Goal: Task Accomplishment & Management: Complete application form

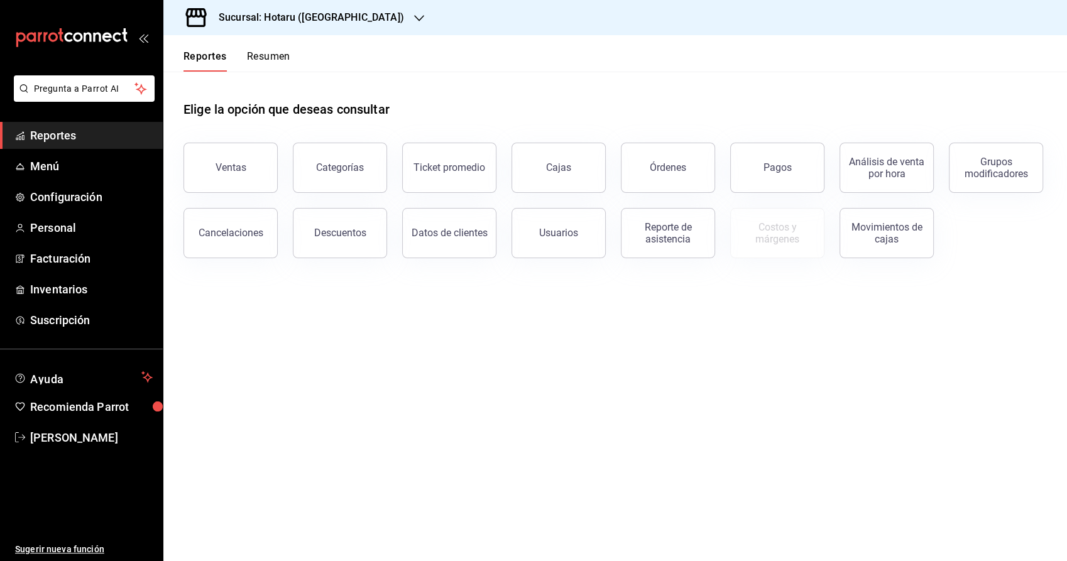
click at [561, 308] on main "Elige la opción que deseas consultar Ventas Categorías Ticket promedio Cajas Ór…" at bounding box center [615, 317] width 904 height 490
click at [60, 256] on span "Facturación" at bounding box center [91, 258] width 123 height 17
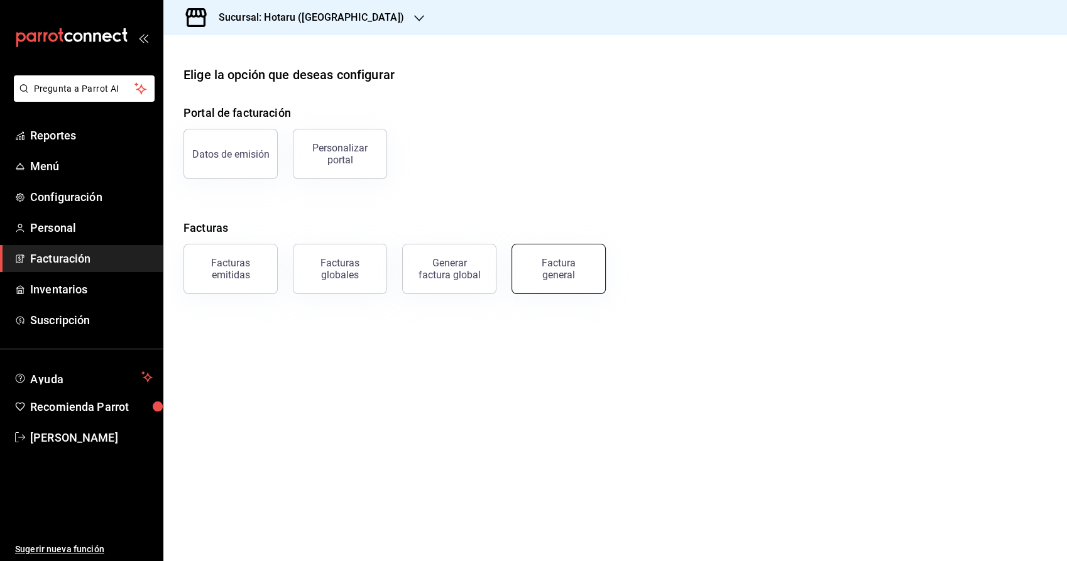
click at [577, 277] on div "Factura general" at bounding box center [558, 269] width 63 height 24
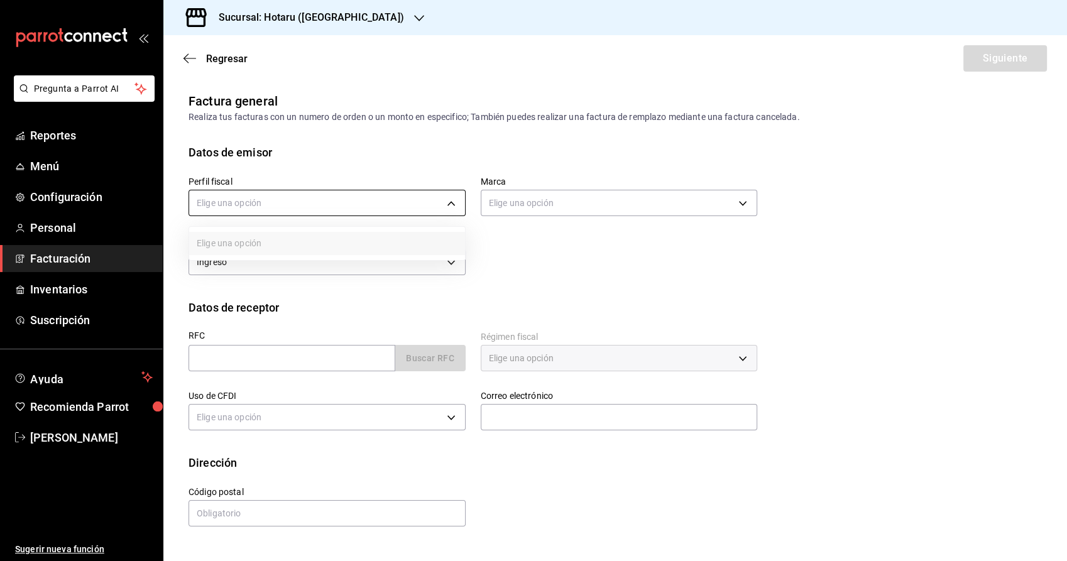
click at [454, 199] on body "Pregunta a Parrot AI Reportes Menú Configuración Personal Facturación Inventari…" at bounding box center [533, 280] width 1067 height 561
click at [343, 19] on div at bounding box center [533, 280] width 1067 height 561
click at [414, 21] on icon "button" at bounding box center [419, 18] width 10 height 10
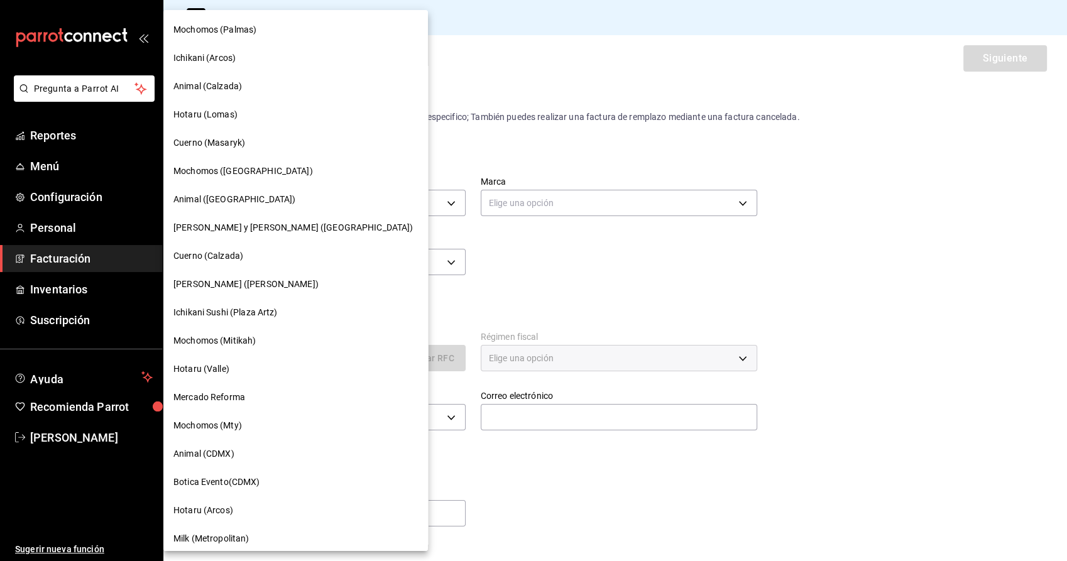
scroll to position [430, 0]
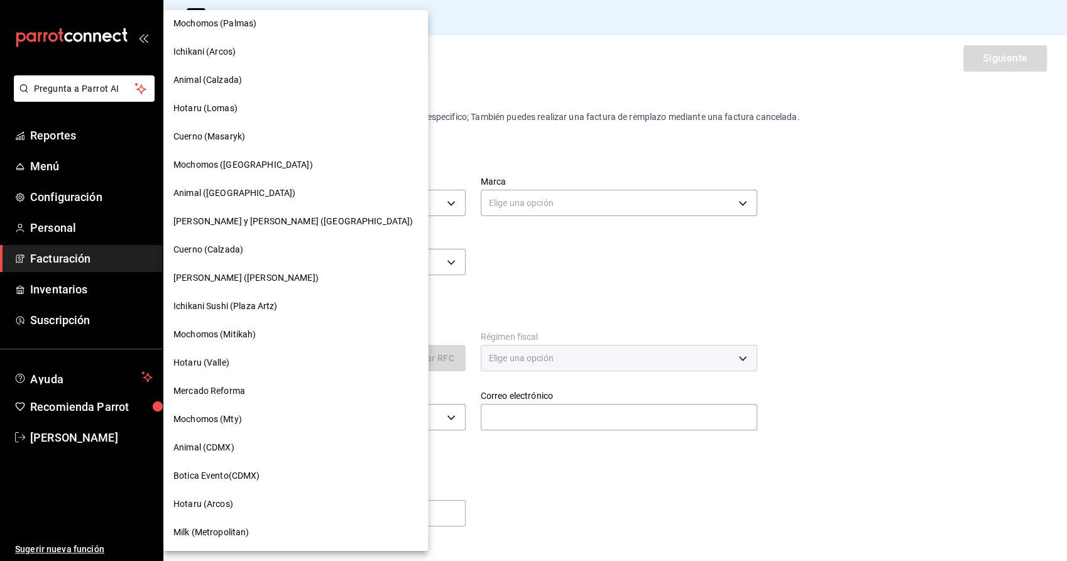
click at [251, 221] on span "[PERSON_NAME] y [PERSON_NAME] ([GEOGRAPHIC_DATA])" at bounding box center [292, 221] width 239 height 13
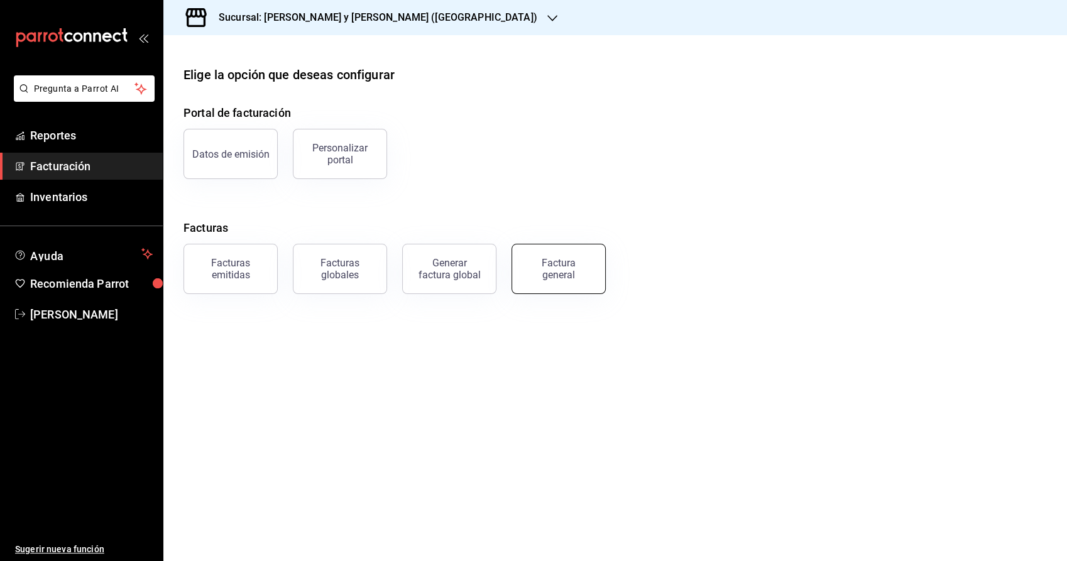
click at [558, 265] on div "Factura general" at bounding box center [558, 269] width 63 height 24
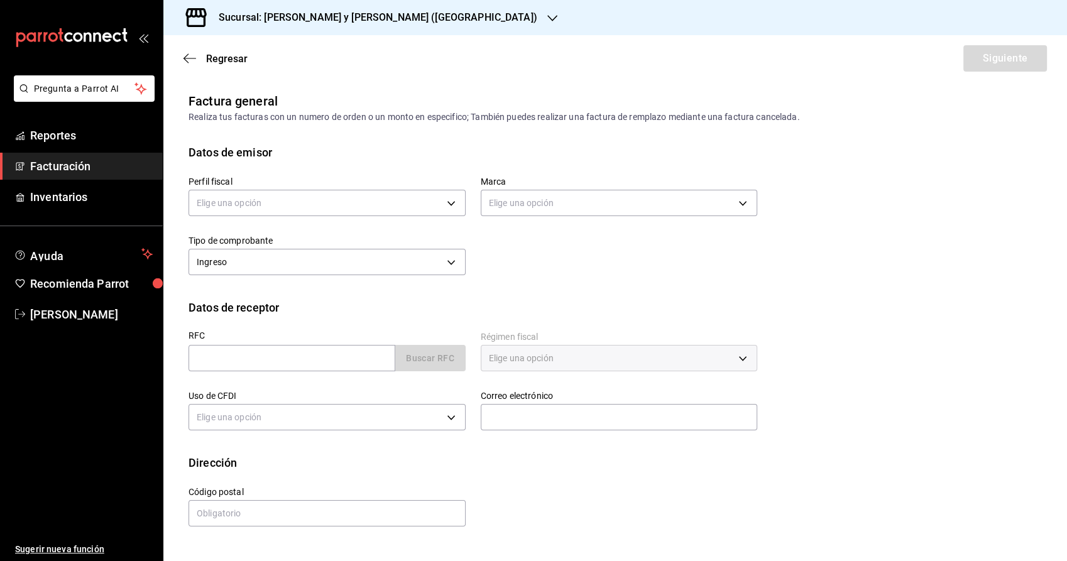
click at [433, 216] on div "Elige una opción" at bounding box center [327, 201] width 277 height 33
click at [425, 202] on body "Pregunta a Parrot AI Reportes Facturación Inventarios Ayuda Recomienda Parrot […" at bounding box center [533, 280] width 1067 height 561
click at [290, 273] on li "YUMO CS" at bounding box center [327, 266] width 276 height 23
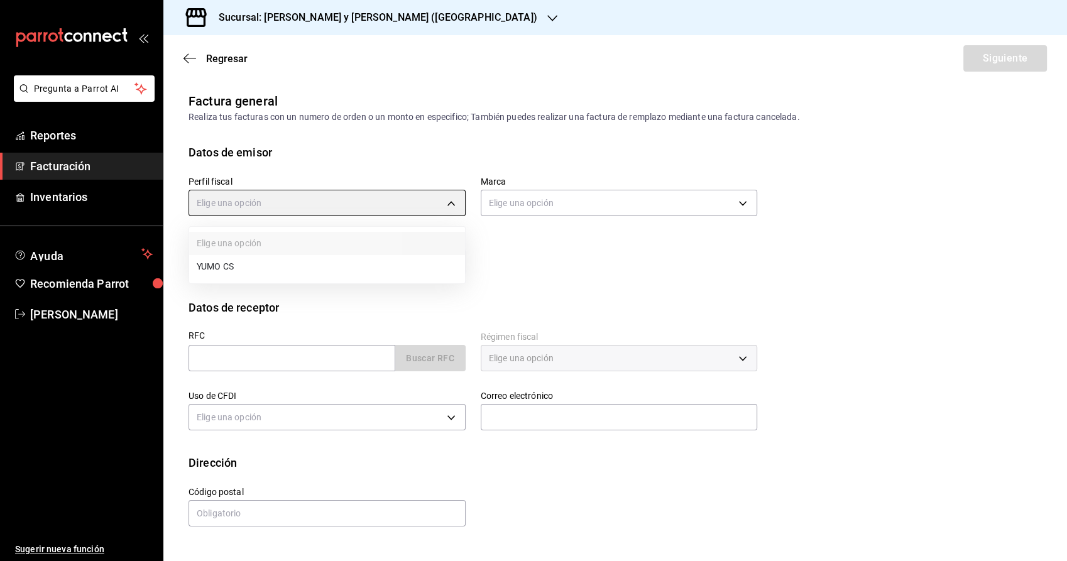
type input "5982fbb0-8c22-4ff5-a537-dca332c6d2d4"
type input "5c4b5436-b9cd-4a1a-b4e8-85329c7394cf"
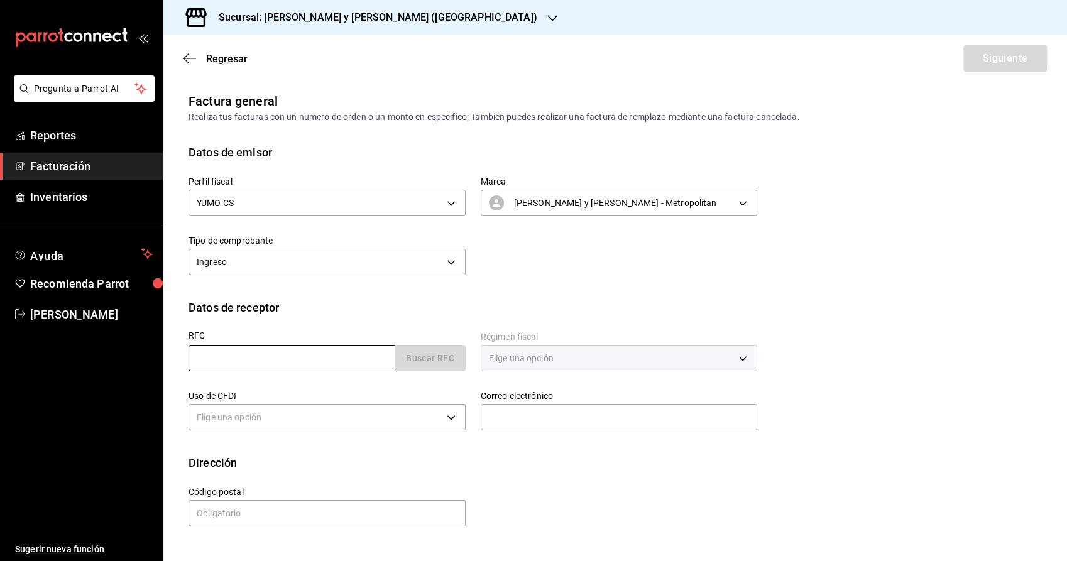
click at [314, 353] on input "text" at bounding box center [292, 358] width 207 height 26
click at [252, 360] on input "text" at bounding box center [292, 358] width 207 height 26
click at [291, 365] on input "text" at bounding box center [292, 358] width 207 height 26
click at [280, 358] on input "text" at bounding box center [292, 358] width 207 height 26
paste input "ENM930721IK9"
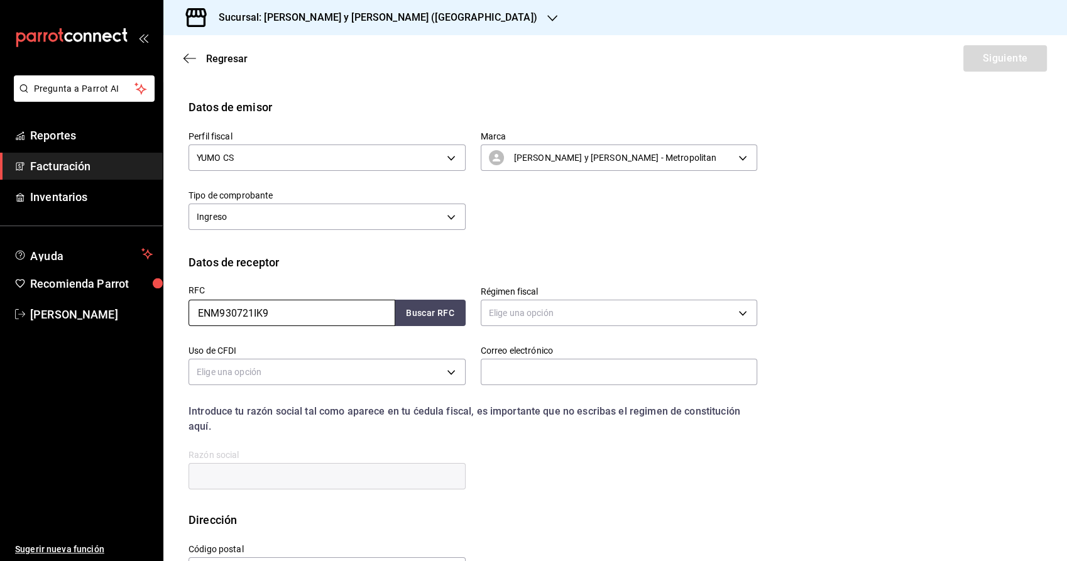
scroll to position [70, 0]
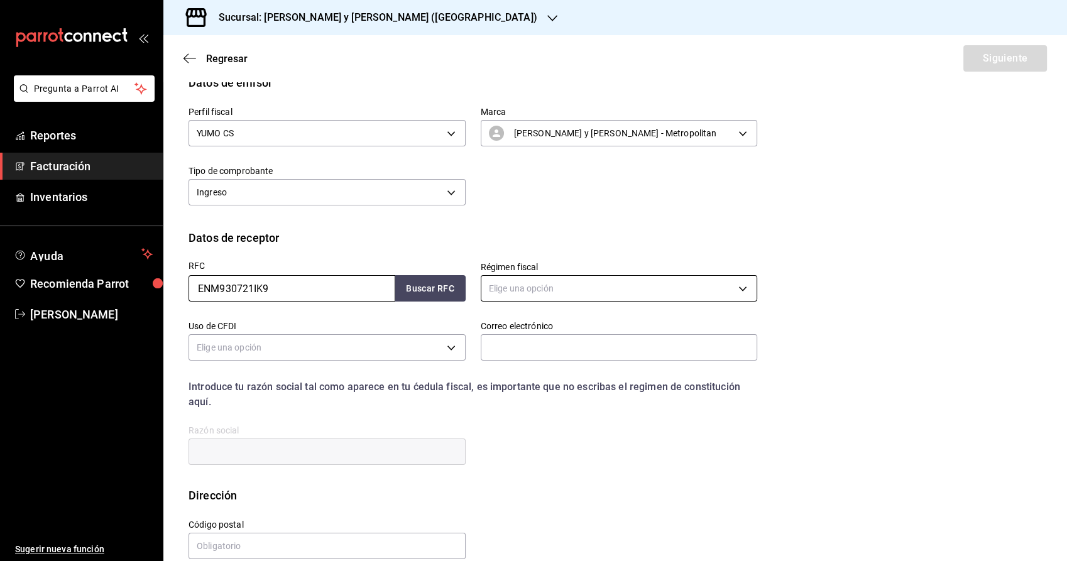
type input "ENM930721IK9"
click at [613, 283] on body "Pregunta a Parrot AI Reportes Facturación Inventarios Ayuda Recomienda Parrot […" at bounding box center [533, 280] width 1067 height 561
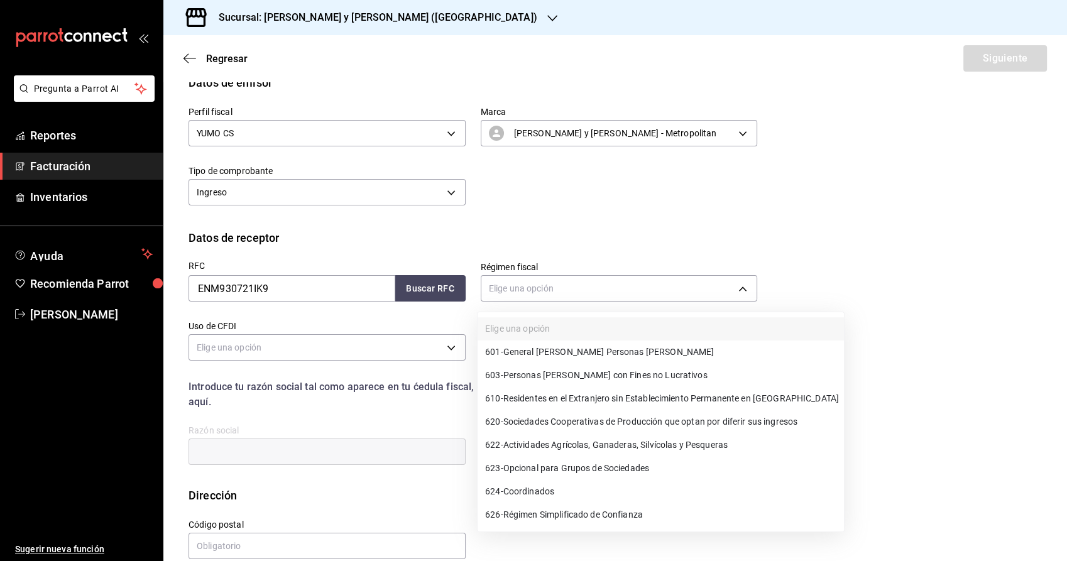
click at [586, 354] on span "601 - General [PERSON_NAME] Personas [PERSON_NAME]" at bounding box center [599, 352] width 229 height 13
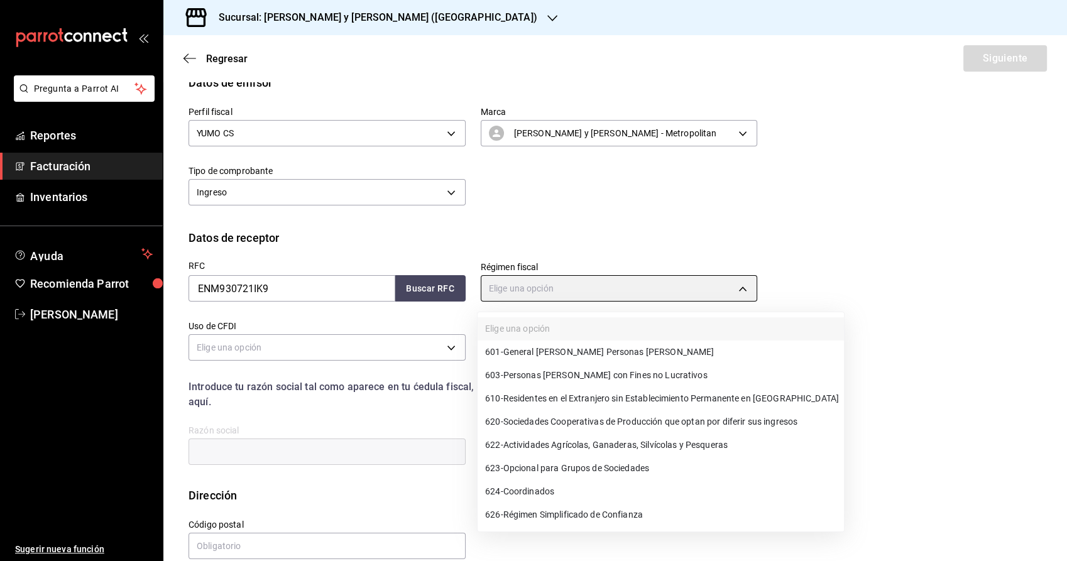
type input "601"
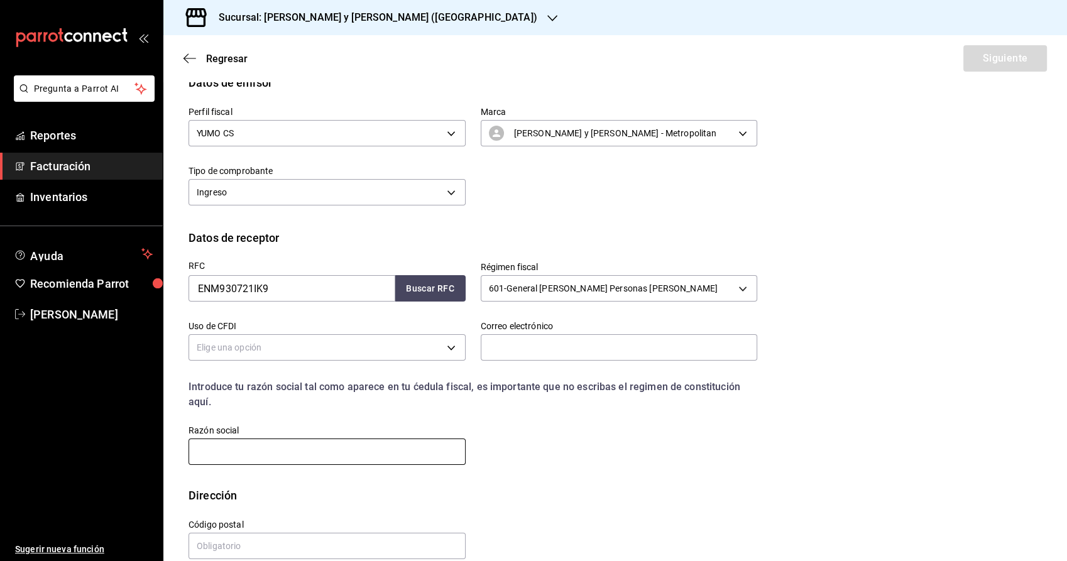
click at [337, 456] on input "text" at bounding box center [327, 452] width 277 height 26
paste input "EXTREME NETWORKS [GEOGRAPHIC_DATA]"
type input "EXTREME NETWORKS [GEOGRAPHIC_DATA]"
click at [368, 344] on body "Pregunta a Parrot AI Reportes Facturación Inventarios Ayuda Recomienda Parrot […" at bounding box center [533, 280] width 1067 height 561
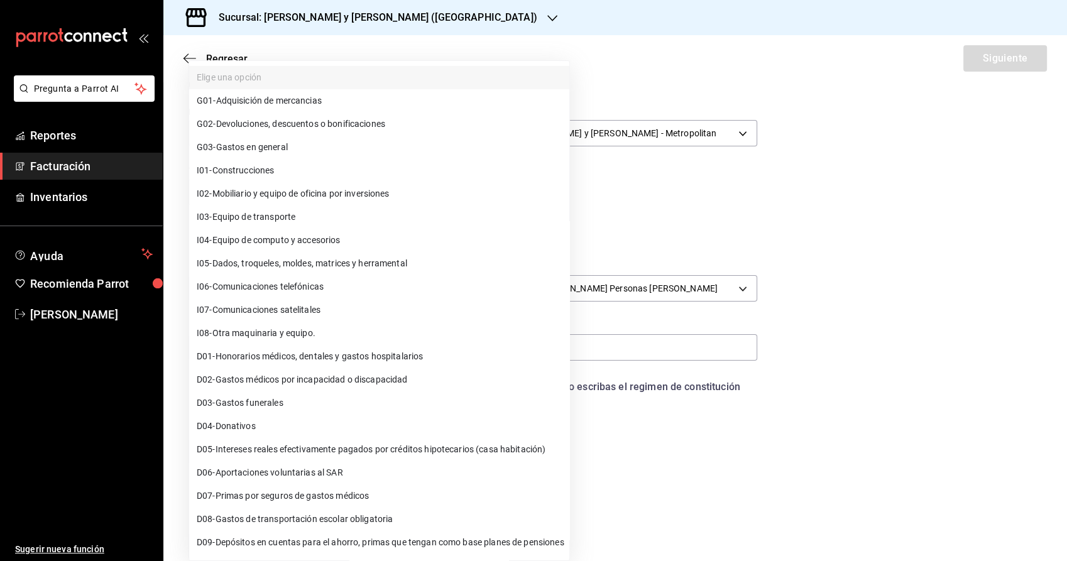
click at [392, 155] on li "G03 - Gastos en general" at bounding box center [379, 147] width 380 height 23
type input "G03"
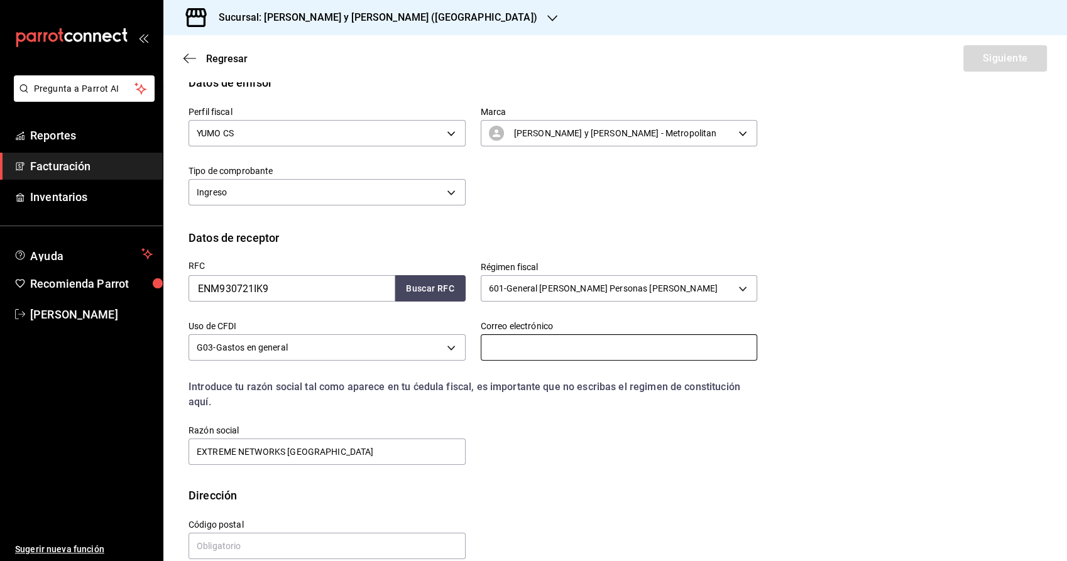
click at [609, 336] on input "text" at bounding box center [619, 347] width 277 height 26
click at [515, 341] on input "text" at bounding box center [619, 347] width 277 height 26
paste input "[EMAIL_ADDRESS][DOMAIN_NAME]"
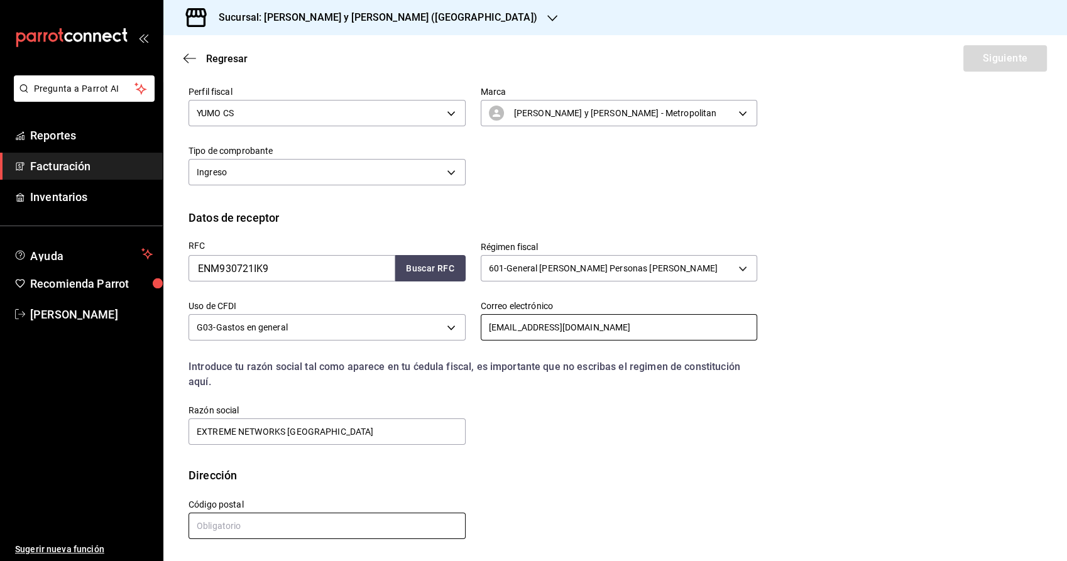
type input "[EMAIL_ADDRESS][DOMAIN_NAME]"
click at [348, 534] on input "text" at bounding box center [327, 526] width 277 height 26
click at [288, 527] on input "text" at bounding box center [327, 526] width 277 height 26
type input "06500"
click at [977, 63] on button "Siguiente" at bounding box center [1005, 58] width 84 height 26
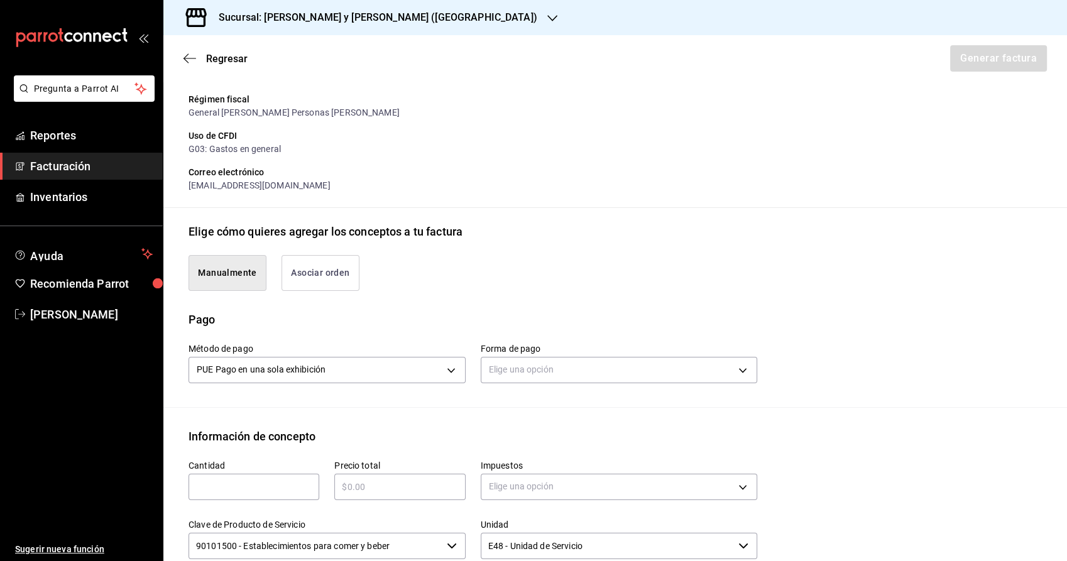
scroll to position [229, 0]
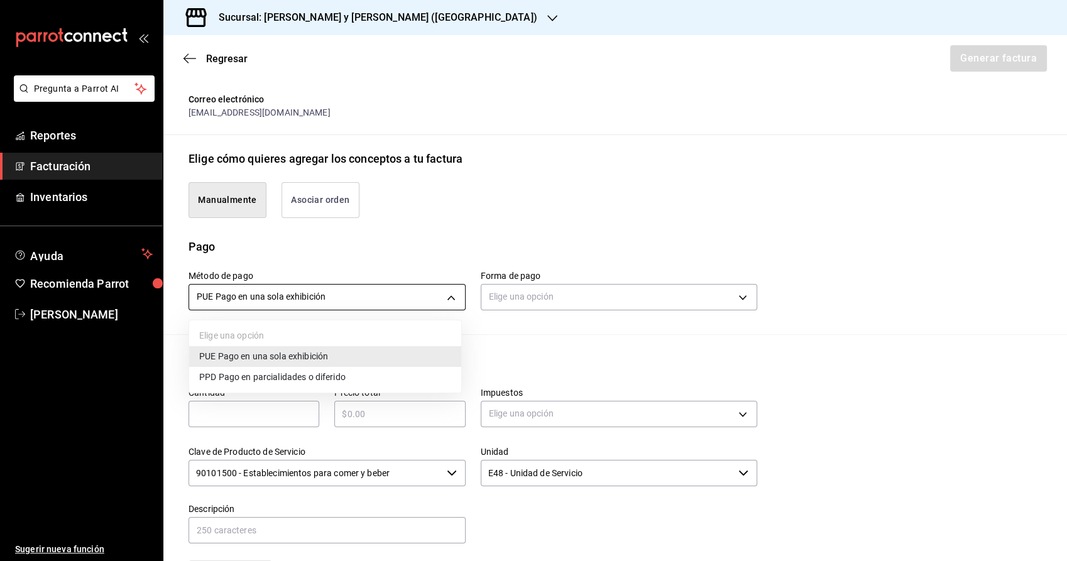
click at [439, 297] on body "Pregunta a Parrot AI Reportes Facturación Inventarios Ayuda Recomienda Parrot […" at bounding box center [533, 280] width 1067 height 561
click at [439, 297] on div at bounding box center [533, 280] width 1067 height 561
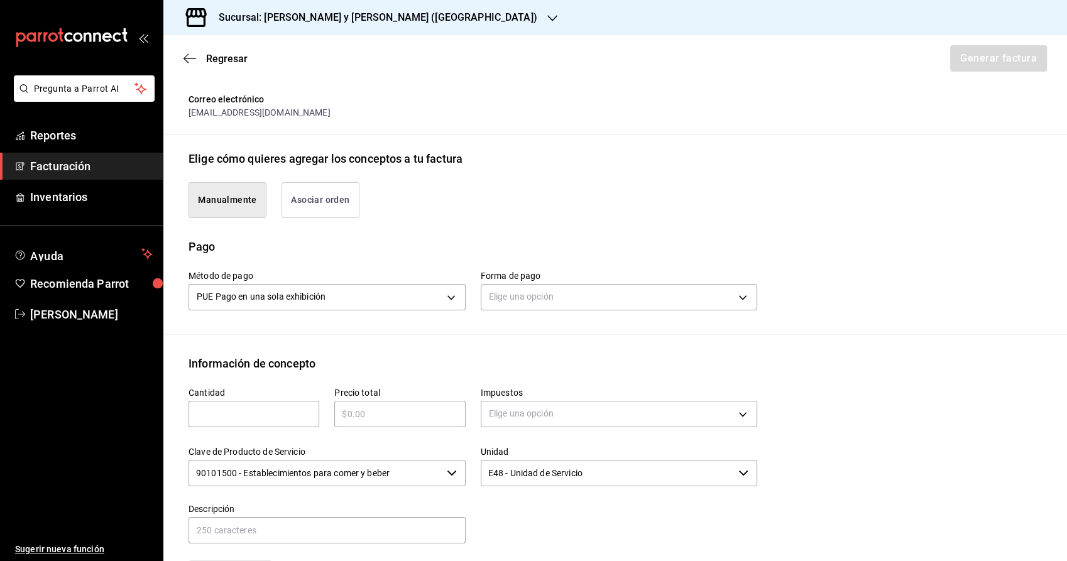
click at [326, 195] on button "Asociar orden" at bounding box center [321, 200] width 78 height 36
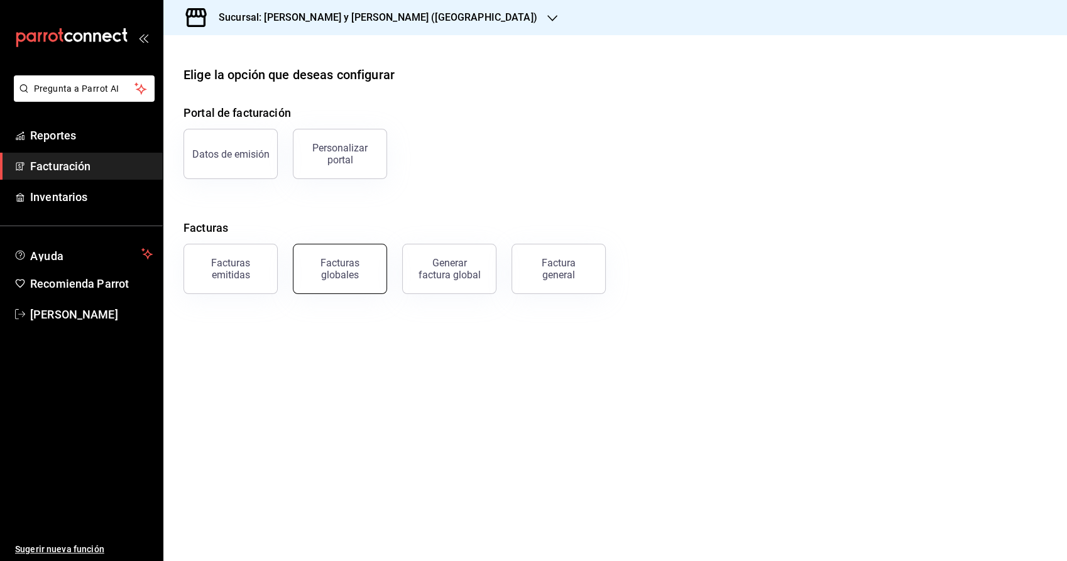
click at [332, 266] on div "Facturas globales" at bounding box center [340, 269] width 78 height 24
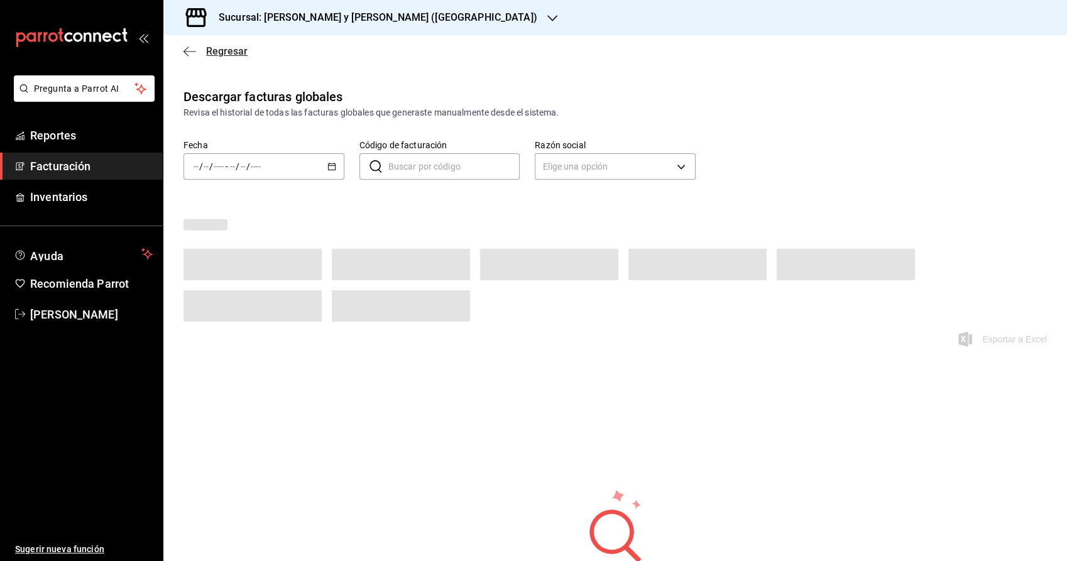
click at [197, 47] on span "Regresar" at bounding box center [216, 51] width 64 height 12
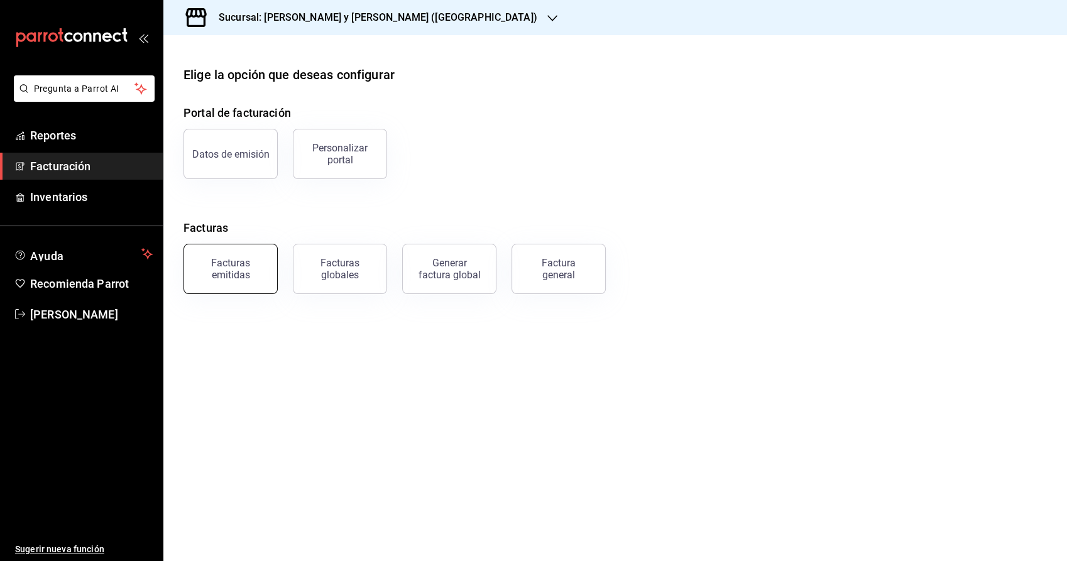
click at [216, 272] on div "Facturas emitidas" at bounding box center [231, 269] width 78 height 24
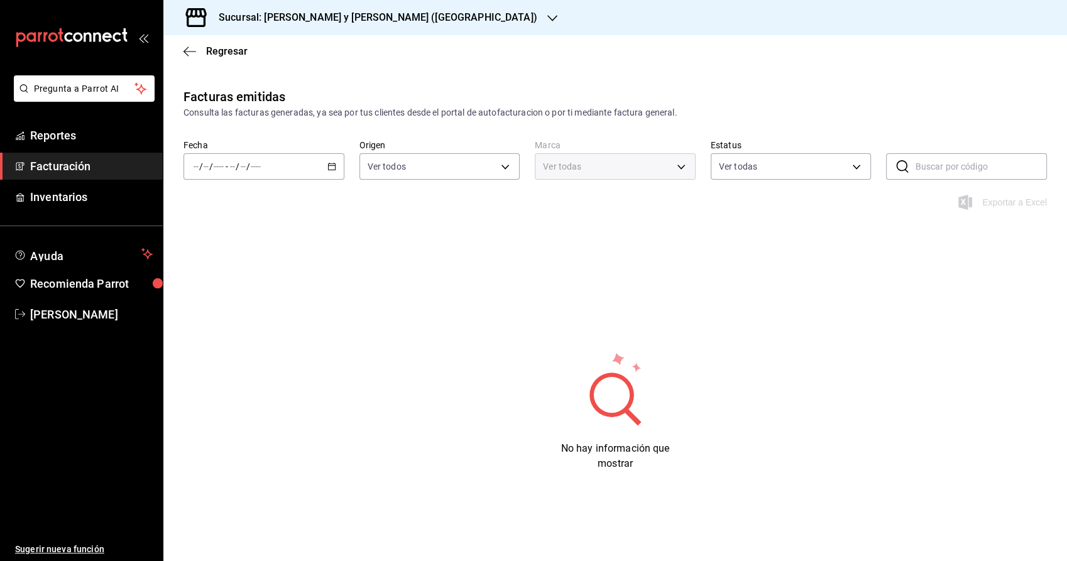
click at [322, 161] on div "/ / - / /" at bounding box center [264, 166] width 161 height 26
type input "5c4b5436-b9cd-4a1a-b4e8-85329c7394cf"
click at [229, 347] on span "Rango de fechas" at bounding box center [242, 345] width 97 height 13
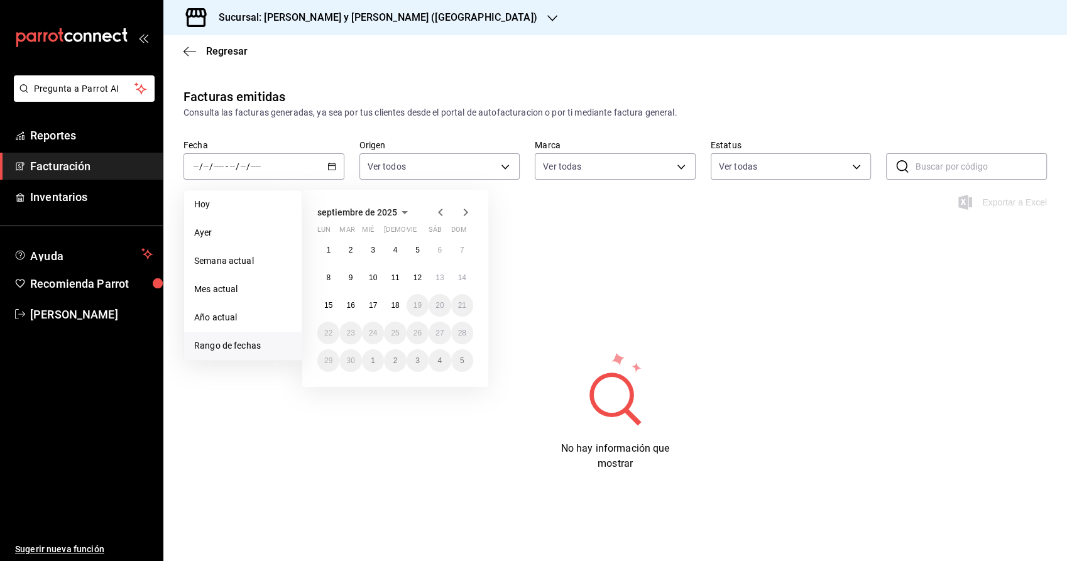
click at [443, 203] on div "septiembre de 2025 lun mar mié jue vie sáb dom 1 2 3 4 5 6 7 8 9 10 11 12 13 14…" at bounding box center [395, 288] width 186 height 197
click at [440, 215] on icon "button" at bounding box center [440, 212] width 15 height 15
click at [415, 357] on abbr "29" at bounding box center [418, 360] width 8 height 9
click at [460, 213] on icon "button" at bounding box center [465, 212] width 15 height 15
click at [394, 318] on div "1 2 3 4 5 6 7 8 9 10 11 12 13 14 15 16 17 18 19 20 21 22 23 24 25 26 27 28 29 3…" at bounding box center [395, 305] width 156 height 133
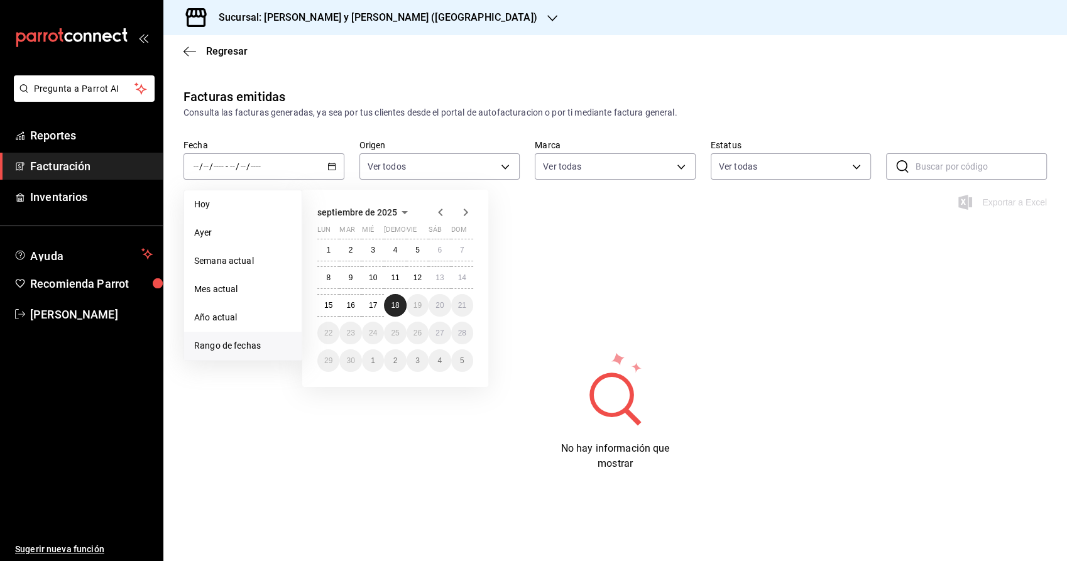
click at [393, 307] on abbr "18" at bounding box center [395, 305] width 8 height 9
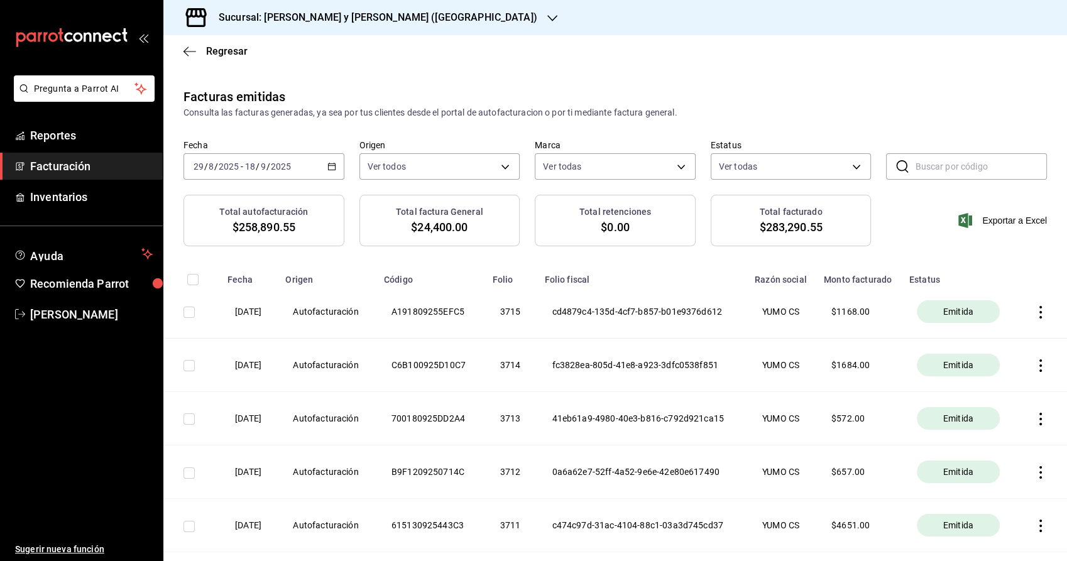
click at [921, 163] on input "text" at bounding box center [981, 166] width 132 height 25
click at [992, 217] on span "Exportar a Excel" at bounding box center [1004, 220] width 86 height 15
click at [1002, 221] on span "Exportar a Excel" at bounding box center [1004, 220] width 86 height 15
click at [331, 164] on \(Stroke\) "button" at bounding box center [332, 166] width 8 height 7
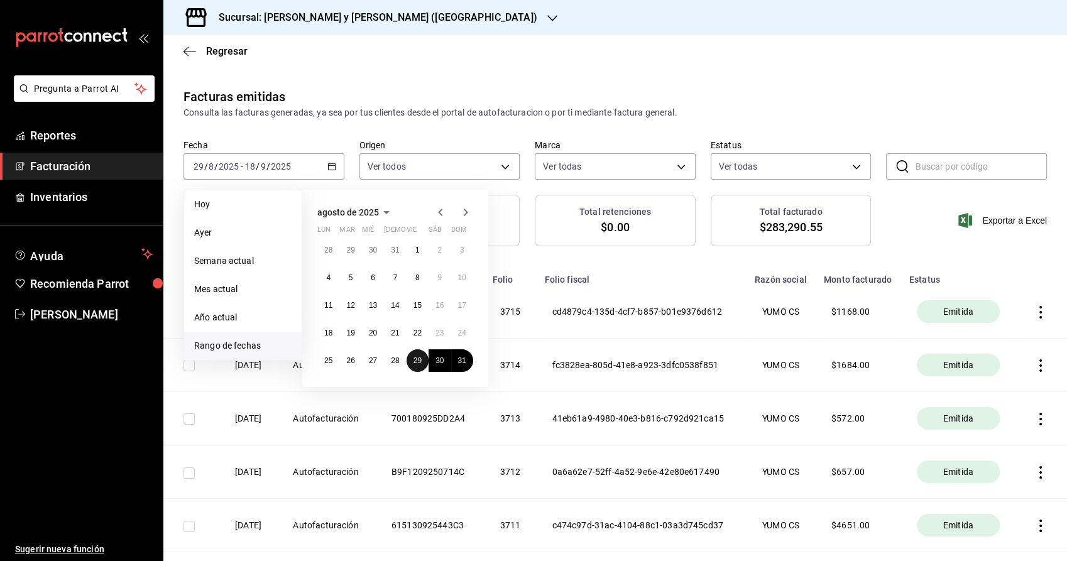
click at [424, 362] on button "29" at bounding box center [418, 360] width 22 height 23
click at [464, 207] on icon "button" at bounding box center [465, 212] width 15 height 15
click at [371, 302] on abbr "17" at bounding box center [373, 305] width 8 height 9
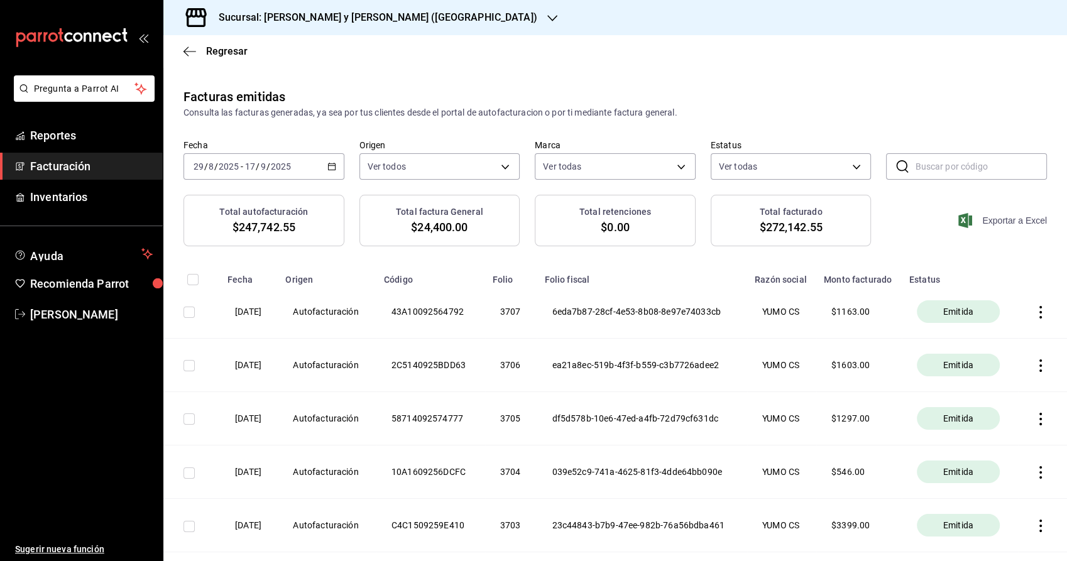
click at [986, 226] on span "Exportar a Excel" at bounding box center [1004, 220] width 86 height 15
click at [332, 170] on \(Stroke\) "button" at bounding box center [332, 166] width 8 height 7
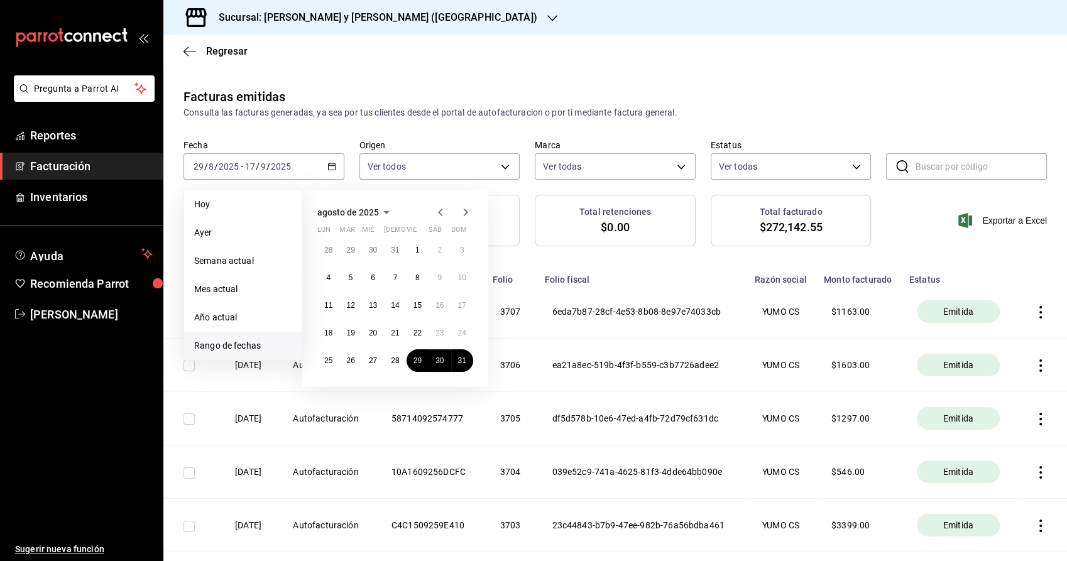
click at [462, 204] on div "agosto de 2025 lun mar mié jue vie sáb dom 28 29 30 31 1 2 3 4 5 6 7 8 9 10 11 …" at bounding box center [395, 288] width 186 height 197
click at [458, 214] on div at bounding box center [453, 212] width 40 height 15
click at [459, 214] on icon "button" at bounding box center [465, 212] width 15 height 15
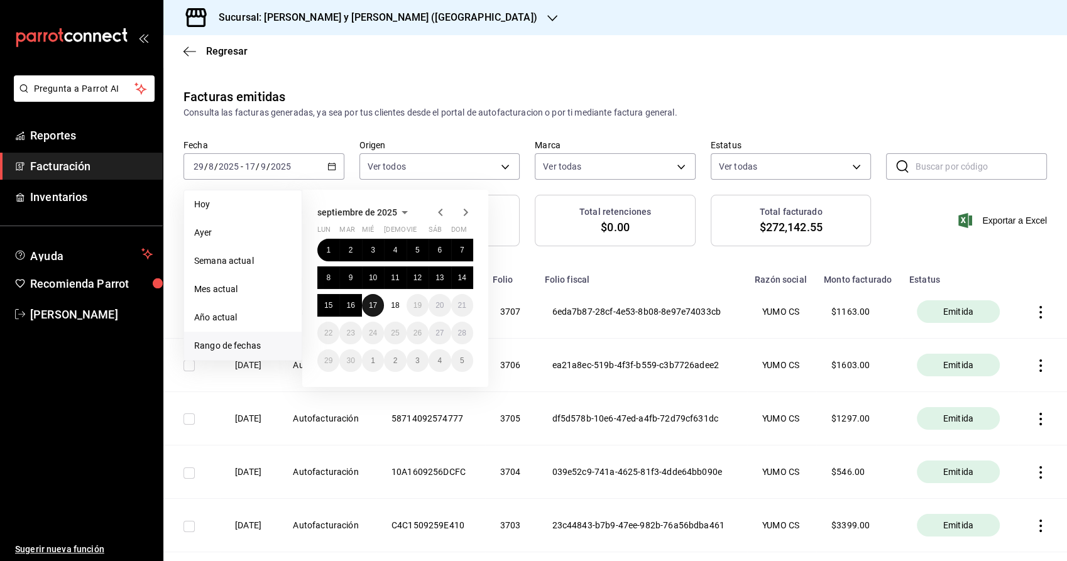
click at [378, 309] on button "17" at bounding box center [373, 305] width 22 height 23
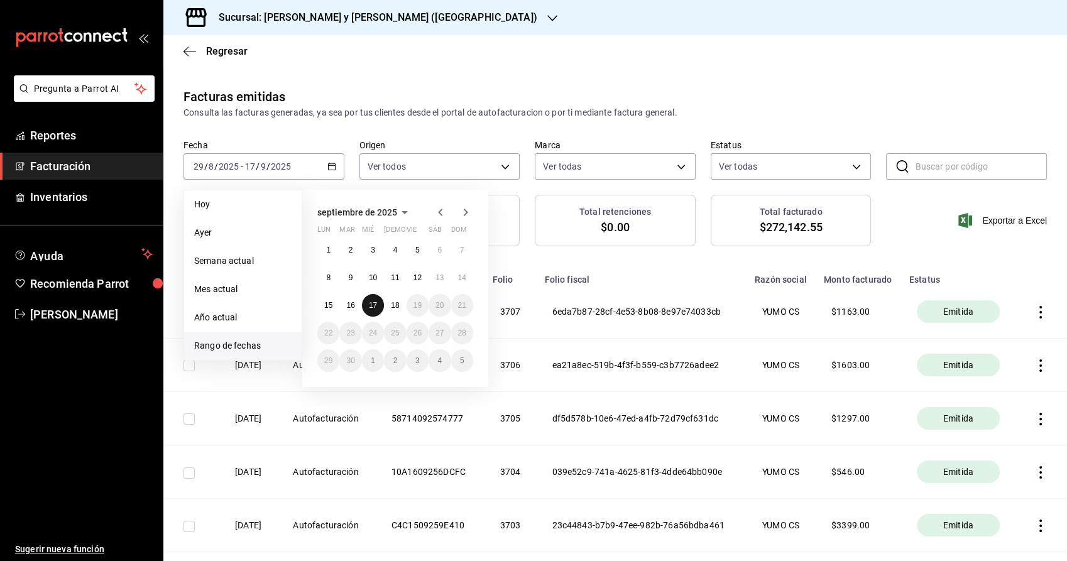
click at [376, 304] on abbr "17" at bounding box center [373, 305] width 8 height 9
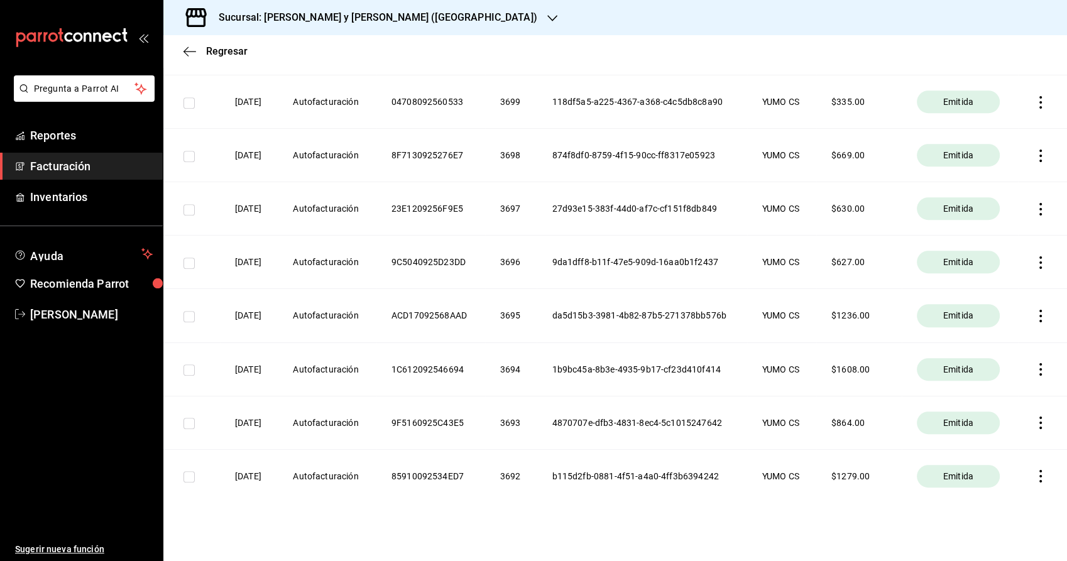
scroll to position [698, 0]
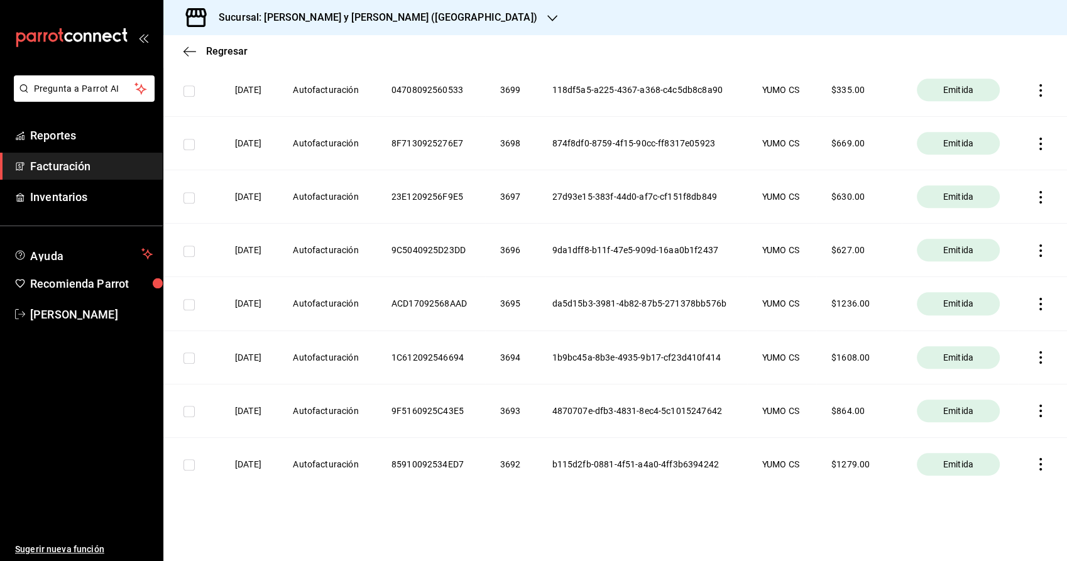
click at [1031, 358] on th at bounding box center [1042, 357] width 49 height 53
click at [1034, 356] on icon "button" at bounding box center [1040, 357] width 13 height 13
click at [995, 317] on div "Descargar PDF" at bounding box center [990, 321] width 60 height 10
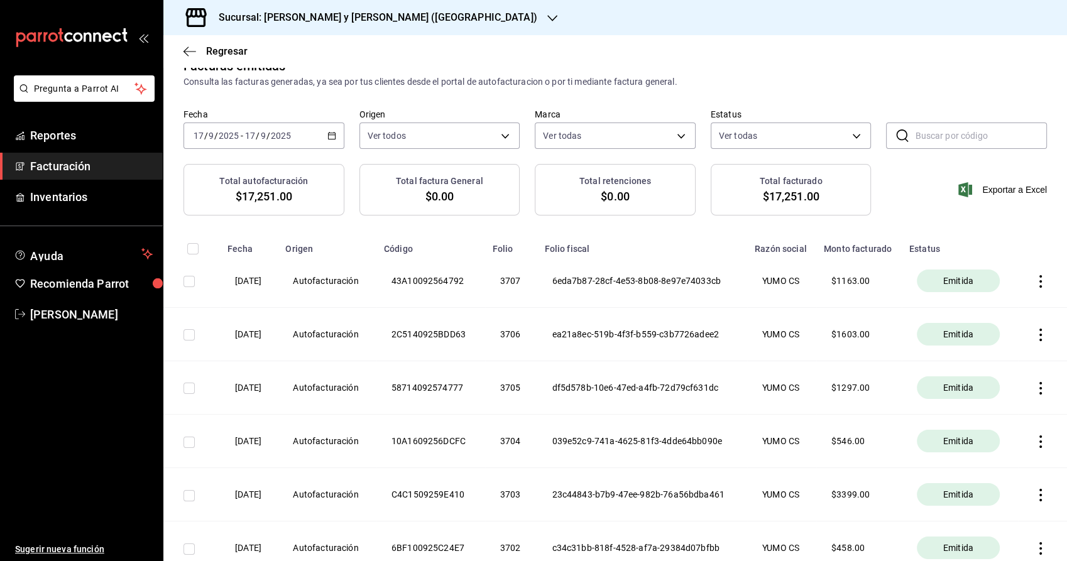
scroll to position [0, 0]
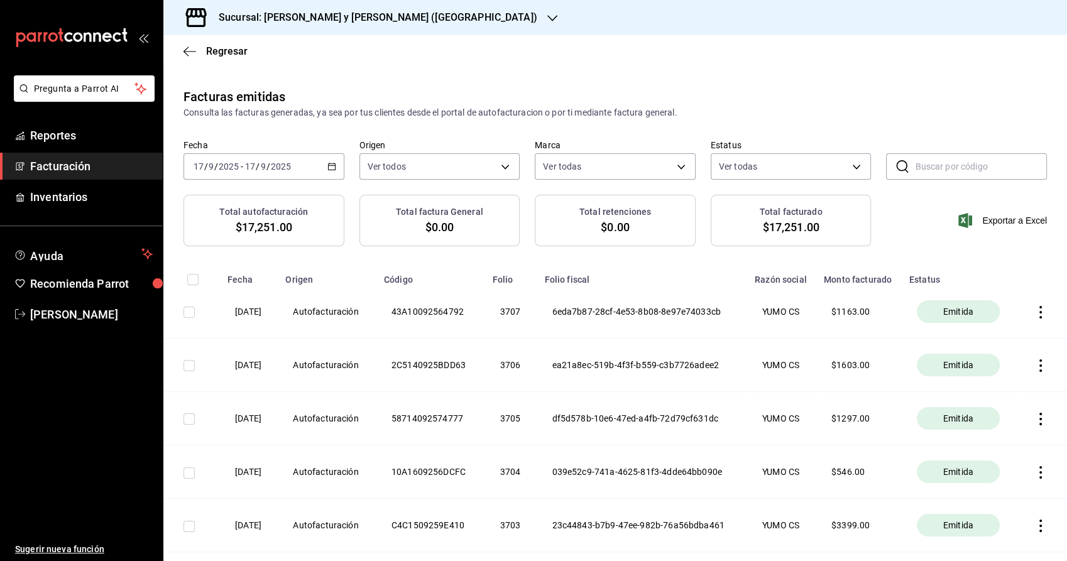
click at [112, 160] on span "Facturación" at bounding box center [91, 166] width 123 height 17
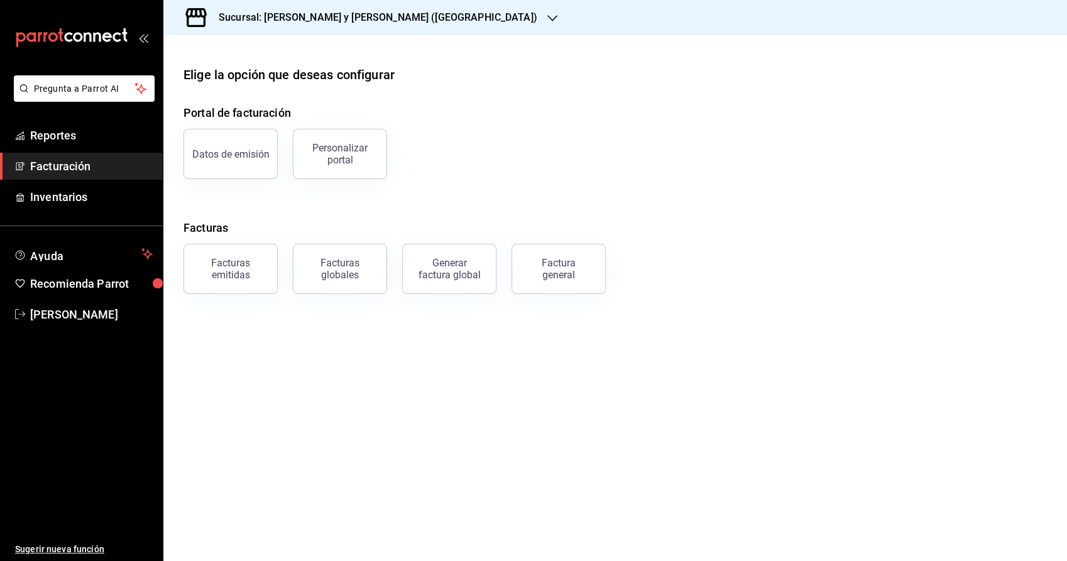
click at [75, 173] on span "Facturación" at bounding box center [91, 166] width 123 height 17
click at [87, 140] on span "Reportes" at bounding box center [91, 135] width 123 height 17
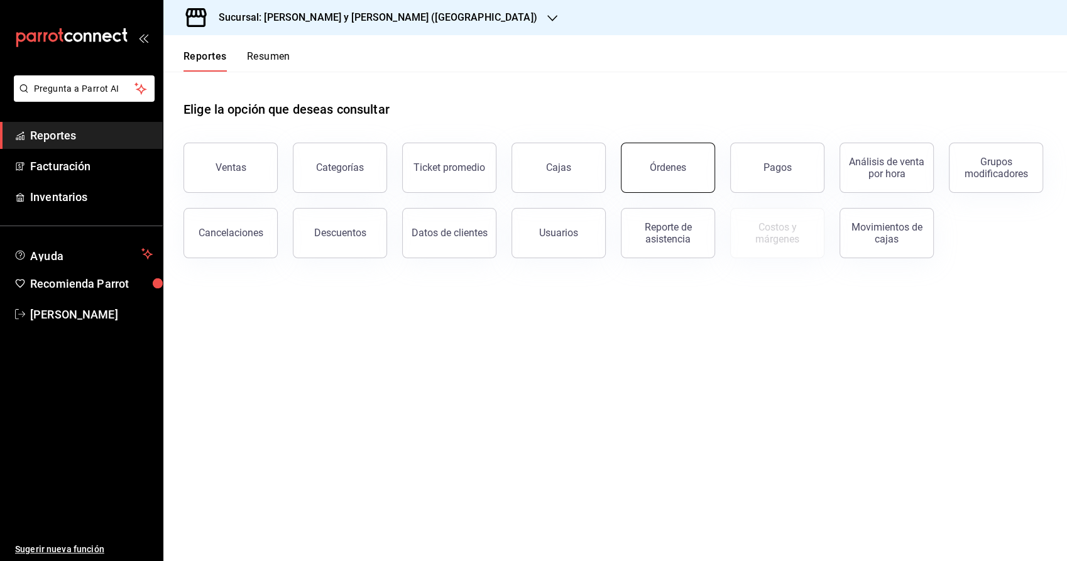
click at [662, 171] on div "Órdenes" at bounding box center [668, 168] width 36 height 12
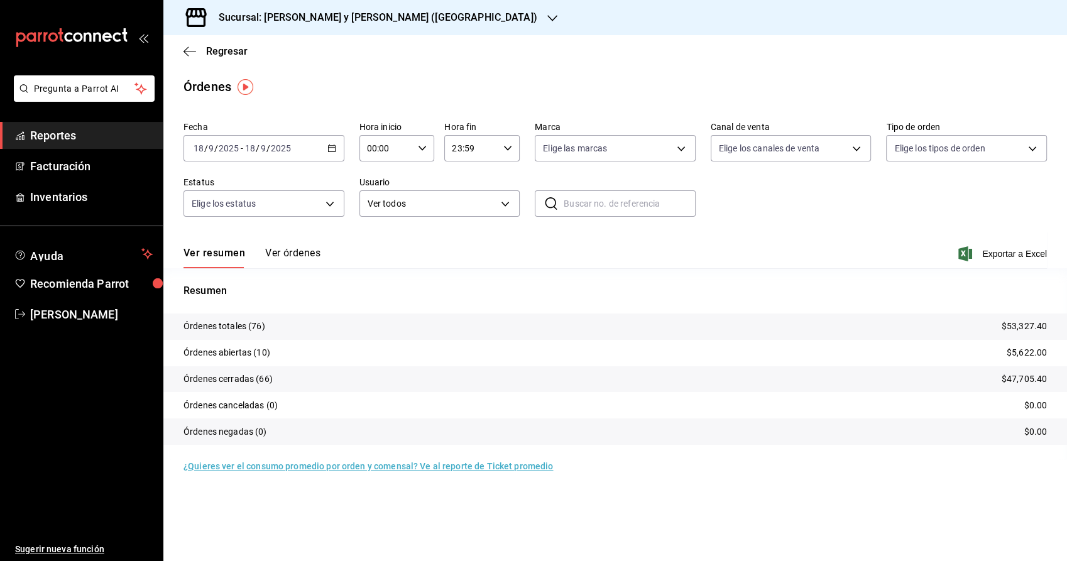
click at [332, 150] on icon "button" at bounding box center [331, 148] width 9 height 9
click at [233, 327] on span "Rango de fechas" at bounding box center [242, 327] width 97 height 13
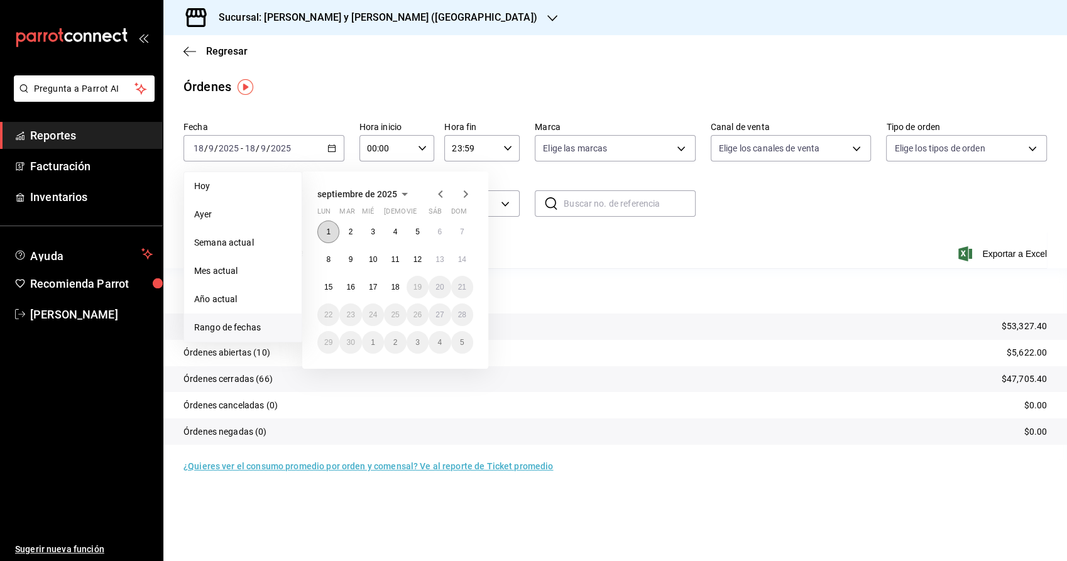
click at [331, 233] on button "1" at bounding box center [328, 232] width 22 height 23
click at [353, 287] on abbr "16" at bounding box center [350, 287] width 8 height 9
click at [332, 233] on button "1" at bounding box center [328, 232] width 22 height 23
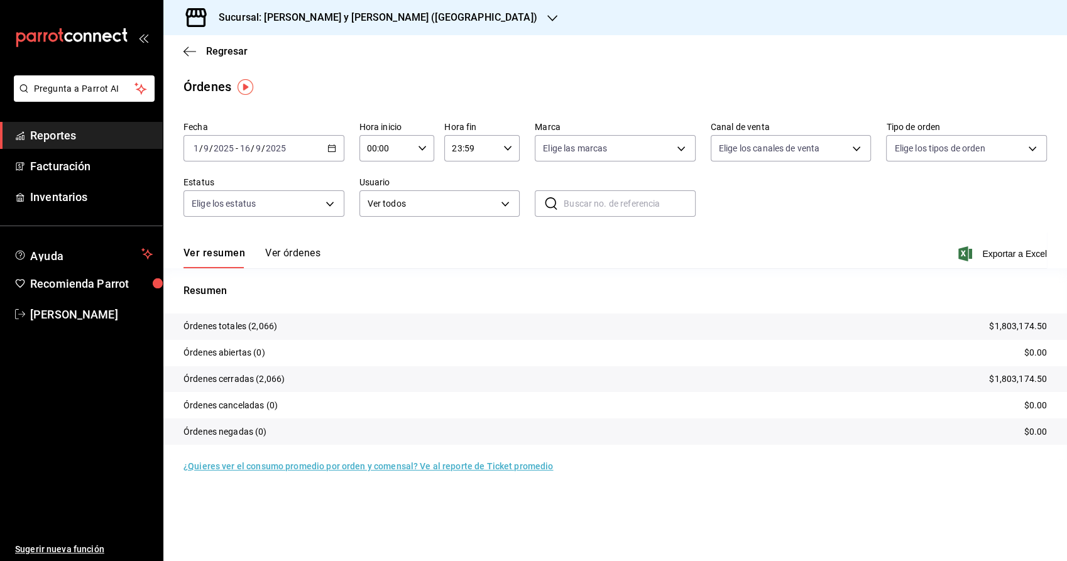
click at [280, 251] on button "Ver órdenes" at bounding box center [292, 257] width 55 height 21
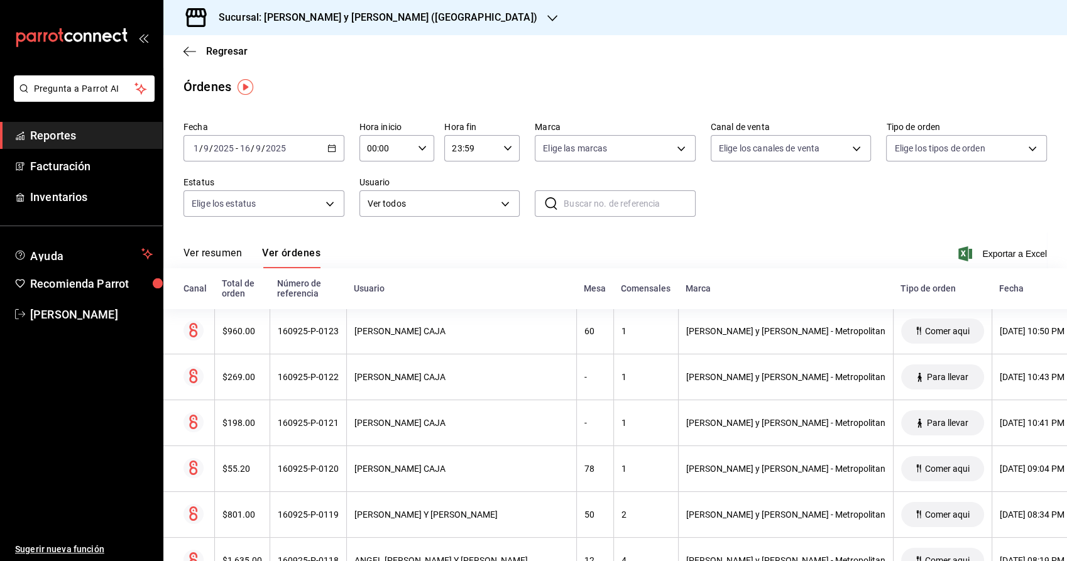
click at [220, 251] on button "Ver resumen" at bounding box center [213, 257] width 58 height 21
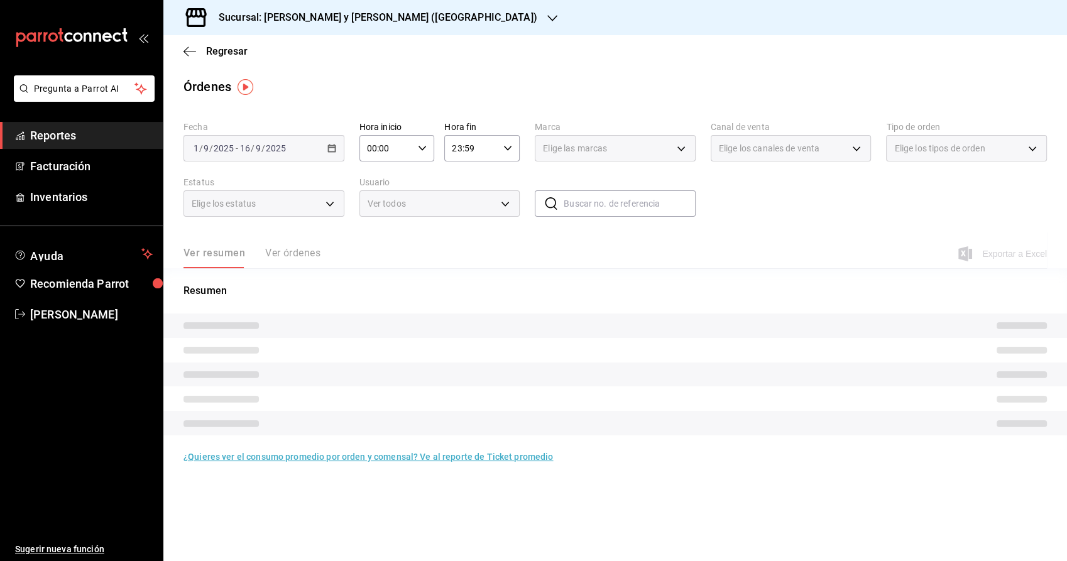
click at [320, 248] on div "Ver resumen Ver órdenes" at bounding box center [252, 257] width 137 height 21
click at [290, 254] on div "Ver resumen Ver órdenes" at bounding box center [252, 257] width 137 height 21
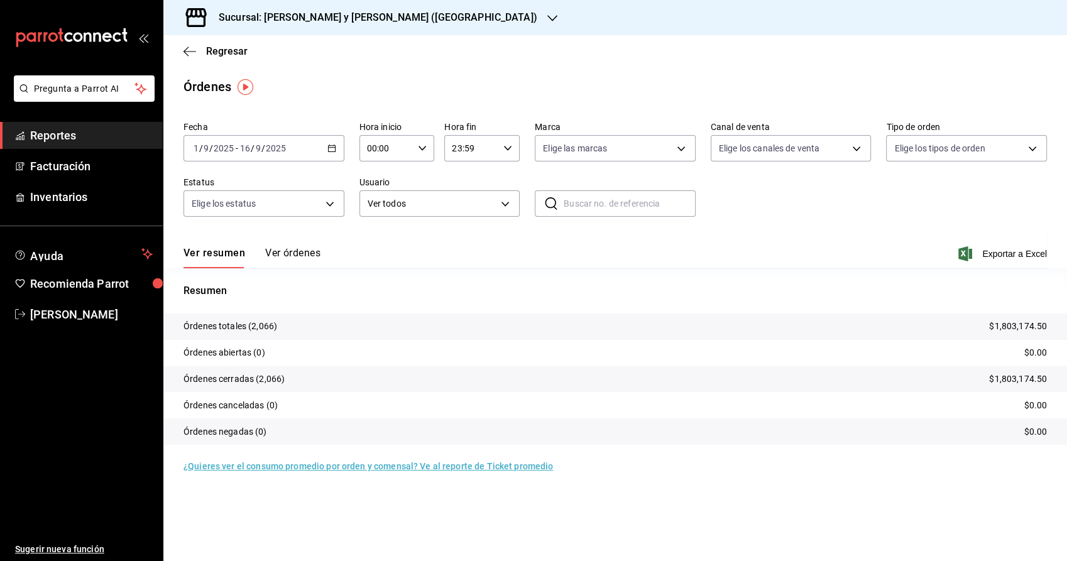
click at [312, 257] on button "Ver órdenes" at bounding box center [292, 257] width 55 height 21
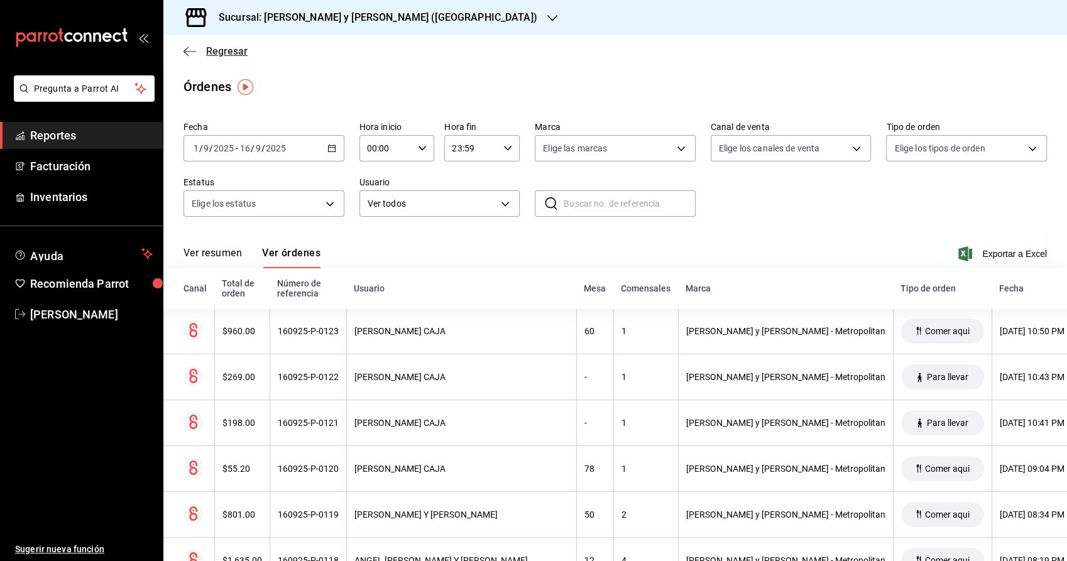
click at [220, 46] on span "Regresar" at bounding box center [226, 51] width 41 height 12
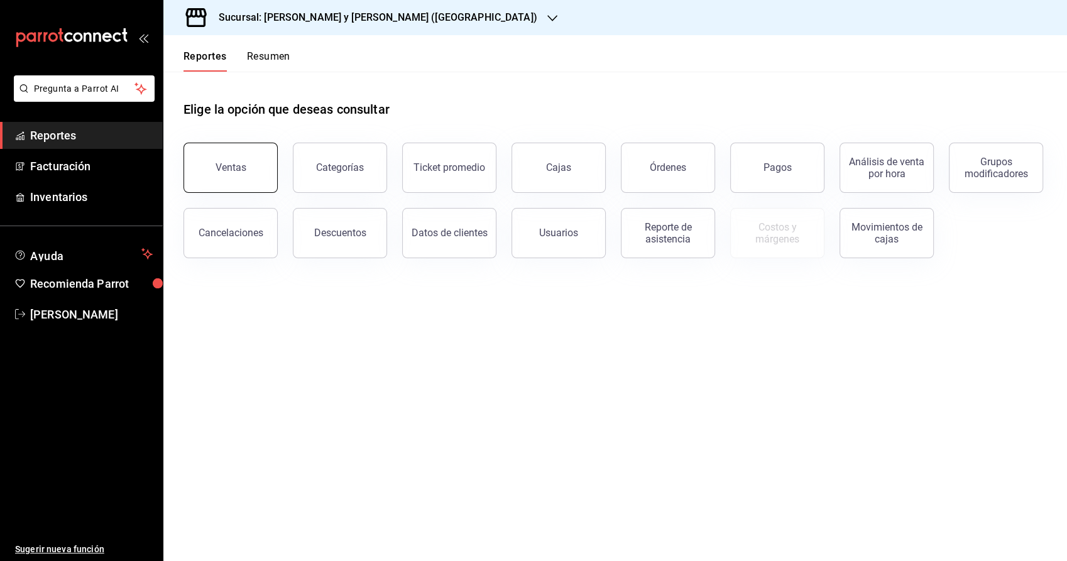
click at [226, 169] on div "Ventas" at bounding box center [231, 168] width 31 height 12
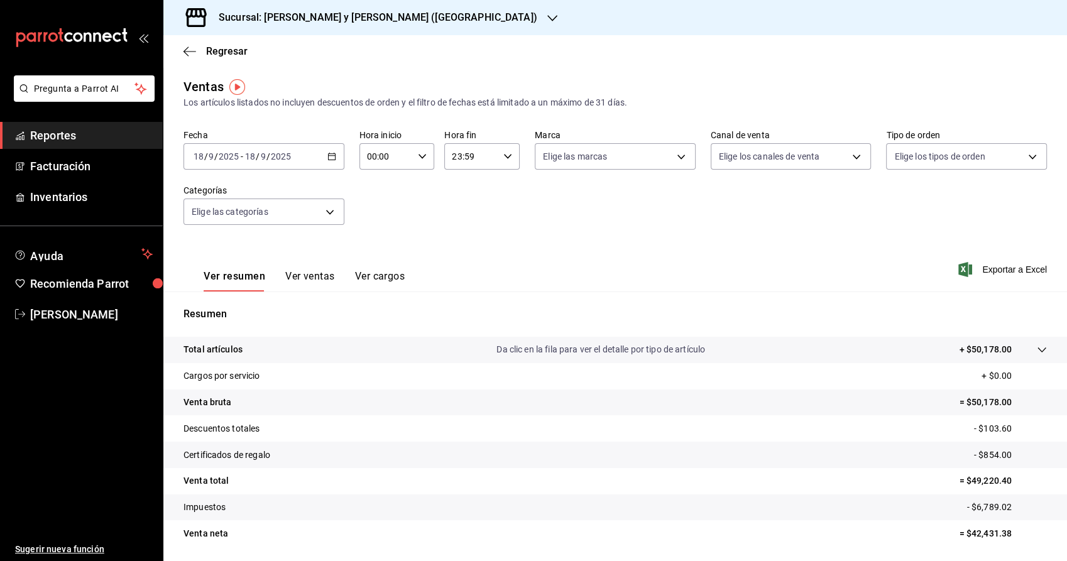
click at [329, 157] on icon "button" at bounding box center [331, 156] width 9 height 9
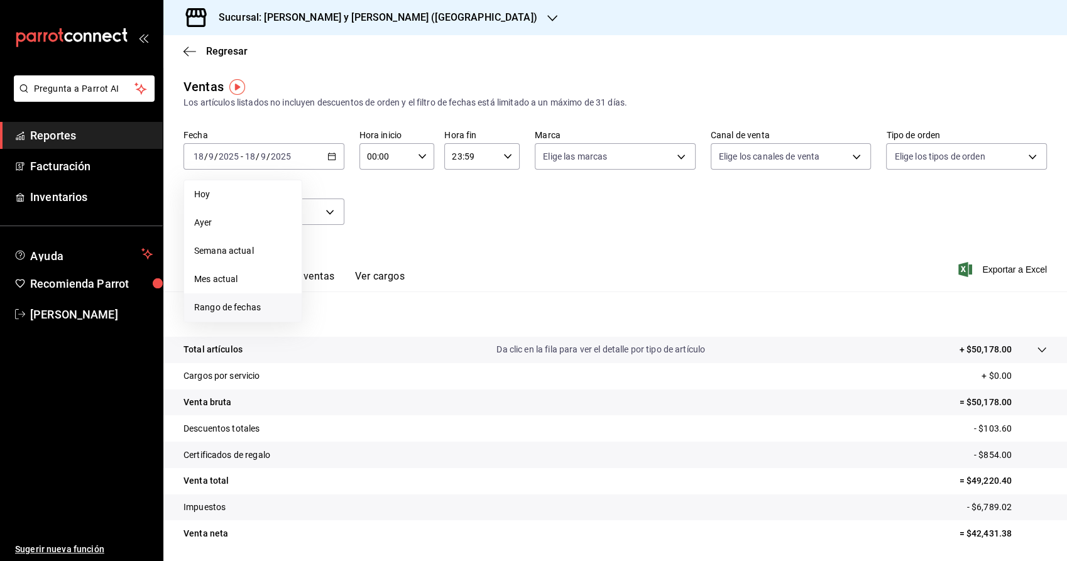
click at [214, 307] on span "Rango de fechas" at bounding box center [242, 307] width 97 height 13
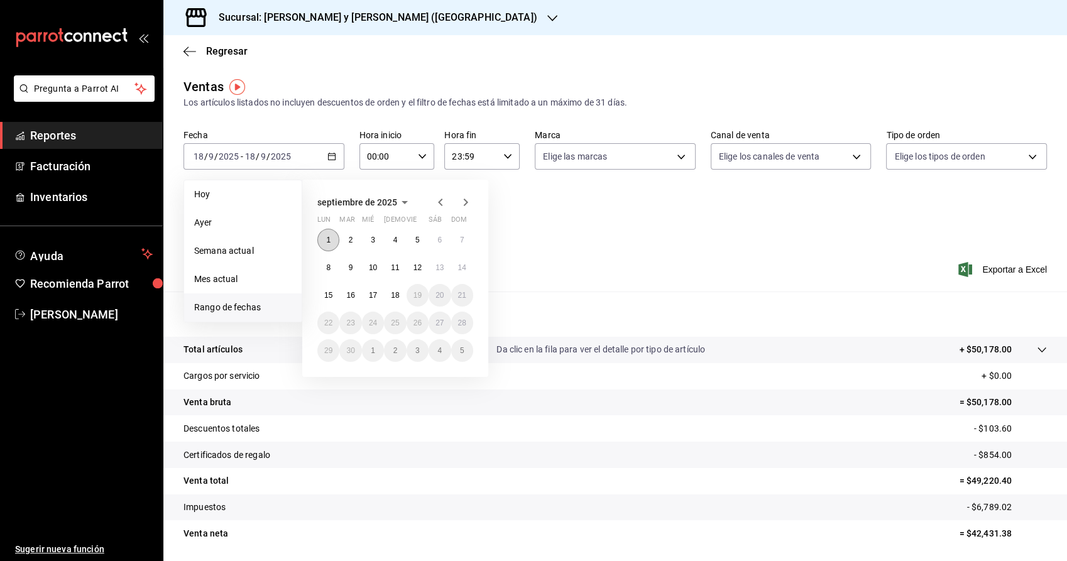
click at [334, 233] on button "1" at bounding box center [328, 240] width 22 height 23
click at [350, 300] on button "16" at bounding box center [350, 295] width 22 height 23
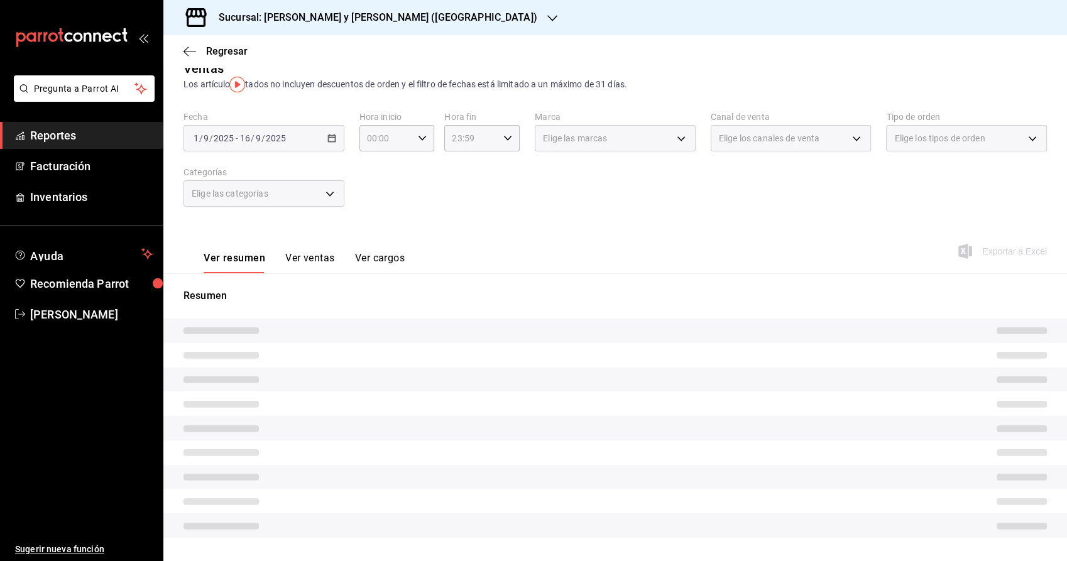
scroll to position [50, 0]
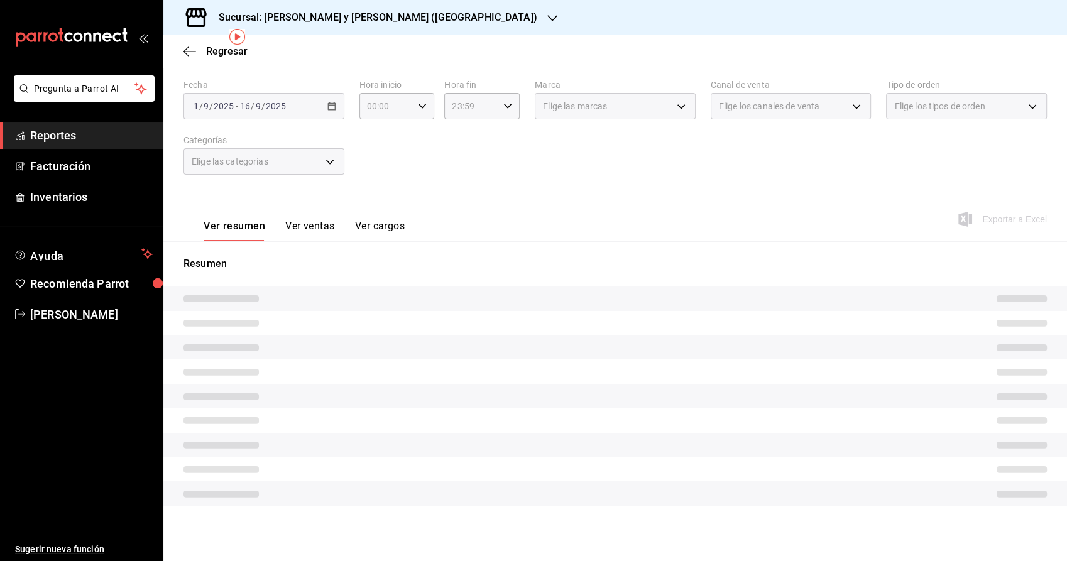
click at [317, 229] on button "Ver ventas" at bounding box center [310, 230] width 50 height 21
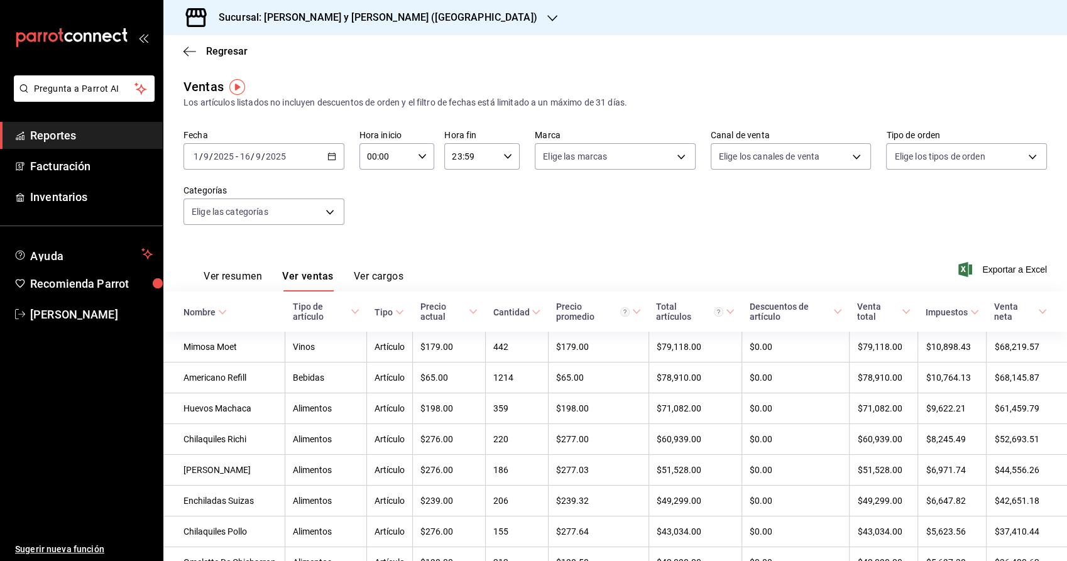
click at [902, 316] on span at bounding box center [906, 311] width 9 height 9
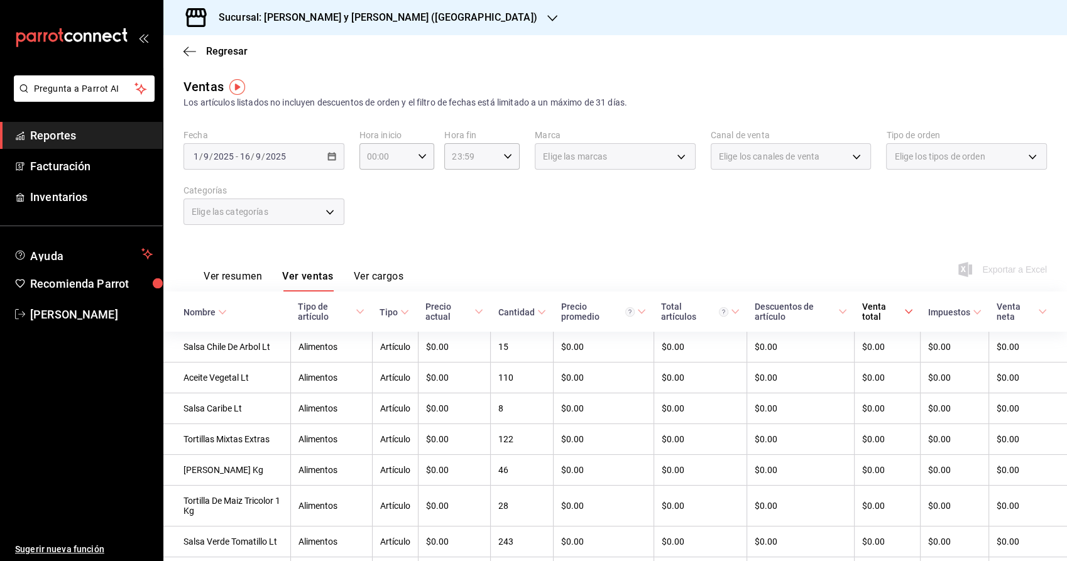
click at [887, 308] on div "Venta total" at bounding box center [882, 312] width 40 height 20
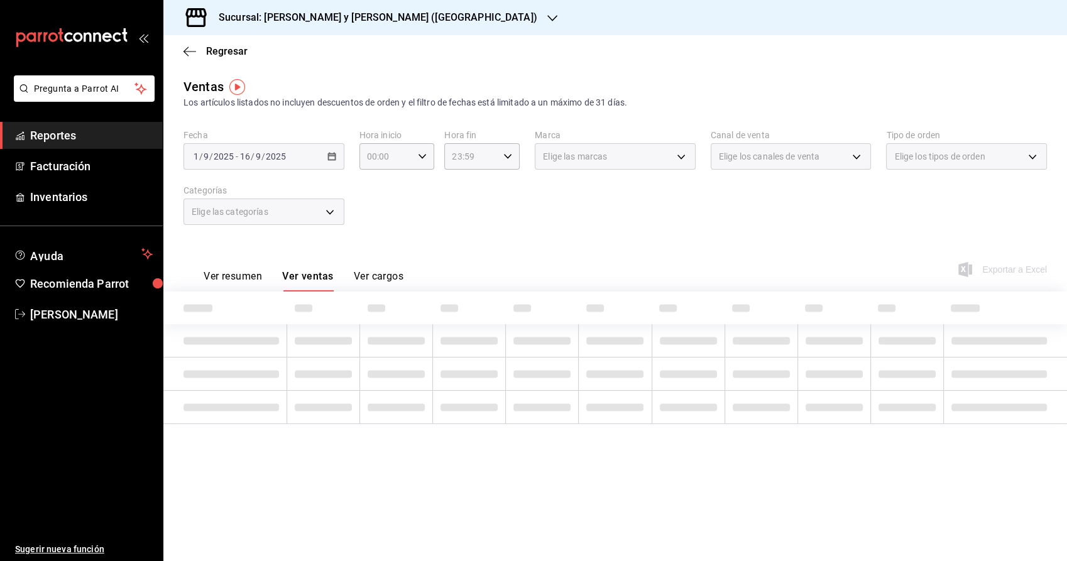
click at [887, 308] on span at bounding box center [887, 308] width 18 height 8
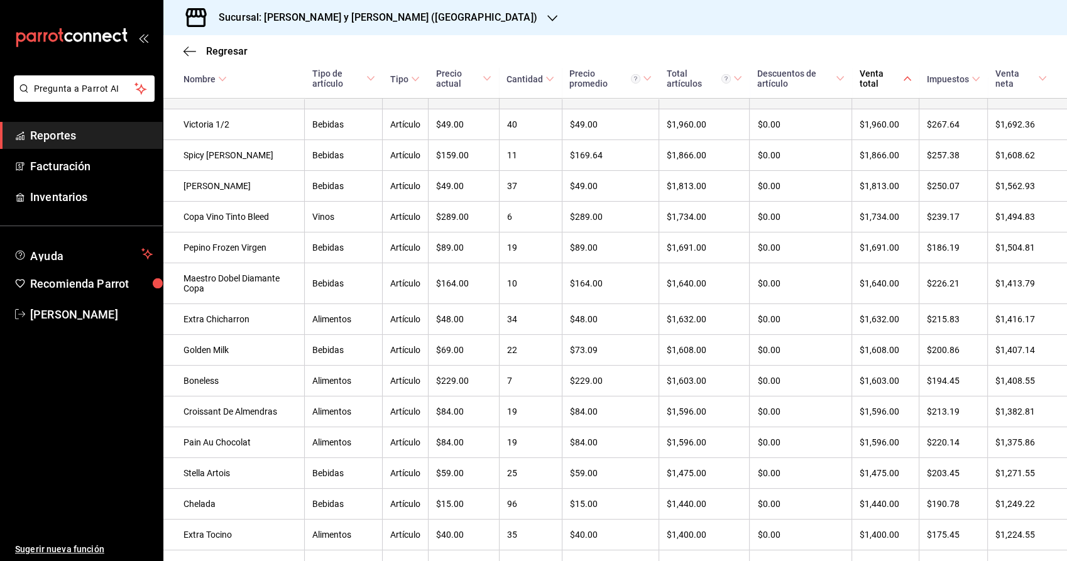
scroll to position [4257, 0]
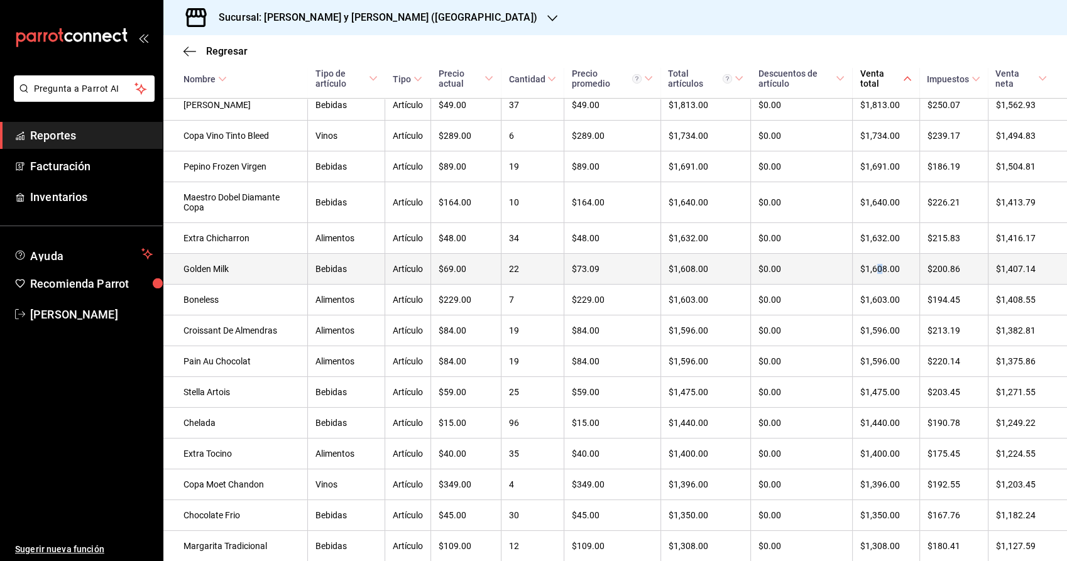
click at [871, 285] on td "$1,608.00" at bounding box center [885, 269] width 67 height 31
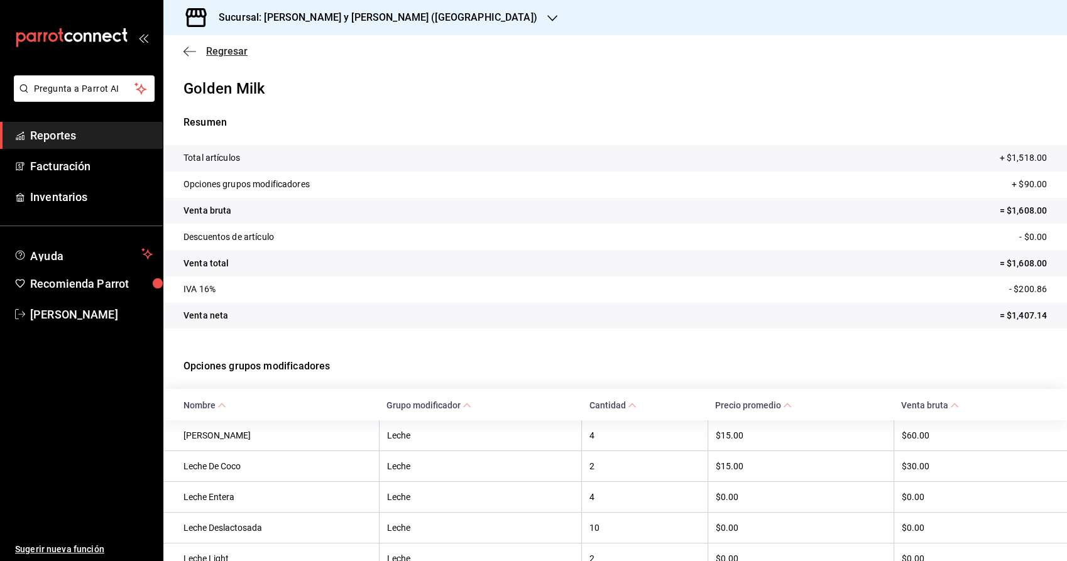
click at [227, 49] on span "Regresar" at bounding box center [226, 51] width 41 height 12
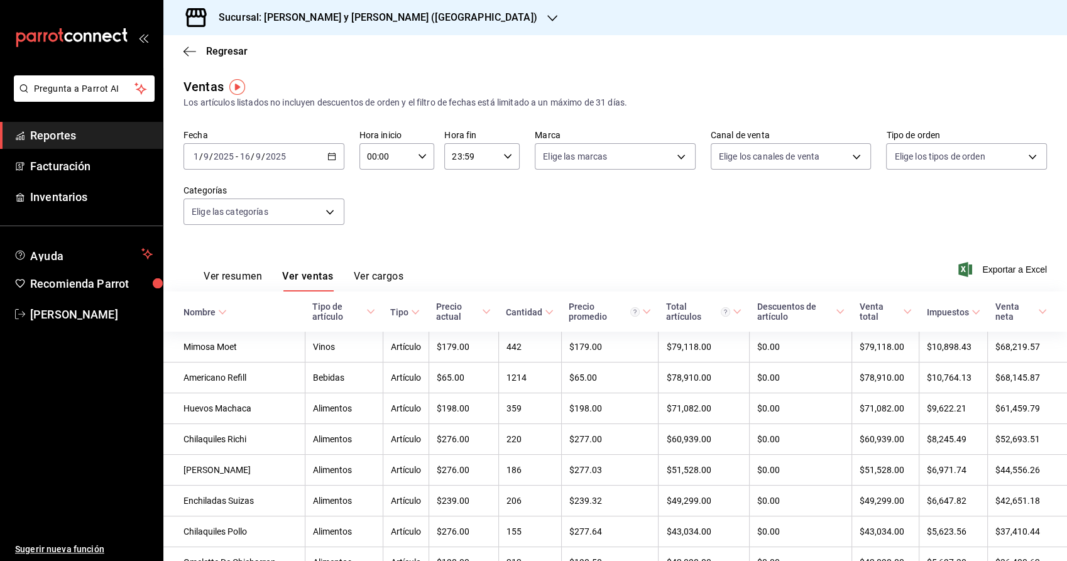
click at [236, 282] on button "Ver resumen" at bounding box center [233, 280] width 58 height 21
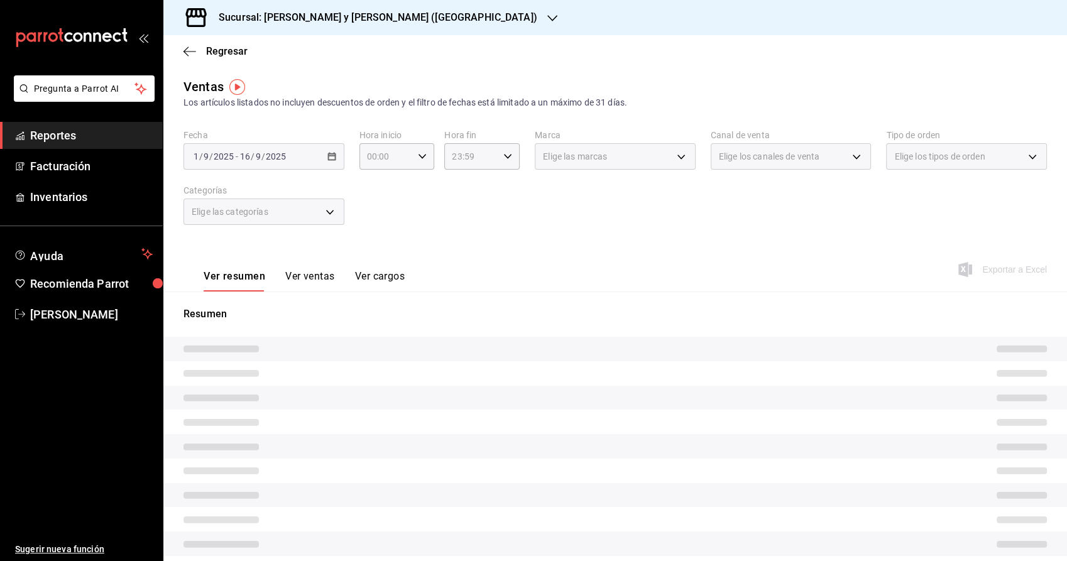
click at [372, 280] on button "Ver cargos" at bounding box center [380, 280] width 50 height 21
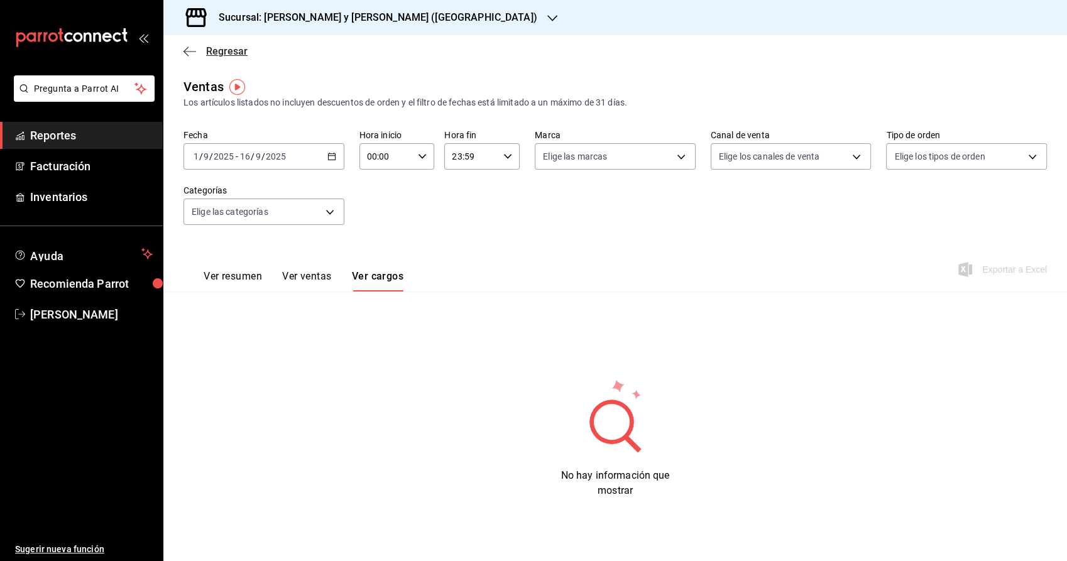
click at [209, 50] on span "Regresar" at bounding box center [226, 51] width 41 height 12
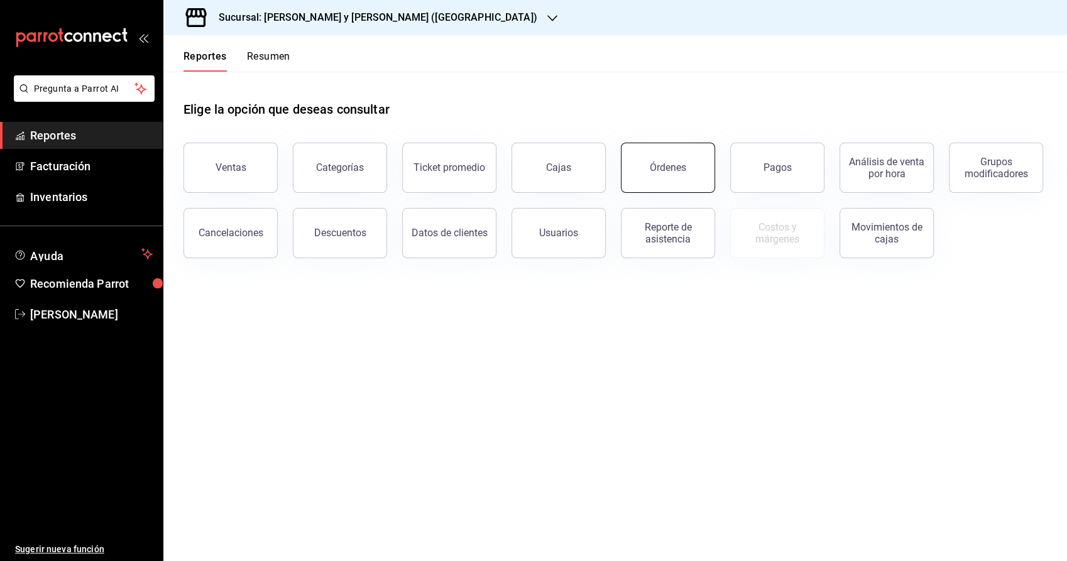
click at [693, 162] on button "Órdenes" at bounding box center [668, 168] width 94 height 50
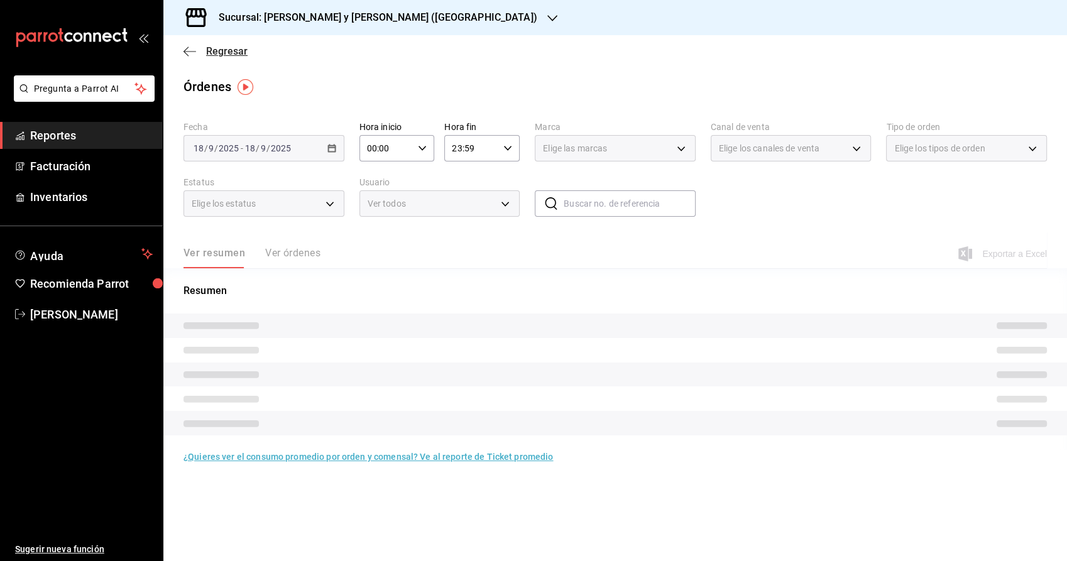
click at [229, 50] on span "Regresar" at bounding box center [226, 51] width 41 height 12
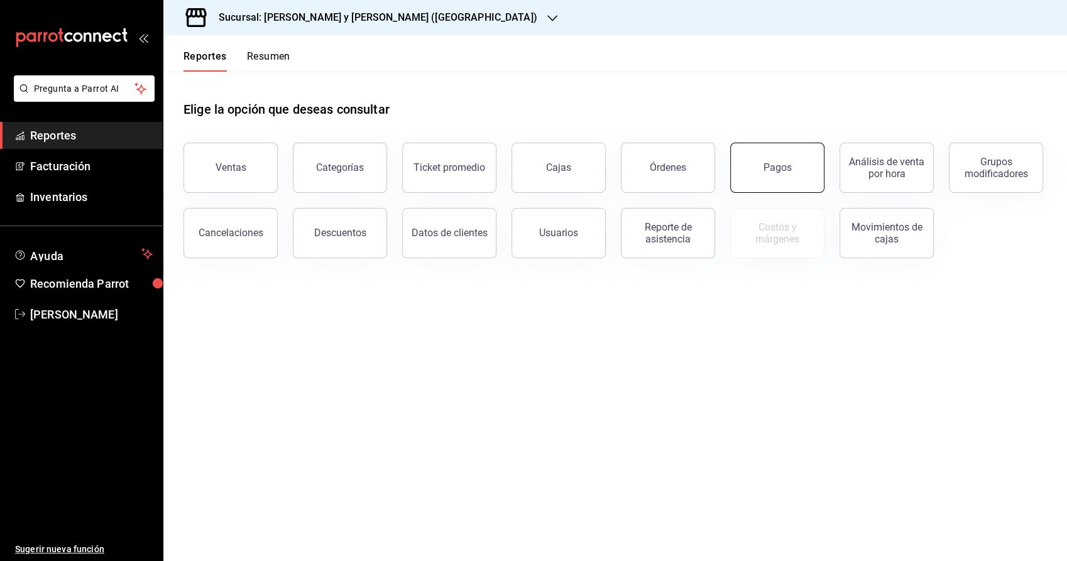
click at [772, 175] on button "Pagos" at bounding box center [777, 168] width 94 height 50
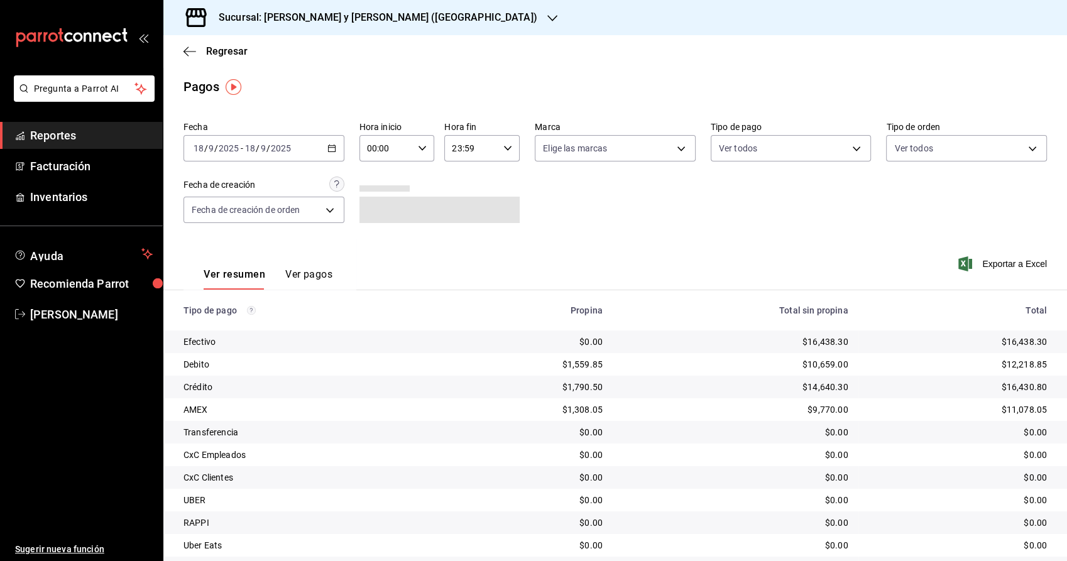
click at [332, 150] on \(Stroke\) "button" at bounding box center [332, 148] width 8 height 7
click at [224, 329] on span "Rango de fechas" at bounding box center [242, 327] width 97 height 13
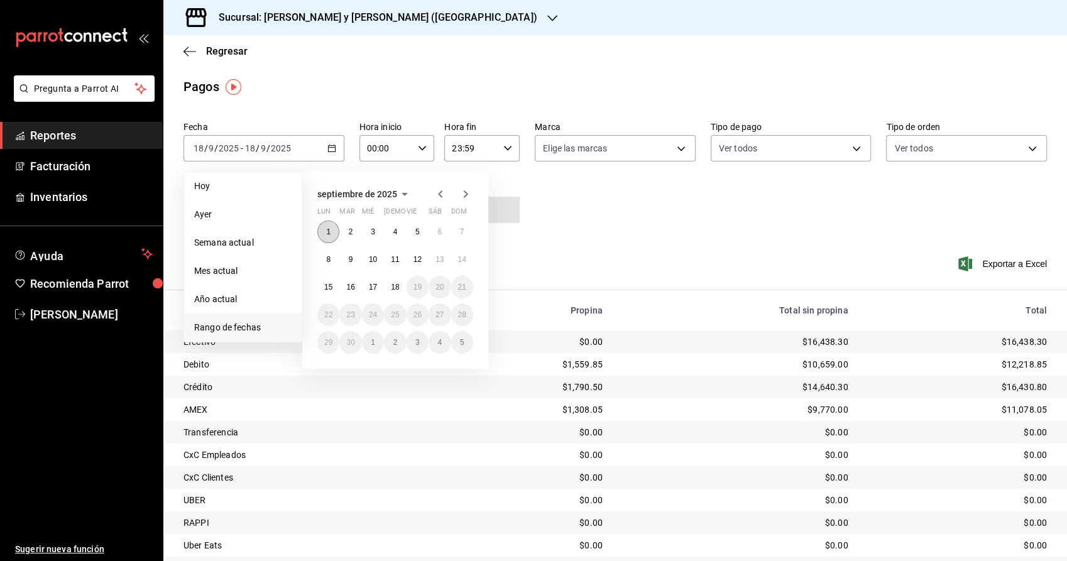
click at [334, 226] on button "1" at bounding box center [328, 232] width 22 height 23
click at [349, 290] on abbr "16" at bounding box center [350, 287] width 8 height 9
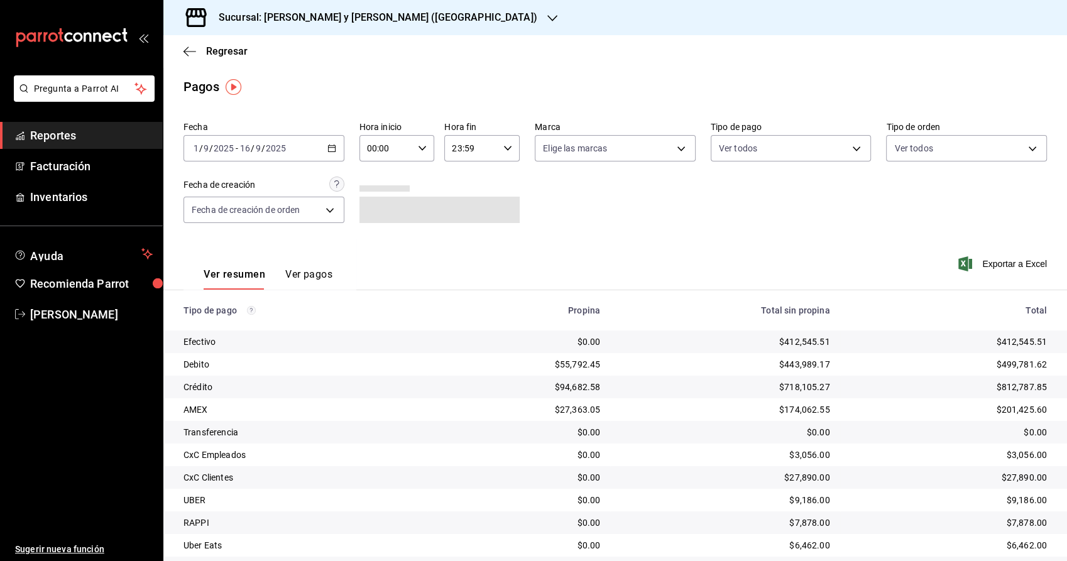
click at [303, 273] on button "Ver pagos" at bounding box center [308, 278] width 47 height 21
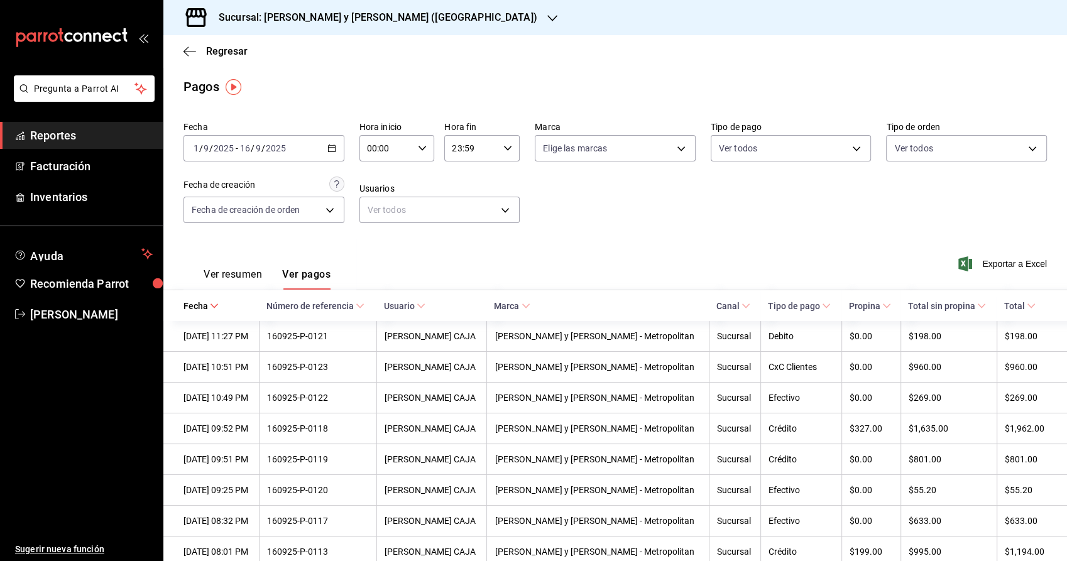
click at [956, 312] on th "Total sin propina" at bounding box center [949, 305] width 96 height 31
click at [977, 305] on icon at bounding box center [981, 306] width 9 height 9
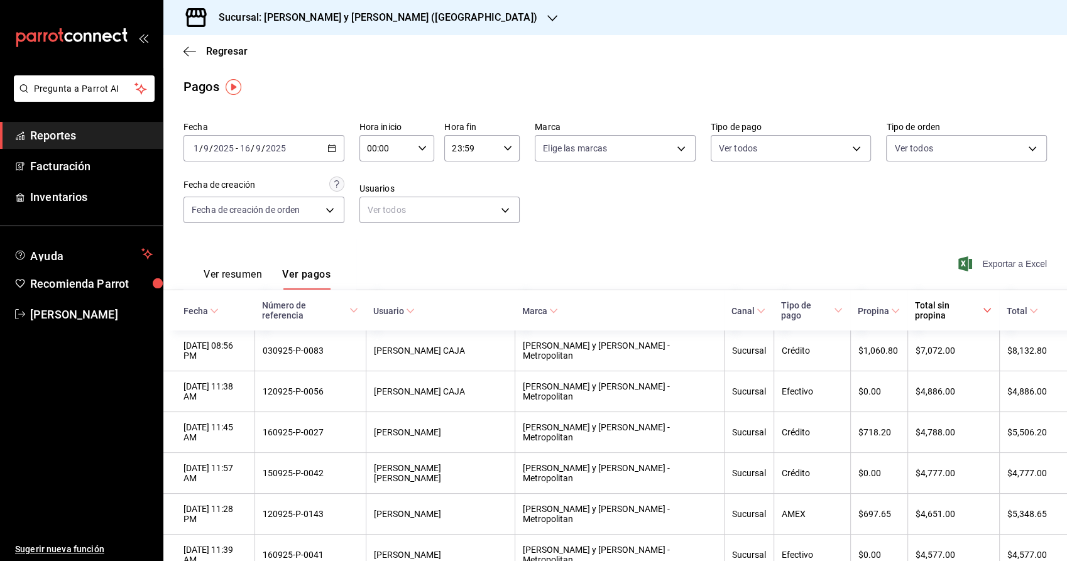
click at [978, 263] on span "Exportar a Excel" at bounding box center [1004, 263] width 86 height 15
click at [1002, 265] on span "Exportar a Excel" at bounding box center [1004, 263] width 86 height 15
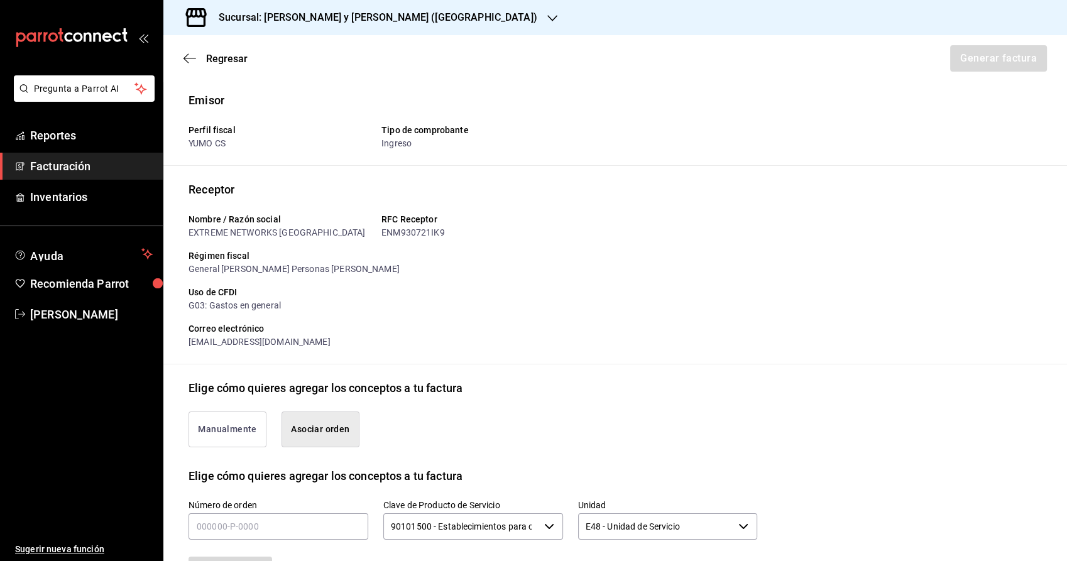
scroll to position [189, 0]
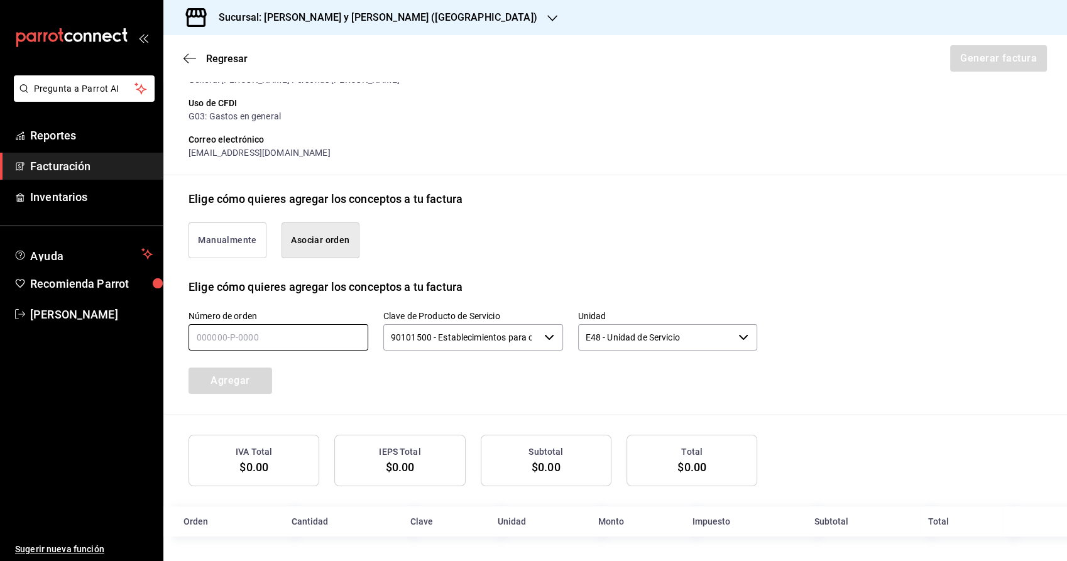
click at [304, 346] on input "text" at bounding box center [279, 337] width 180 height 26
paste input "120925-P-0022"
type input "120925-P-0022"
click at [240, 377] on button "Agregar" at bounding box center [231, 381] width 84 height 26
click at [293, 337] on input "text" at bounding box center [279, 337] width 180 height 26
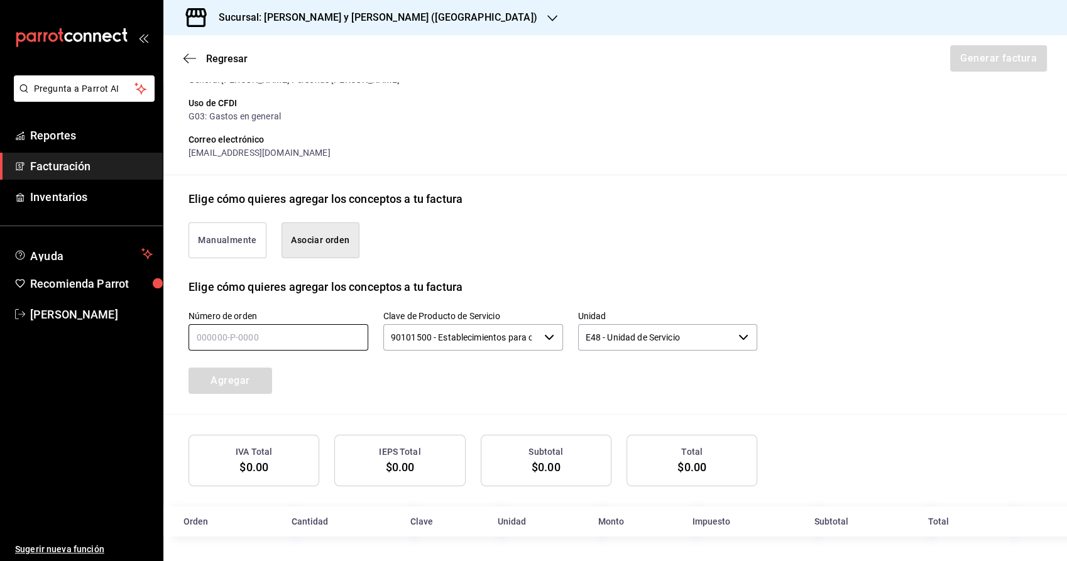
paste input "100925-P-0055"
type input "100925-P-0055"
click at [236, 374] on button "Agregar" at bounding box center [231, 381] width 84 height 26
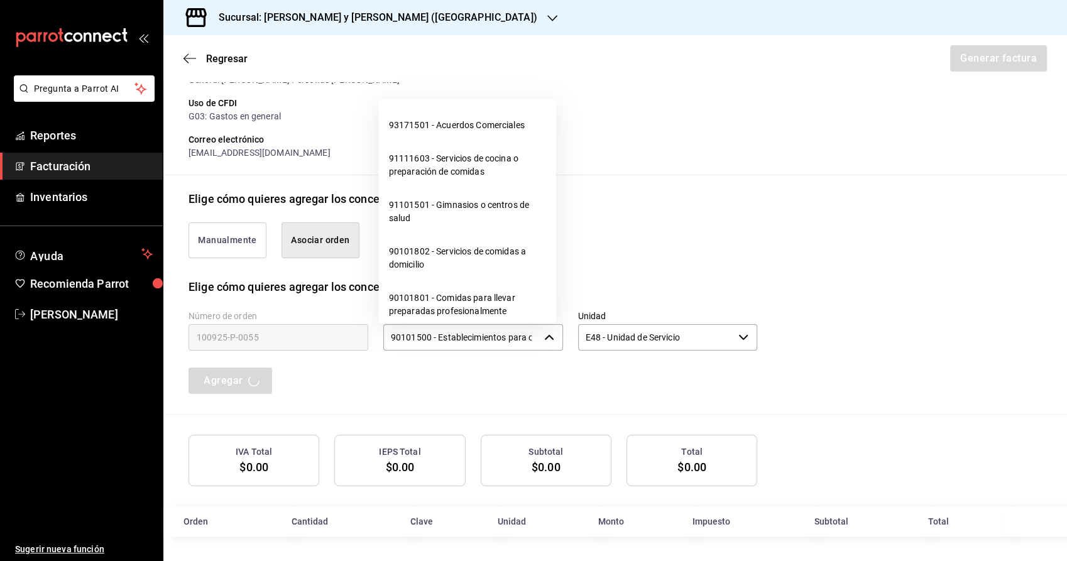
click at [535, 342] on div "90101500 - Establecimientos para comer y beber ​" at bounding box center [473, 337] width 180 height 26
click at [688, 260] on div "Manualmente Asociar orden" at bounding box center [615, 242] width 853 height 71
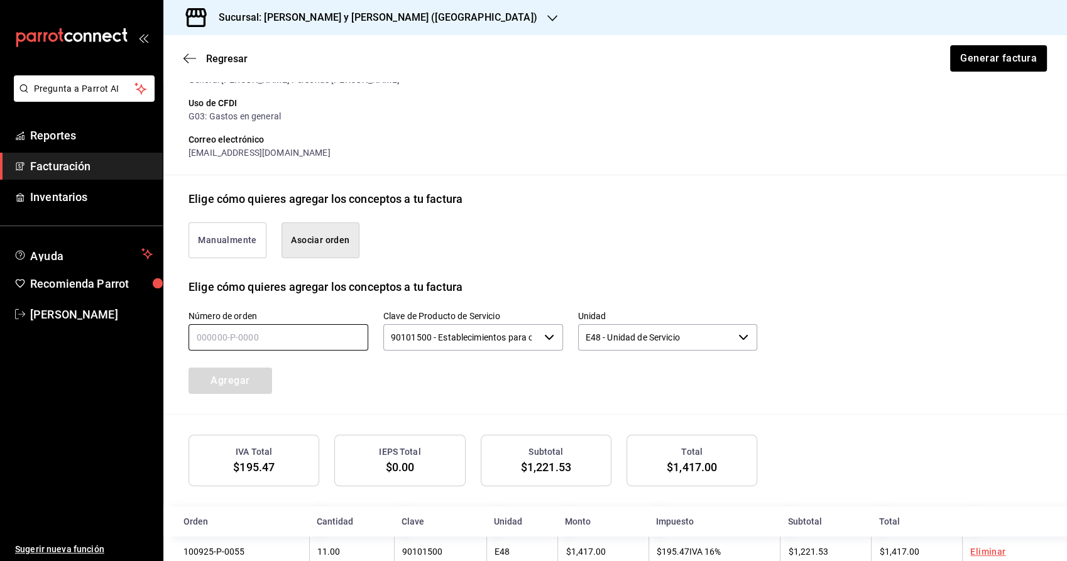
click at [301, 329] on input "text" at bounding box center [279, 337] width 180 height 26
paste input "080925-P-0068"
type input "080925-P-0068"
click at [252, 383] on button "Agregar" at bounding box center [231, 381] width 84 height 26
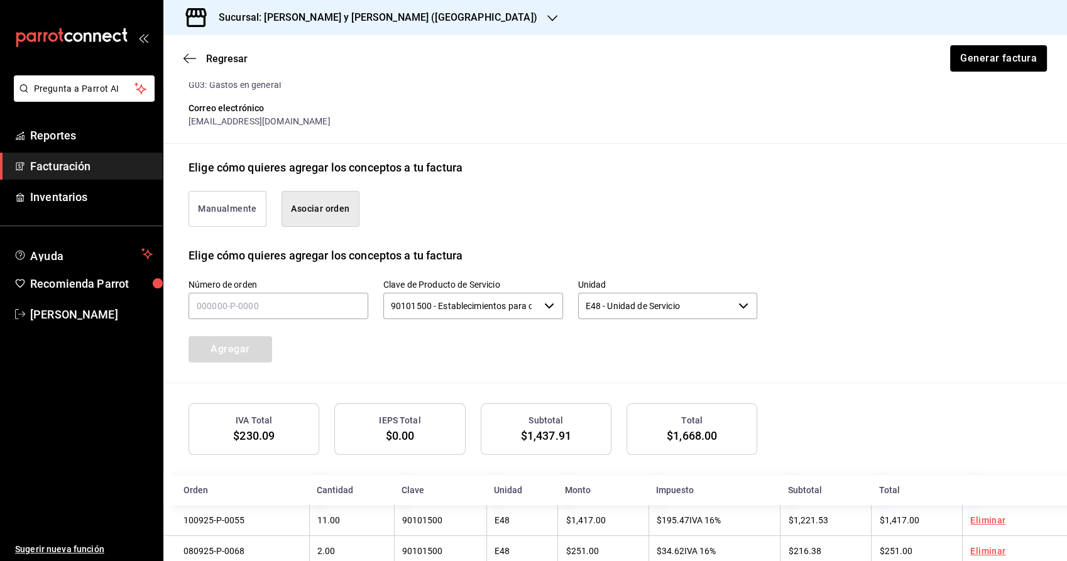
scroll to position [251, 0]
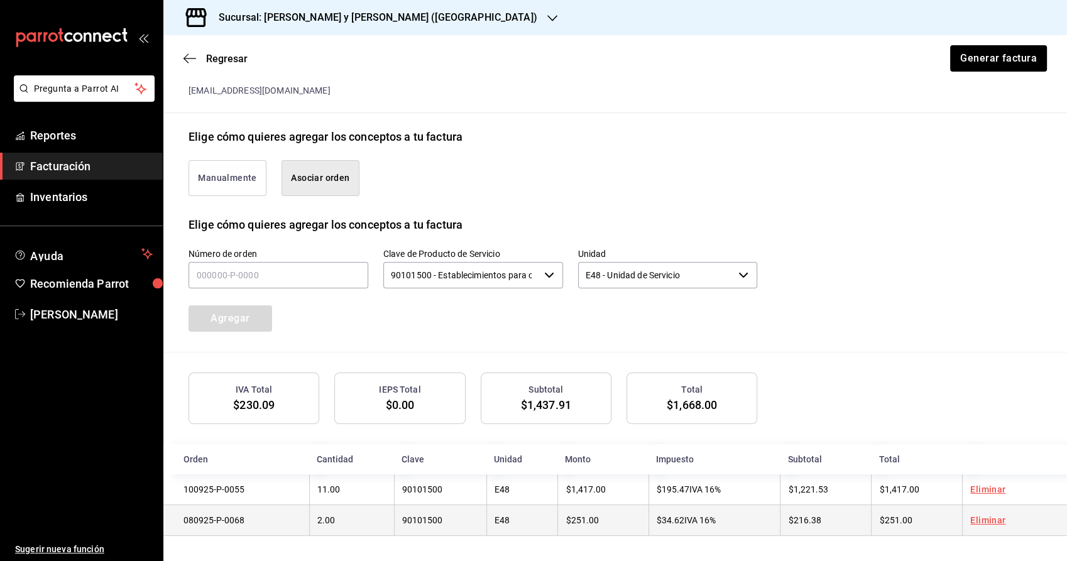
click at [978, 520] on link "Eliminar" at bounding box center [987, 520] width 35 height 10
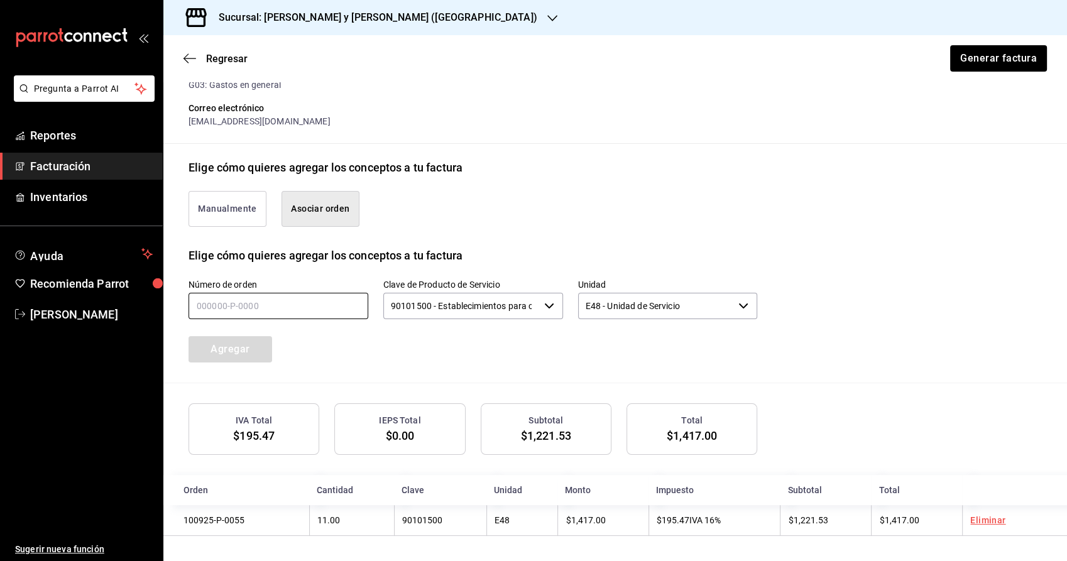
click at [282, 305] on input "text" at bounding box center [279, 306] width 180 height 26
paste input "150925-P-0091"
type input "150925-P-0091"
click at [248, 344] on button "Agregar" at bounding box center [231, 349] width 84 height 26
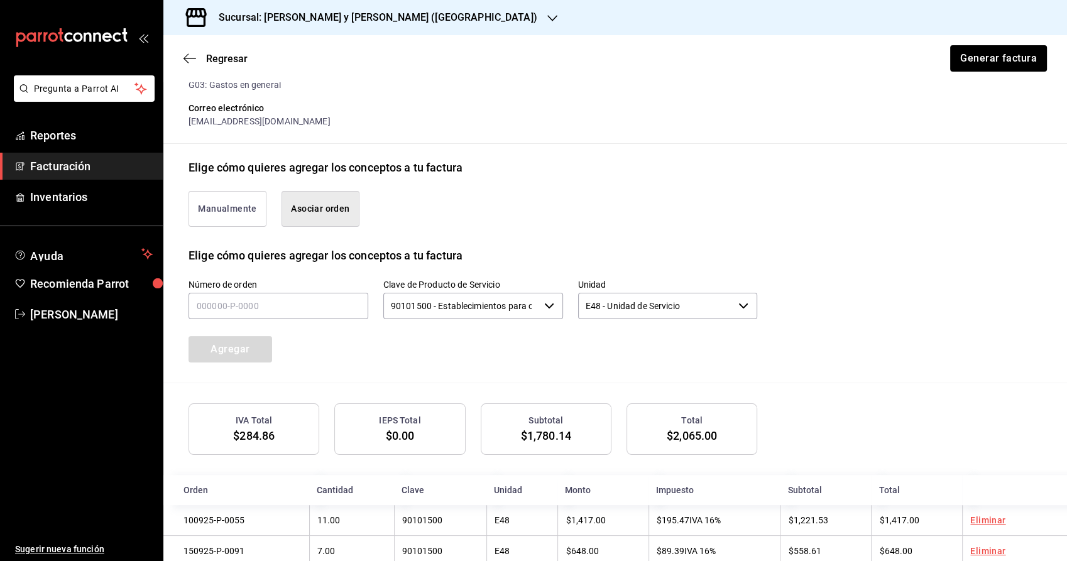
scroll to position [251, 0]
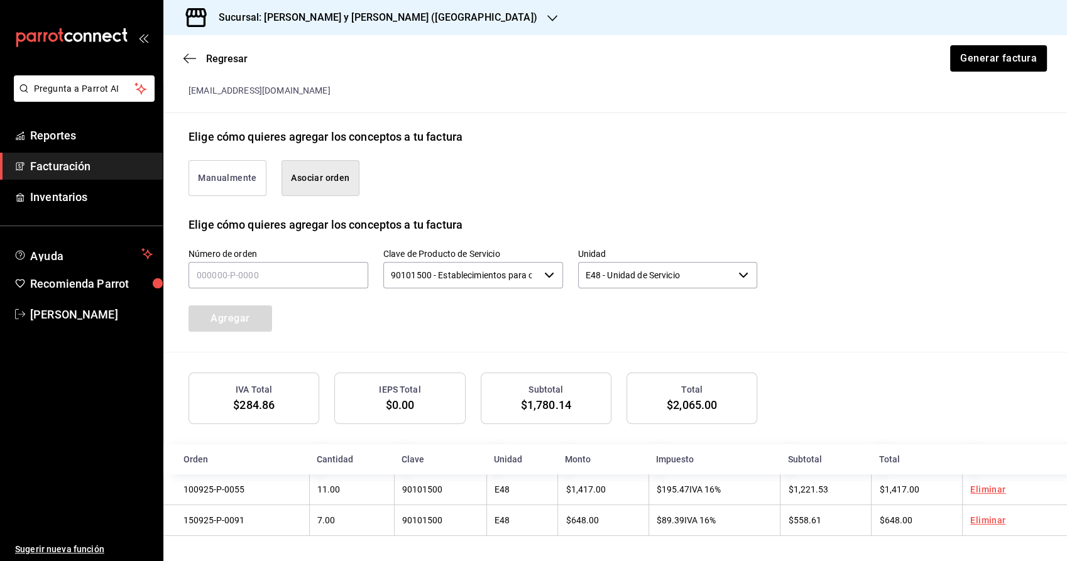
click at [221, 170] on button "Manualmente" at bounding box center [228, 178] width 78 height 36
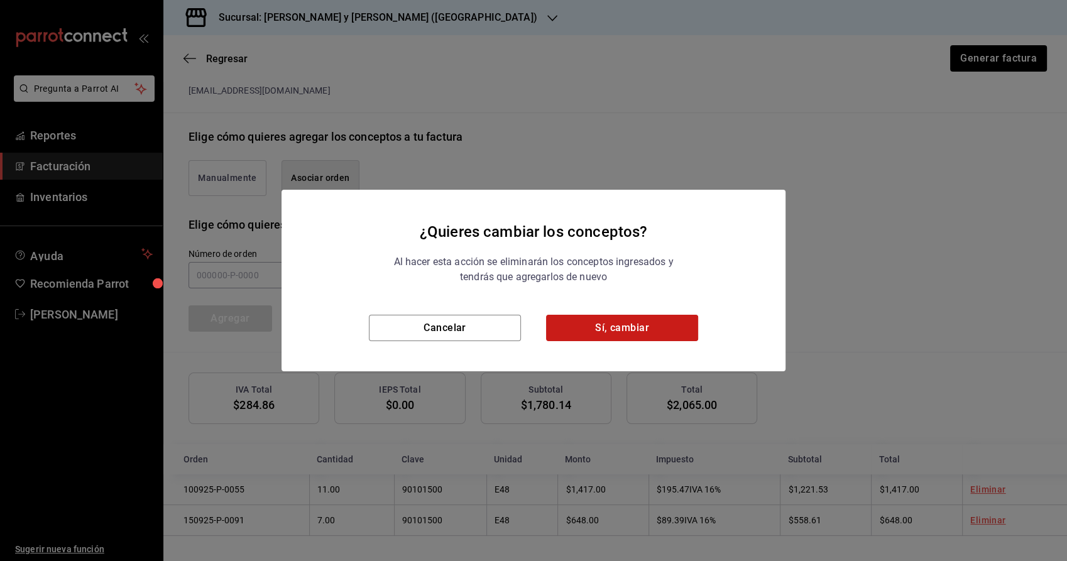
click at [619, 325] on button "Sí, cambiar" at bounding box center [622, 328] width 152 height 26
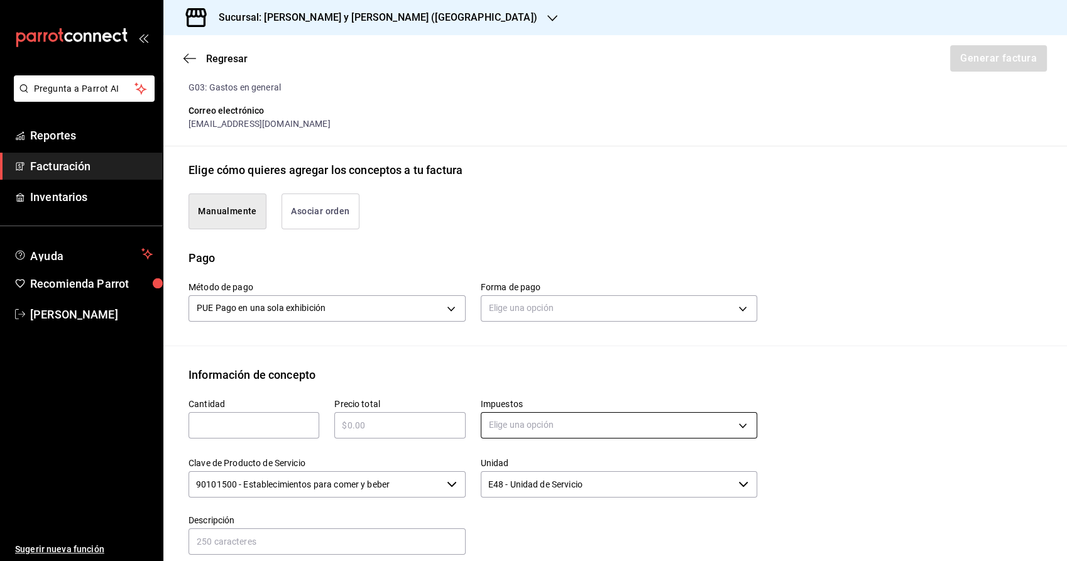
scroll to position [349, 0]
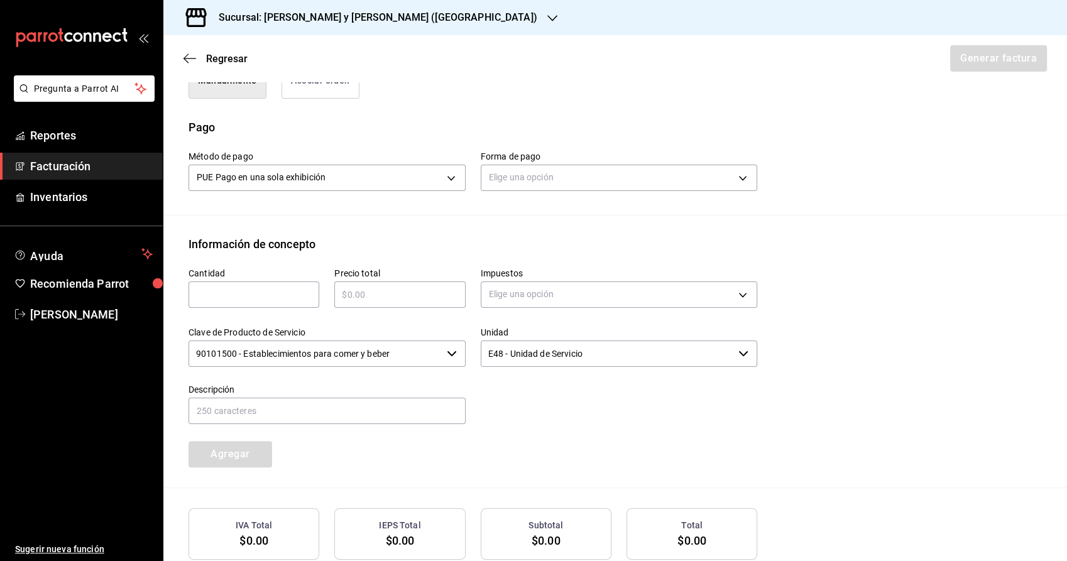
click at [251, 298] on input "text" at bounding box center [254, 294] width 131 height 15
type input "1"
click at [409, 287] on input "text" at bounding box center [399, 294] width 131 height 15
type input "$1608"
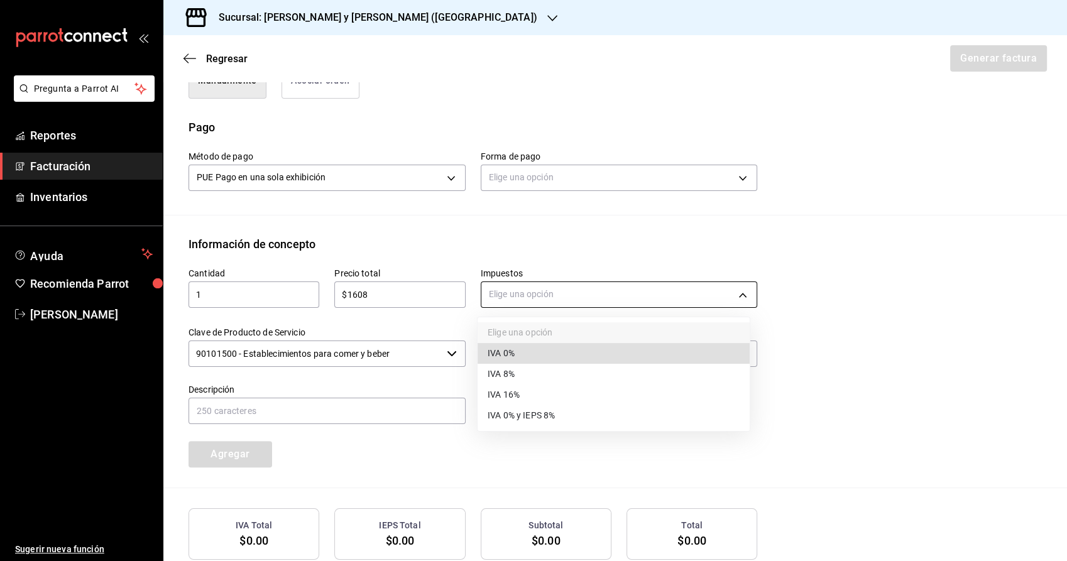
click at [506, 285] on body "Pregunta a Parrot AI Reportes Facturación Inventarios Ayuda Recomienda Parrot M…" at bounding box center [533, 280] width 1067 height 561
click at [537, 398] on li "IVA 16%" at bounding box center [614, 395] width 272 height 21
type input "IVA_16"
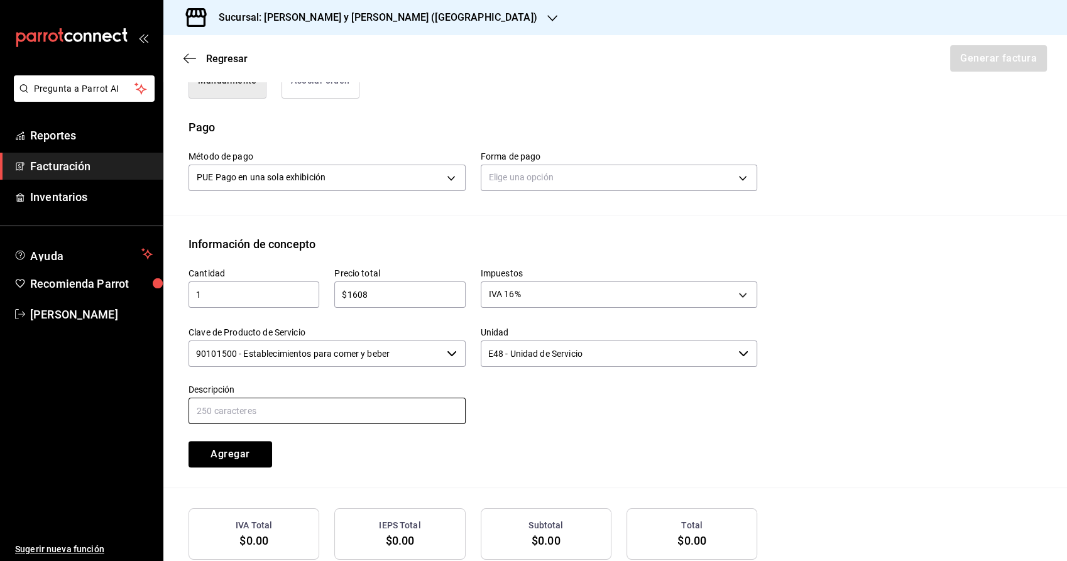
click at [295, 412] on input "text" at bounding box center [327, 411] width 277 height 26
click at [315, 409] on input "CONSUMO DE ALIMENTOS 01/09/2025 010925-P-0019" at bounding box center [327, 411] width 277 height 26
drag, startPoint x: 375, startPoint y: 407, endPoint x: 357, endPoint y: 397, distance: 20.6
click at [357, 398] on input "CONSUMO DE ALIMENTOS 29/08/2025 010925-P-0019" at bounding box center [327, 411] width 277 height 26
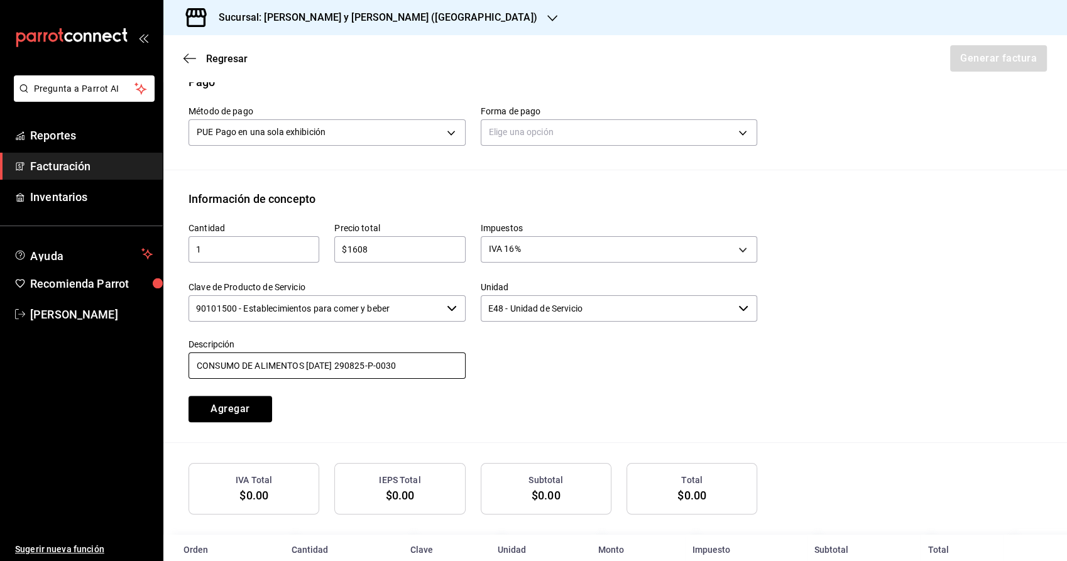
scroll to position [419, 0]
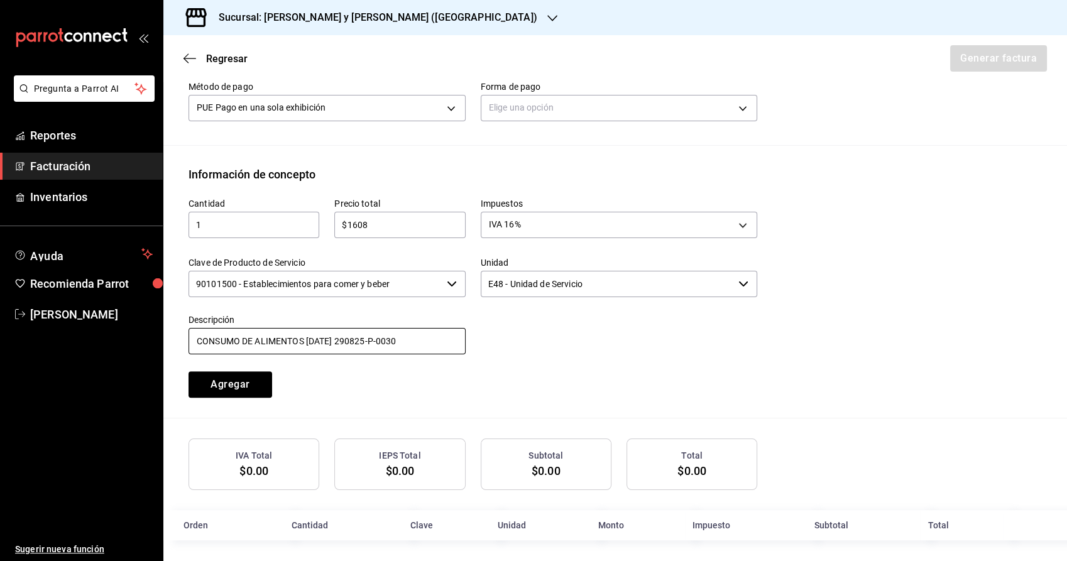
type input "CONSUMO DE ALIMENTOS 29/08/2025 290825-P-0030"
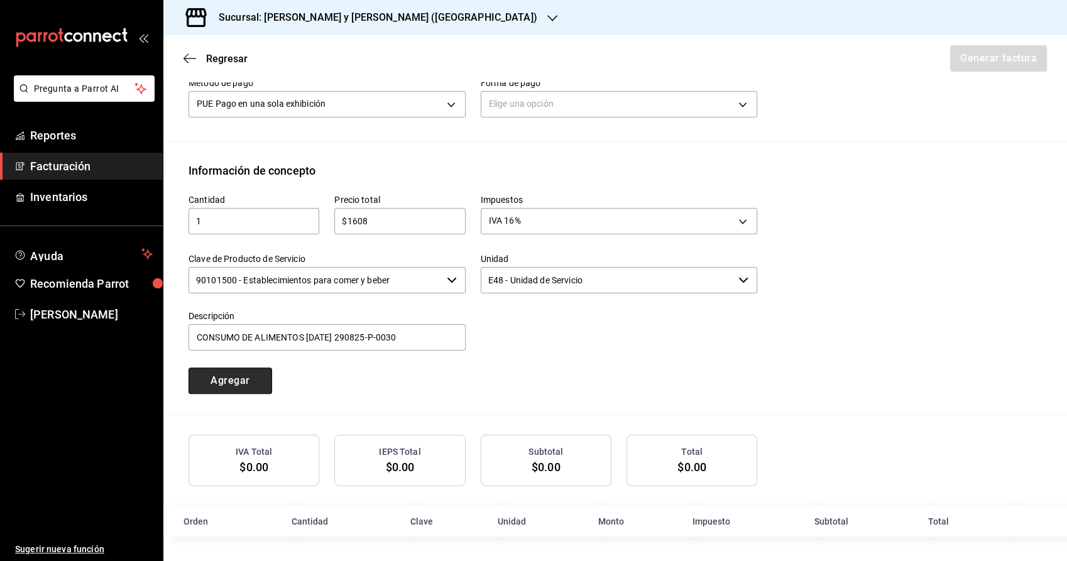
click at [234, 379] on button "Agregar" at bounding box center [231, 381] width 84 height 26
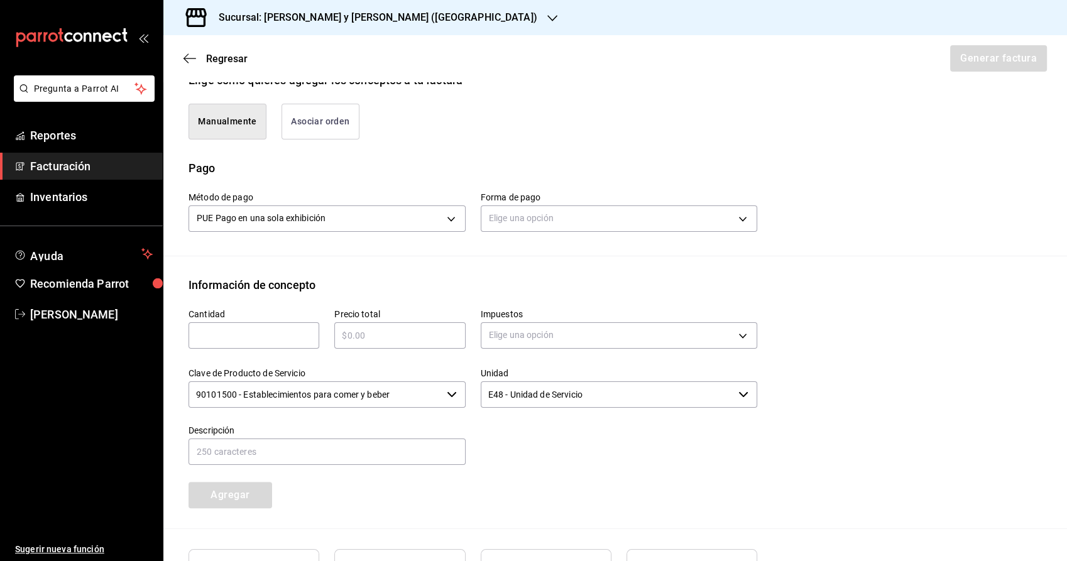
scroll to position [453, 0]
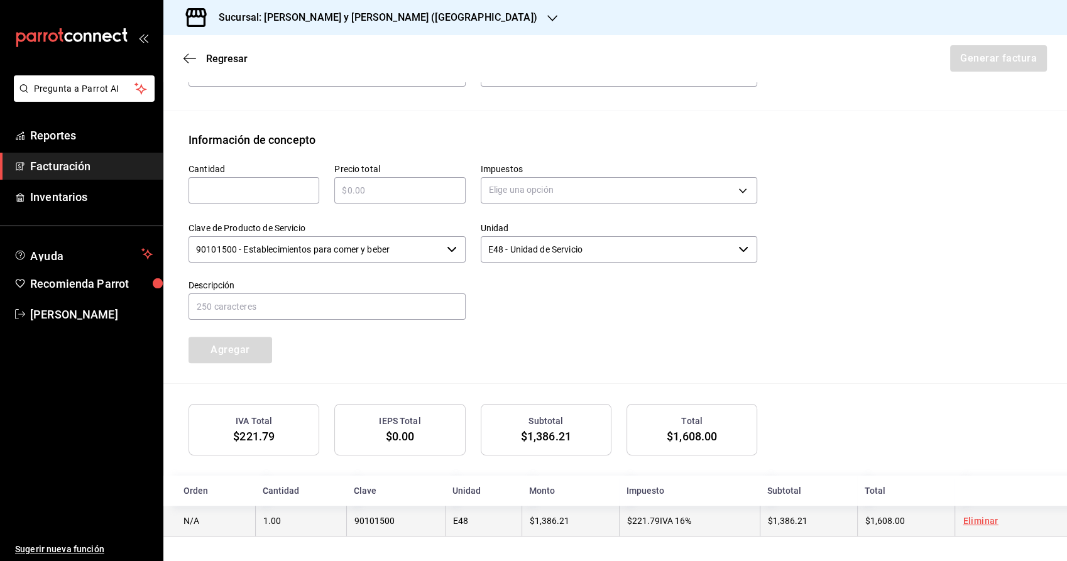
click at [498, 527] on td "E48" at bounding box center [483, 521] width 77 height 31
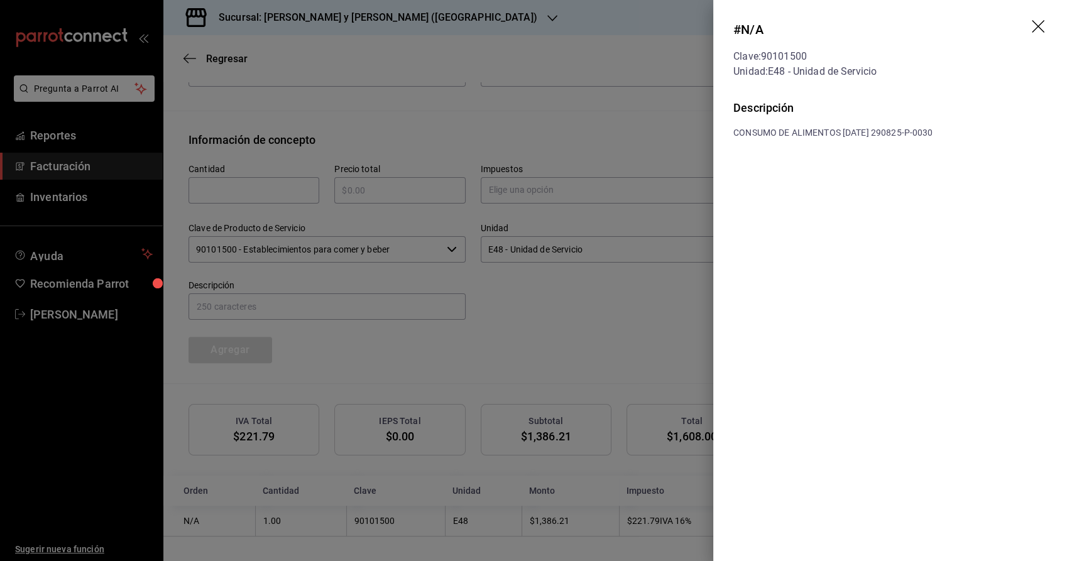
click at [1035, 26] on icon "drag" at bounding box center [1039, 27] width 15 height 15
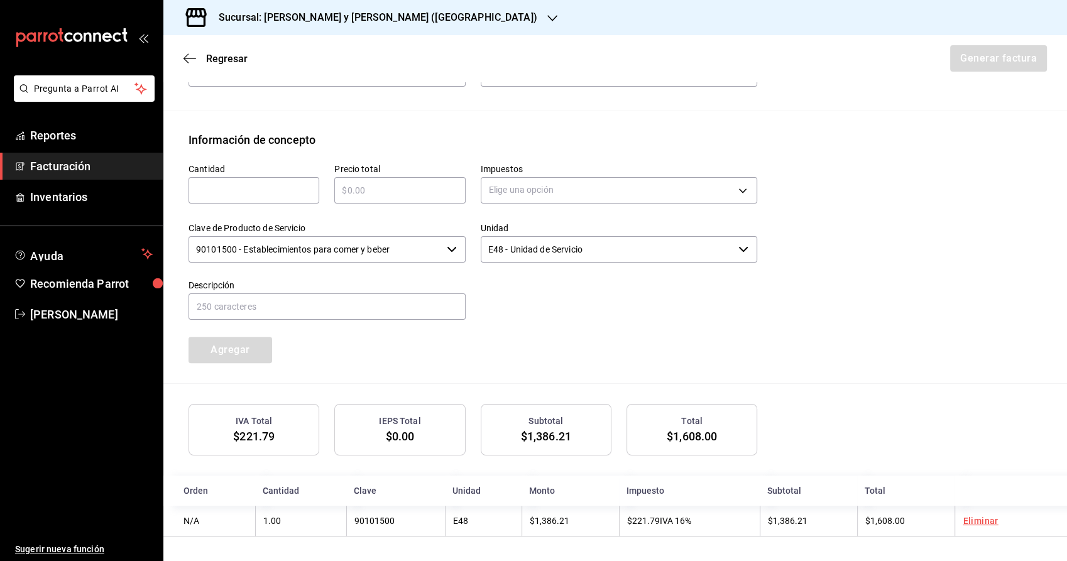
click at [972, 70] on div "Regresar Generar factura" at bounding box center [615, 58] width 904 height 47
click at [975, 65] on div "Regresar Generar factura" at bounding box center [615, 58] width 904 height 47
click at [973, 60] on div "Regresar Generar factura" at bounding box center [615, 58] width 904 height 47
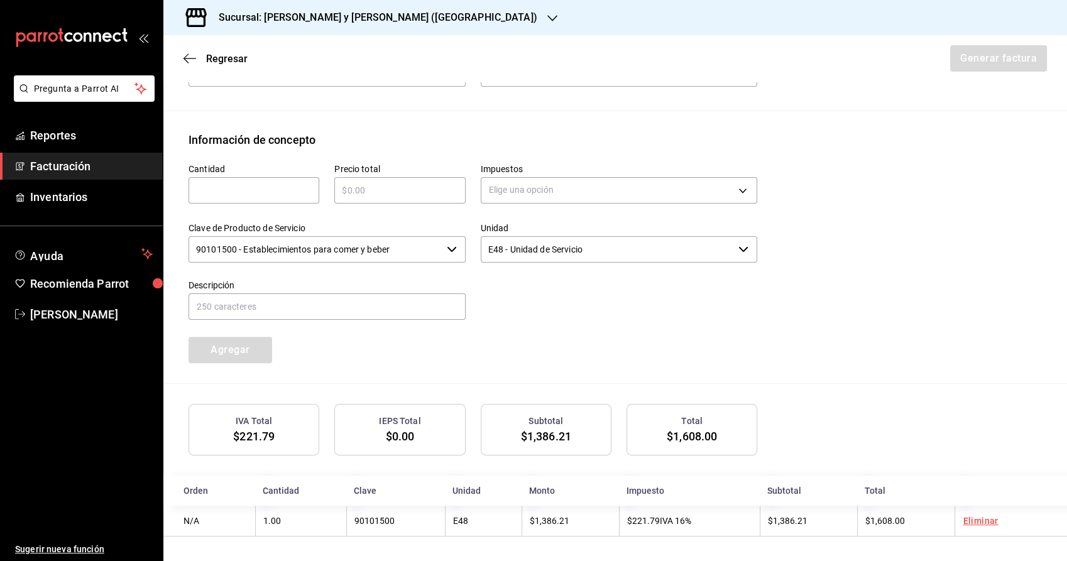
click at [973, 60] on div "Regresar Generar factura" at bounding box center [615, 58] width 904 height 47
drag, startPoint x: 973, startPoint y: 60, endPoint x: 929, endPoint y: 92, distance: 54.1
click at [929, 92] on div "Método de pago PUE Pago en una sola exhibición PUE Forma de pago Elige una opci…" at bounding box center [615, 70] width 853 height 79
click at [958, 63] on div "Regresar Generar factura" at bounding box center [615, 58] width 904 height 47
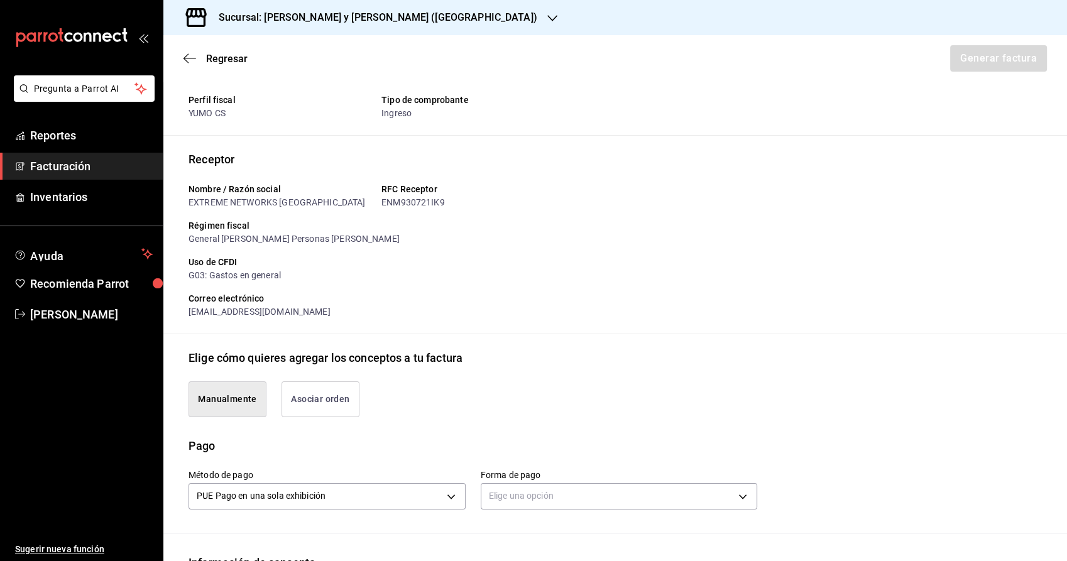
scroll to position [0, 0]
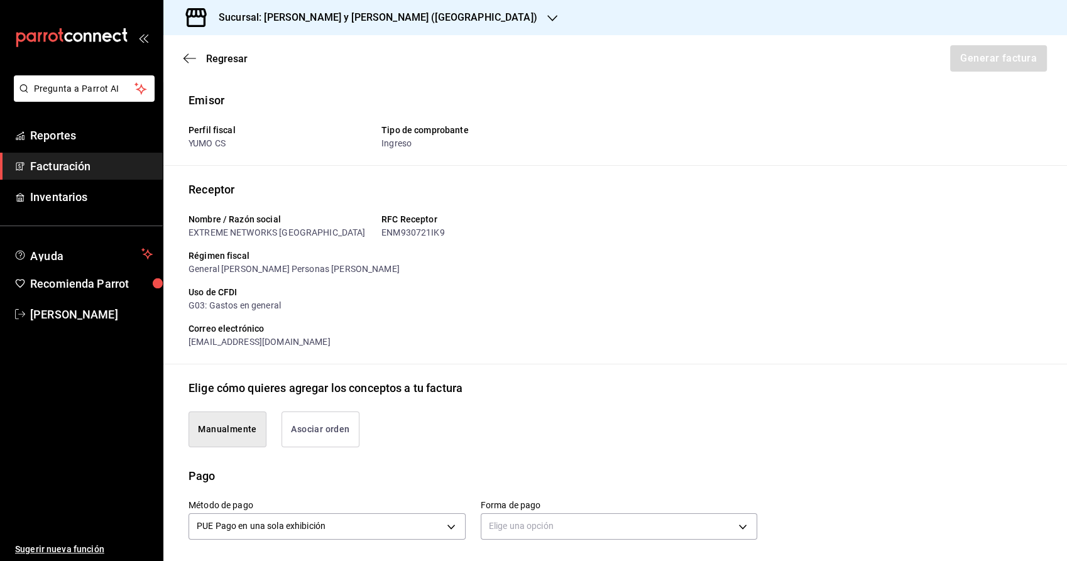
click at [979, 60] on div "Regresar Generar factura" at bounding box center [615, 58] width 904 height 47
click at [74, 164] on span "Facturación" at bounding box center [91, 166] width 123 height 17
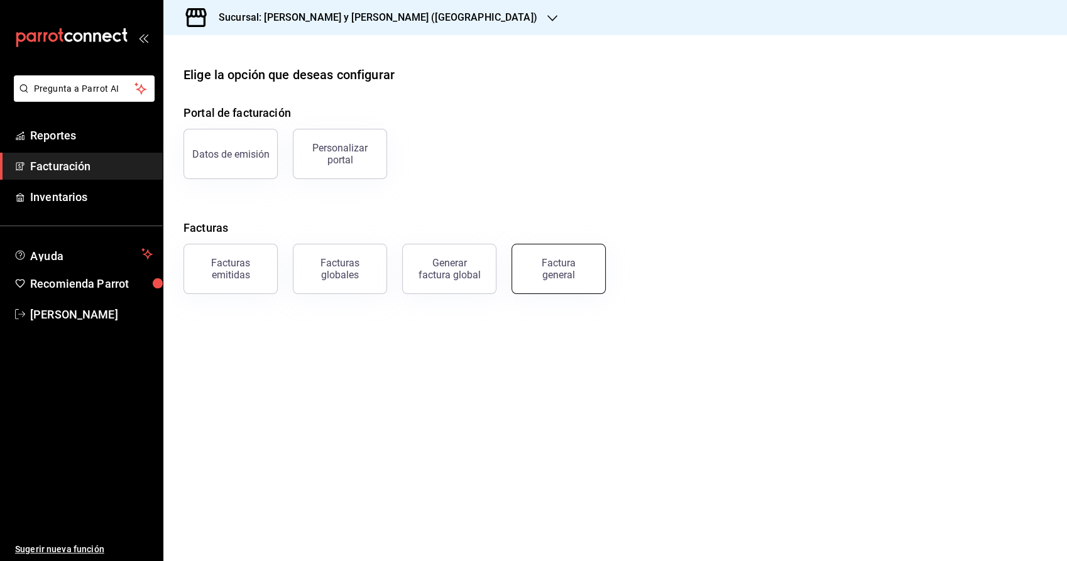
click at [573, 268] on div "Factura general" at bounding box center [558, 269] width 63 height 24
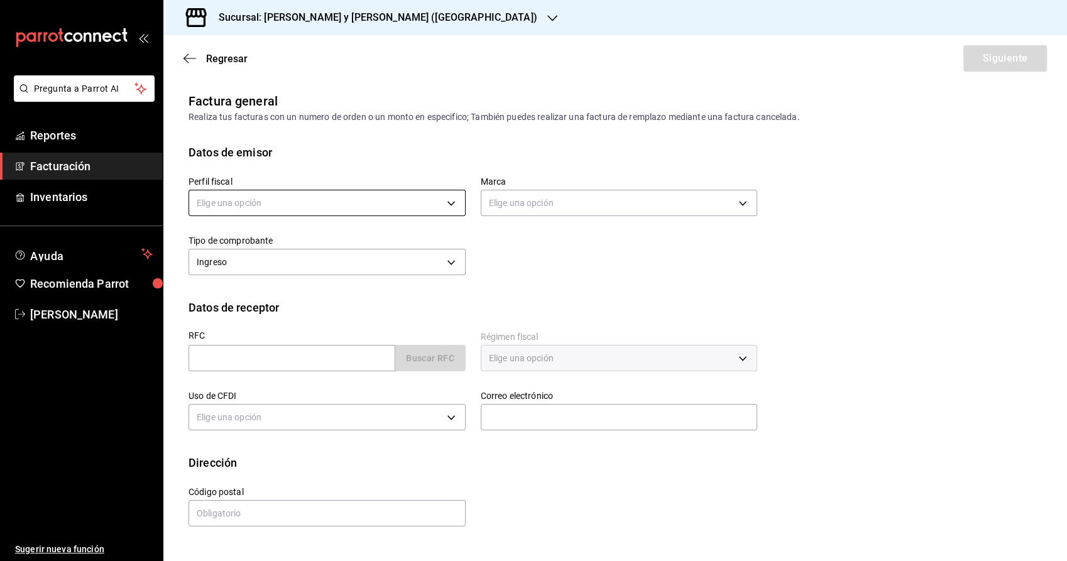
click at [415, 189] on body "Pregunta a Parrot AI Reportes Facturación Inventarios Ayuda Recomienda Parrot […" at bounding box center [533, 280] width 1067 height 561
click at [320, 267] on li "YUMO CS" at bounding box center [327, 266] width 276 height 23
type input "5982fbb0-8c22-4ff5-a537-dca332c6d2d4"
type input "5c4b5436-b9cd-4a1a-b4e8-85329c7394cf"
click at [265, 355] on input "text" at bounding box center [292, 358] width 207 height 26
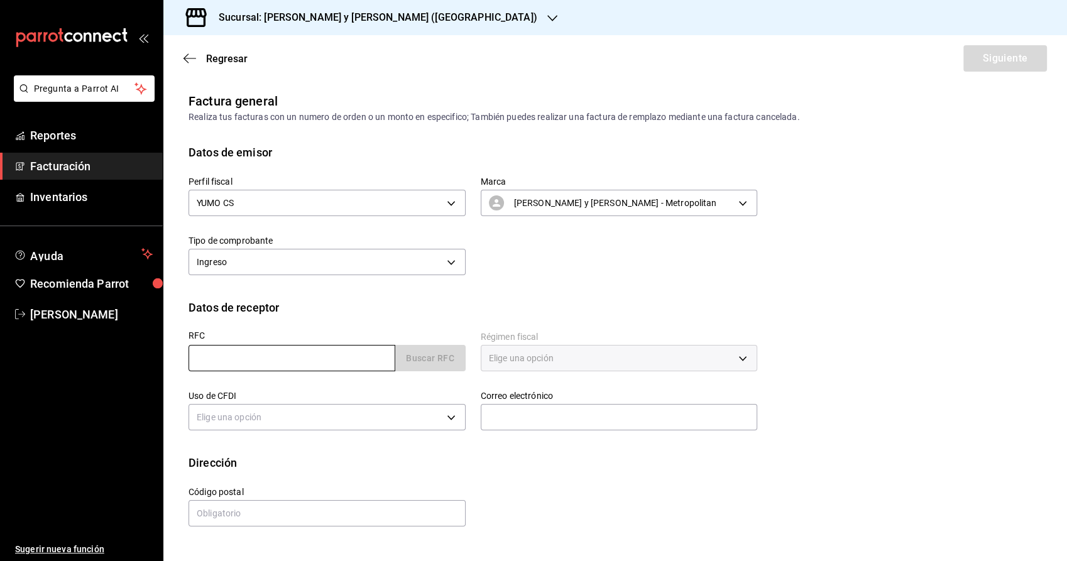
type input "ENM930721IK9"
type input "G03"
type input "[EMAIL_ADDRESS][DOMAIN_NAME]"
type input "06500"
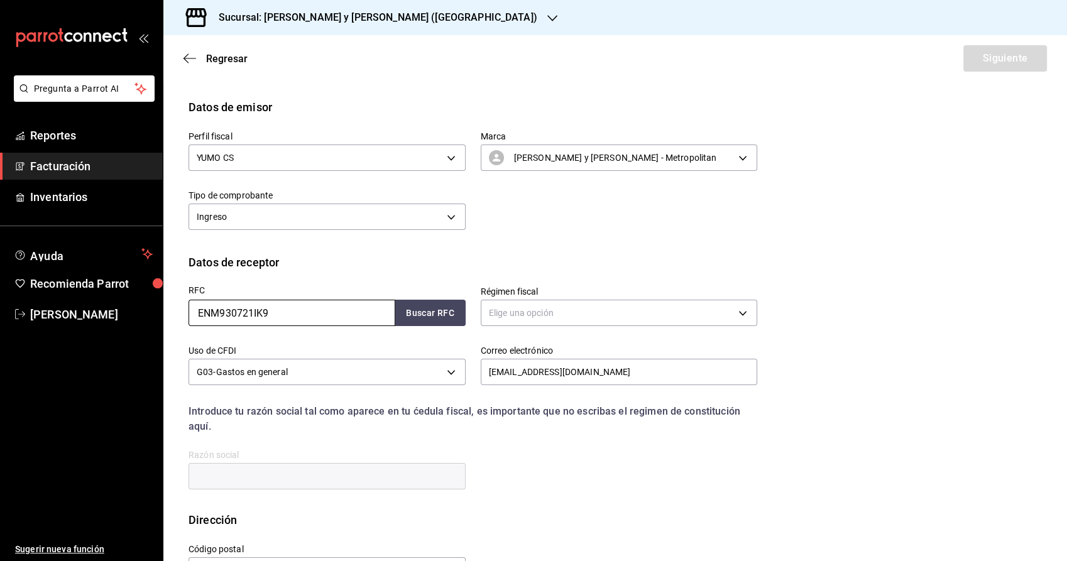
scroll to position [70, 0]
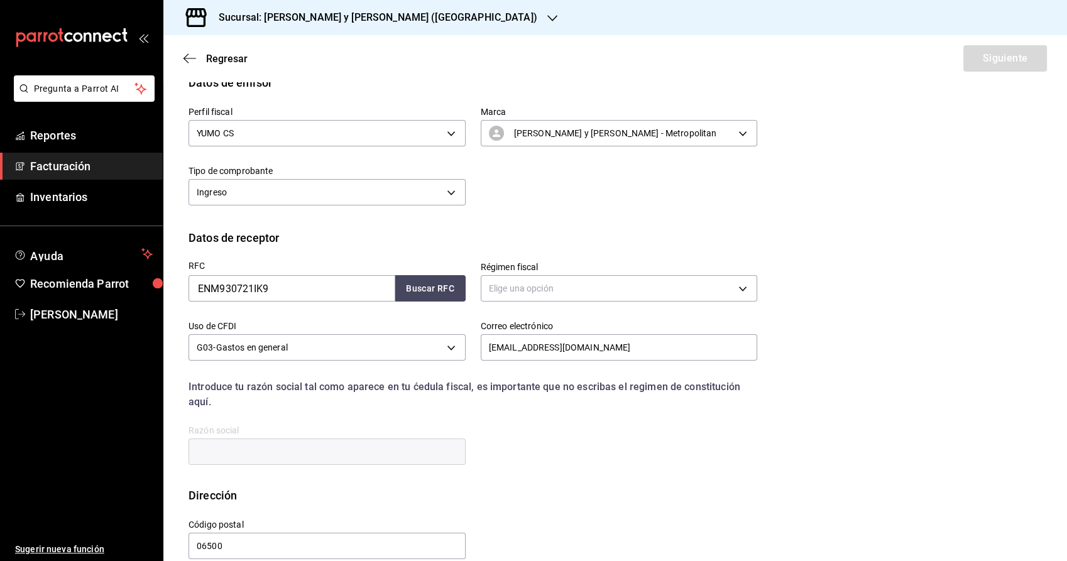
click at [511, 268] on label "Régimen fiscal" at bounding box center [619, 267] width 277 height 9
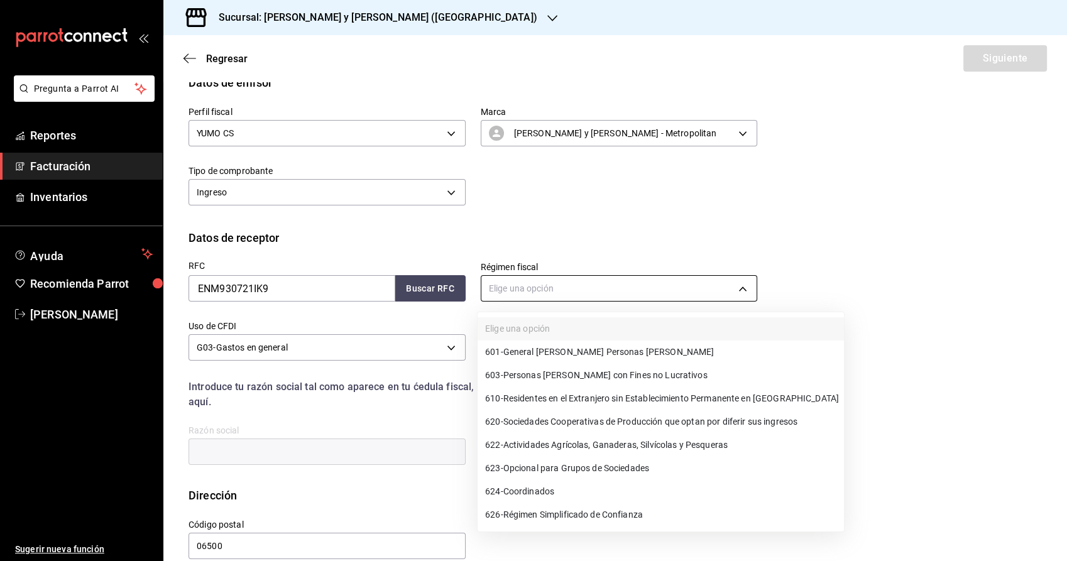
click at [516, 283] on body "Pregunta a Parrot AI Reportes Facturación Inventarios Ayuda Recomienda Parrot M…" at bounding box center [533, 280] width 1067 height 561
click at [554, 349] on span "601 - General [PERSON_NAME] Personas [PERSON_NAME]" at bounding box center [599, 352] width 229 height 13
type input "601"
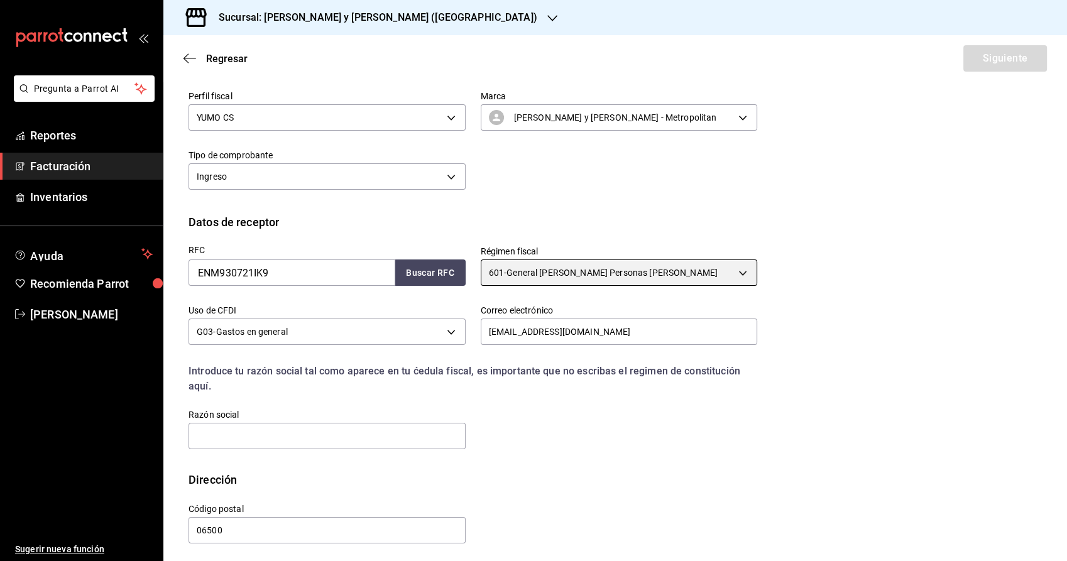
scroll to position [90, 0]
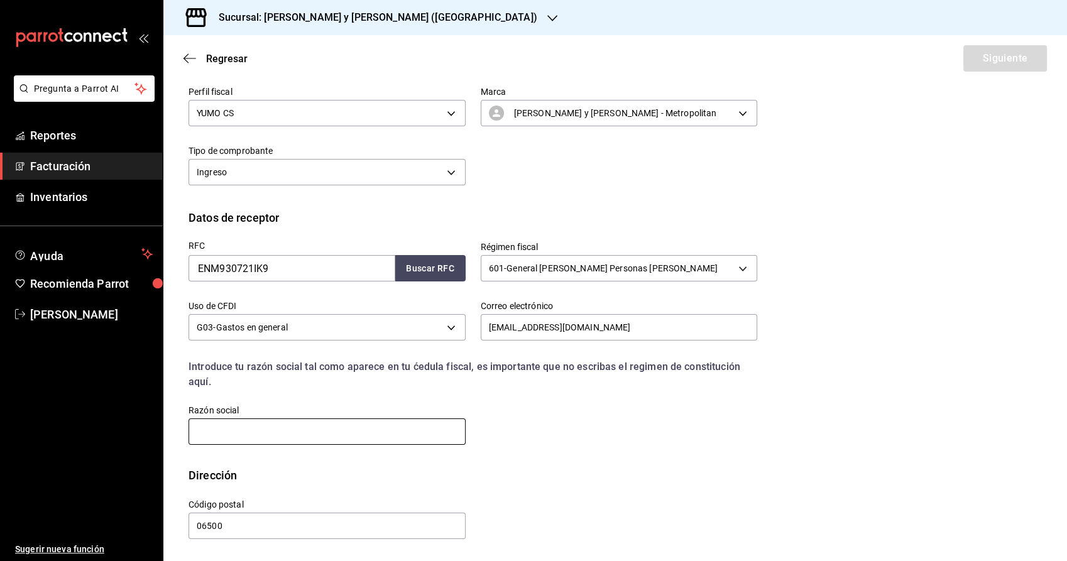
click at [292, 425] on input "text" at bounding box center [327, 432] width 277 height 26
type input "EXTREME NETWORKS [GEOGRAPHIC_DATA]"
click at [983, 65] on button "Siguiente" at bounding box center [1005, 58] width 84 height 26
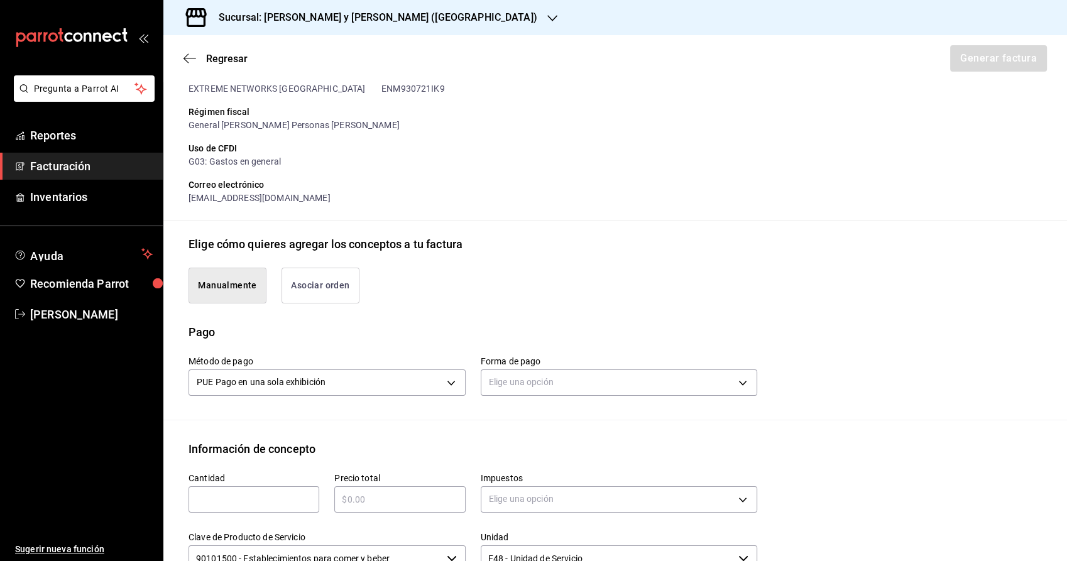
scroll to position [229, 0]
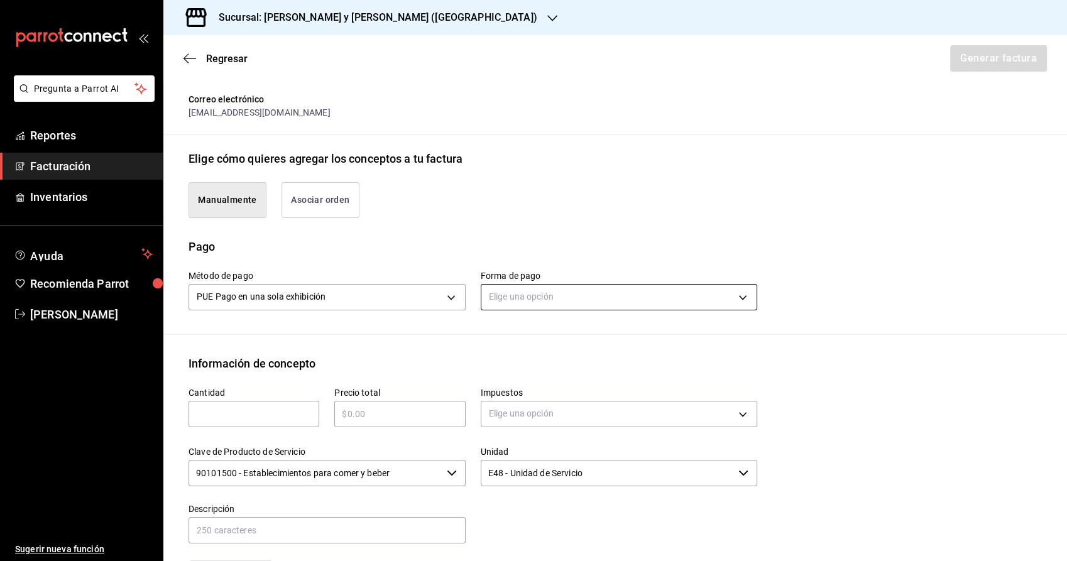
click at [541, 305] on body "Pregunta a Parrot AI Reportes Facturación Inventarios Ayuda Recomienda Parrot […" at bounding box center [533, 280] width 1067 height 561
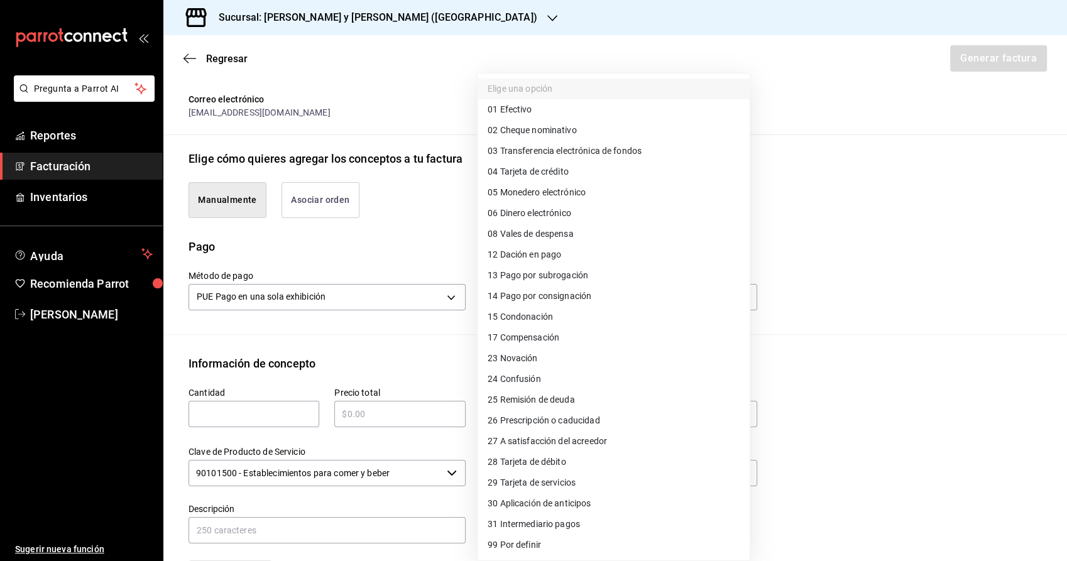
click at [563, 170] on span "04 Tarjeta de crédito" at bounding box center [528, 171] width 81 height 13
type input "04"
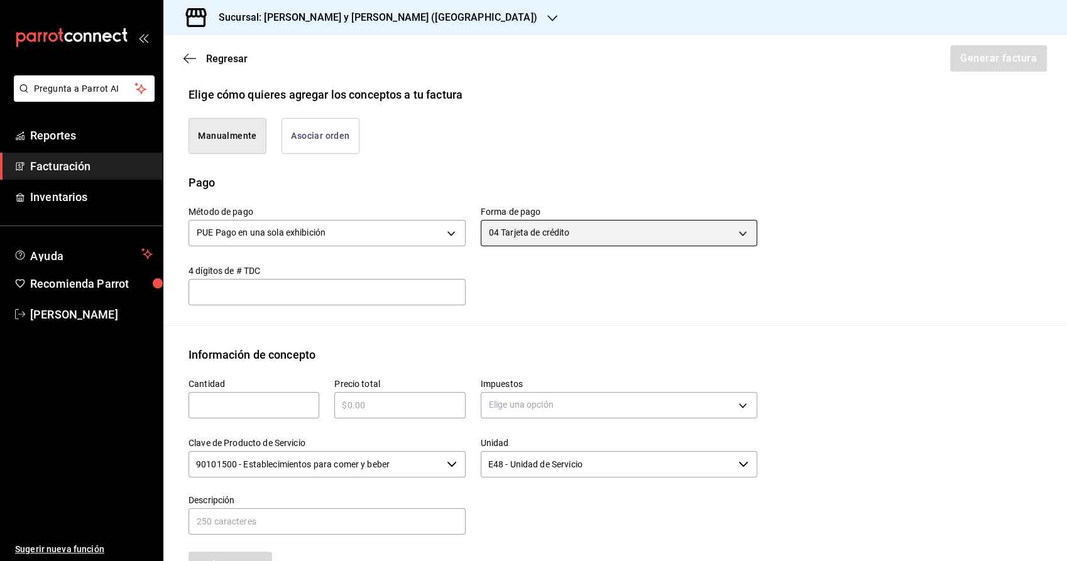
scroll to position [369, 0]
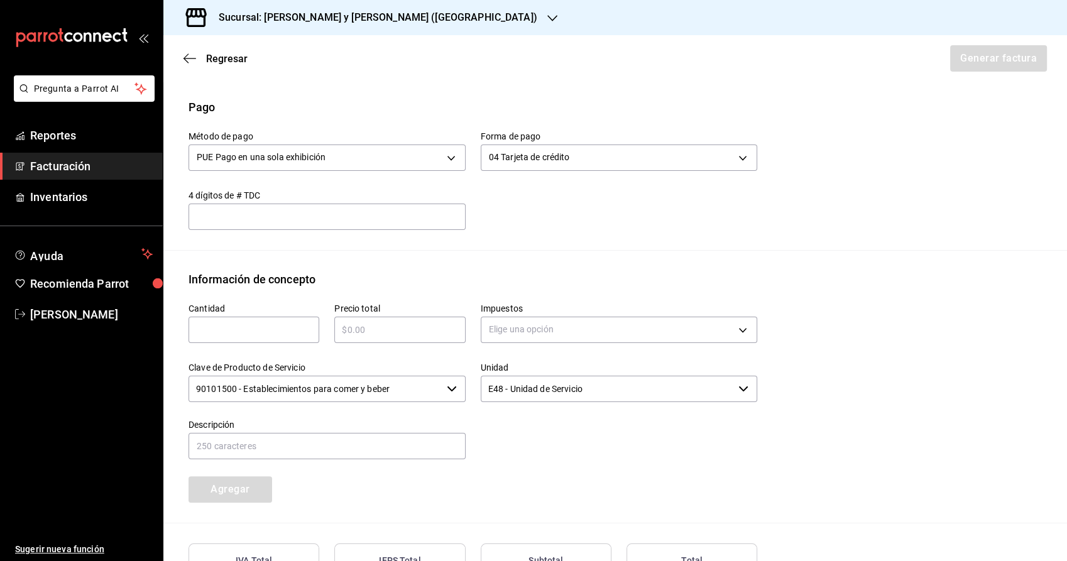
click at [314, 217] on input "text" at bounding box center [327, 216] width 277 height 15
click at [282, 211] on input "text" at bounding box center [327, 216] width 277 height 15
type input "5005"
click at [295, 328] on input "text" at bounding box center [254, 329] width 131 height 15
type input "1"
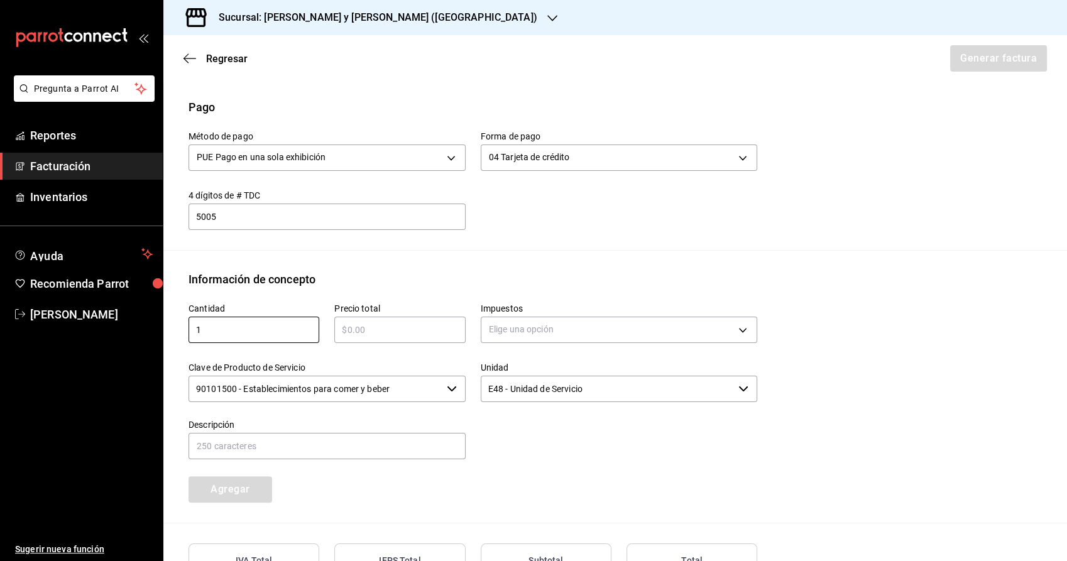
click at [398, 317] on div "​" at bounding box center [399, 330] width 131 height 26
click at [397, 329] on input "text" at bounding box center [399, 329] width 131 height 15
type input "$1608"
click at [530, 337] on body "Pregunta a Parrot AI Reportes Facturación Inventarios Ayuda Recomienda Parrot M…" at bounding box center [533, 280] width 1067 height 561
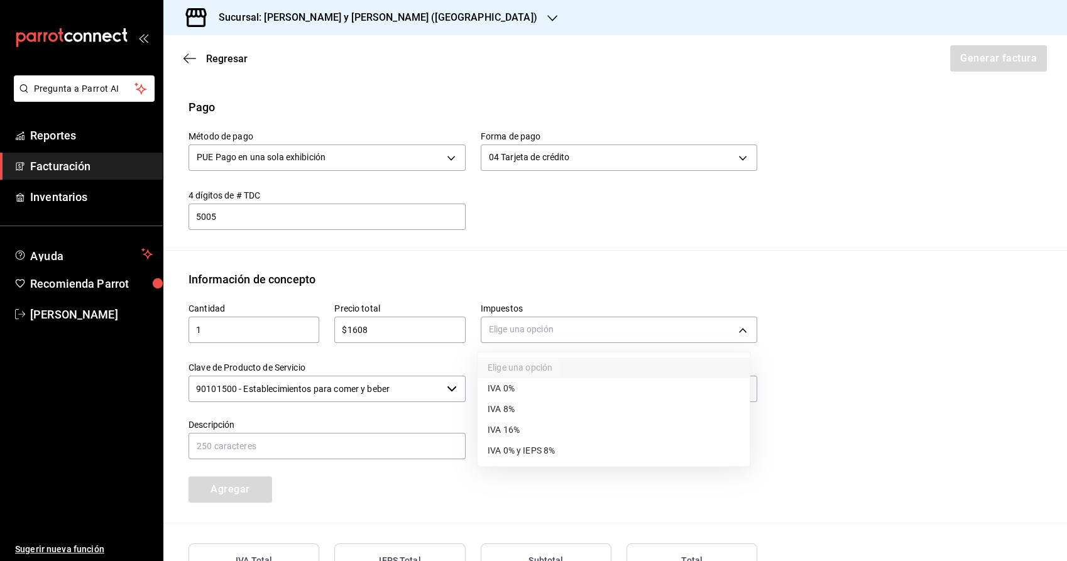
click at [503, 429] on span "IVA 16%" at bounding box center [504, 430] width 32 height 13
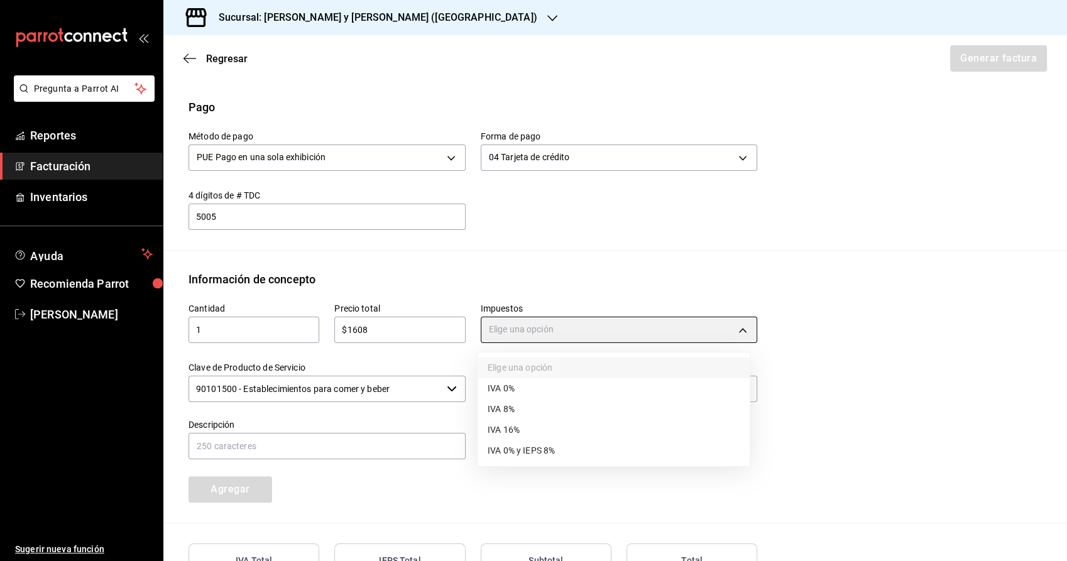
type input "IVA_16"
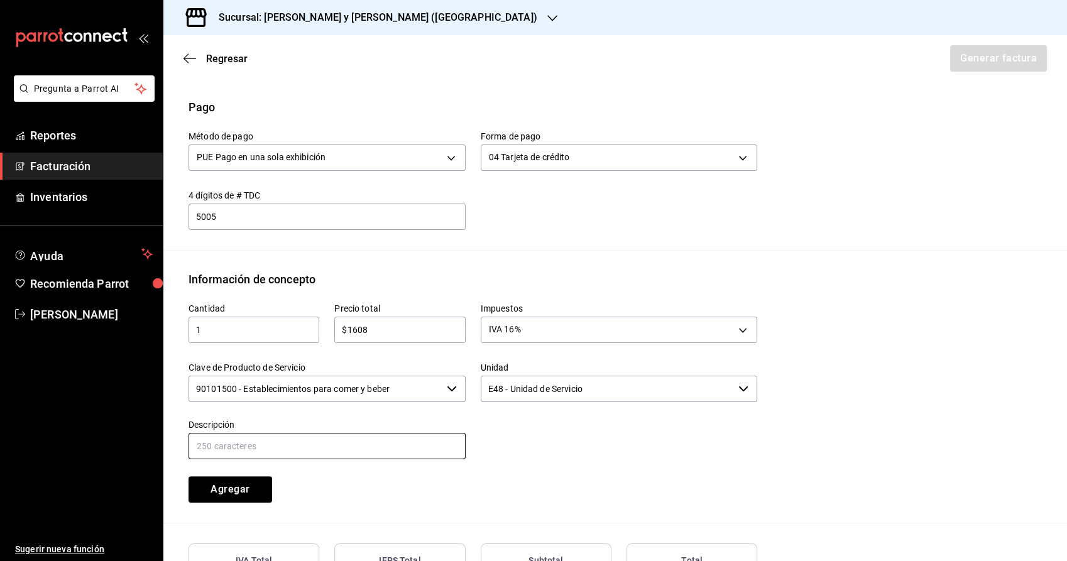
click at [366, 451] on input "text" at bounding box center [327, 446] width 277 height 26
type input "CONSUMO DE ALIMENTOS 29/08/2025 290825-P-0030"
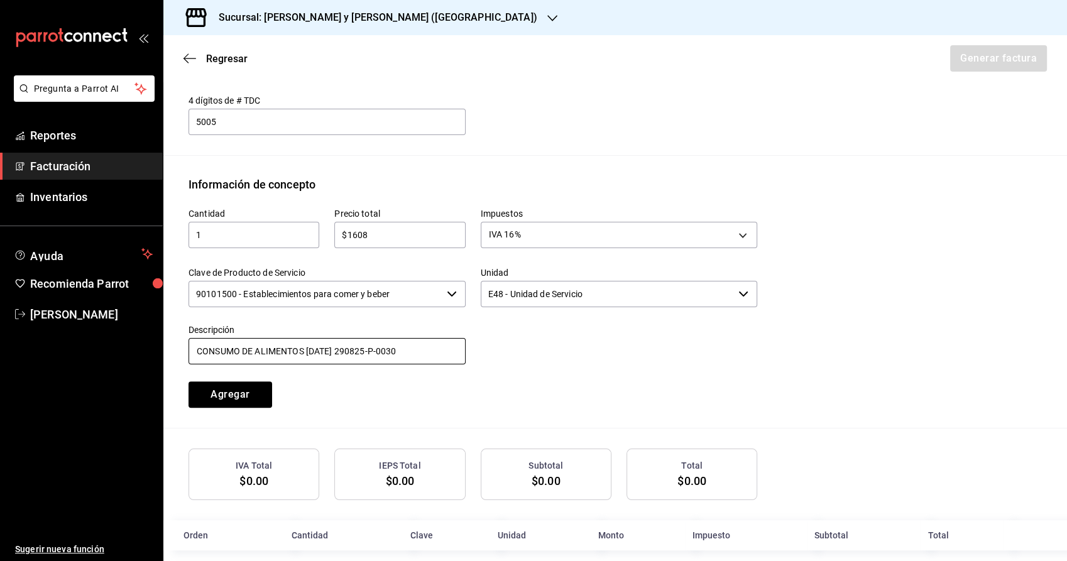
scroll to position [478, 0]
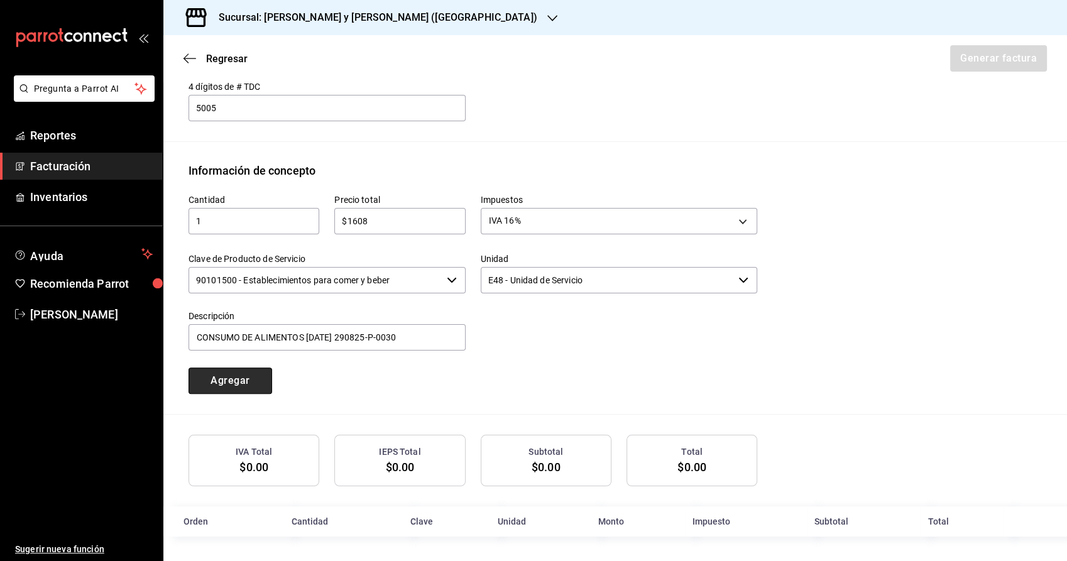
click at [229, 370] on button "Agregar" at bounding box center [231, 381] width 84 height 26
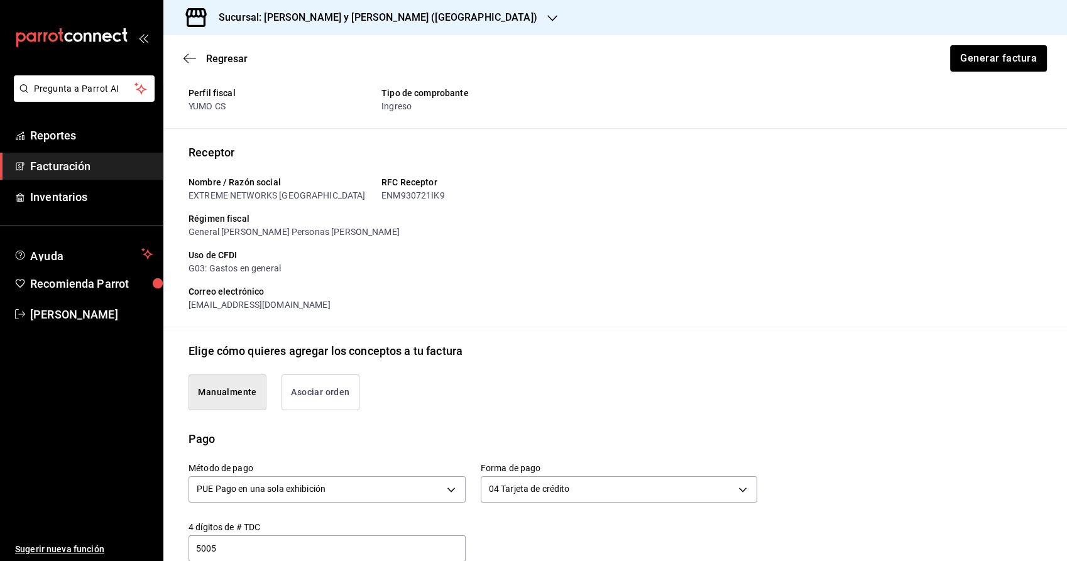
scroll to position [0, 0]
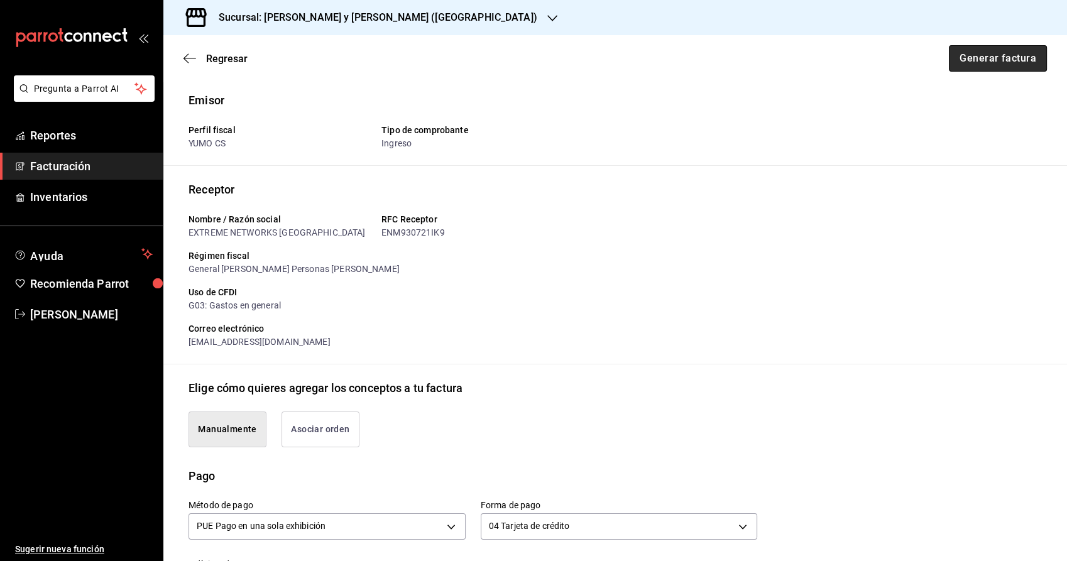
click at [992, 59] on button "Generar factura" at bounding box center [998, 58] width 98 height 26
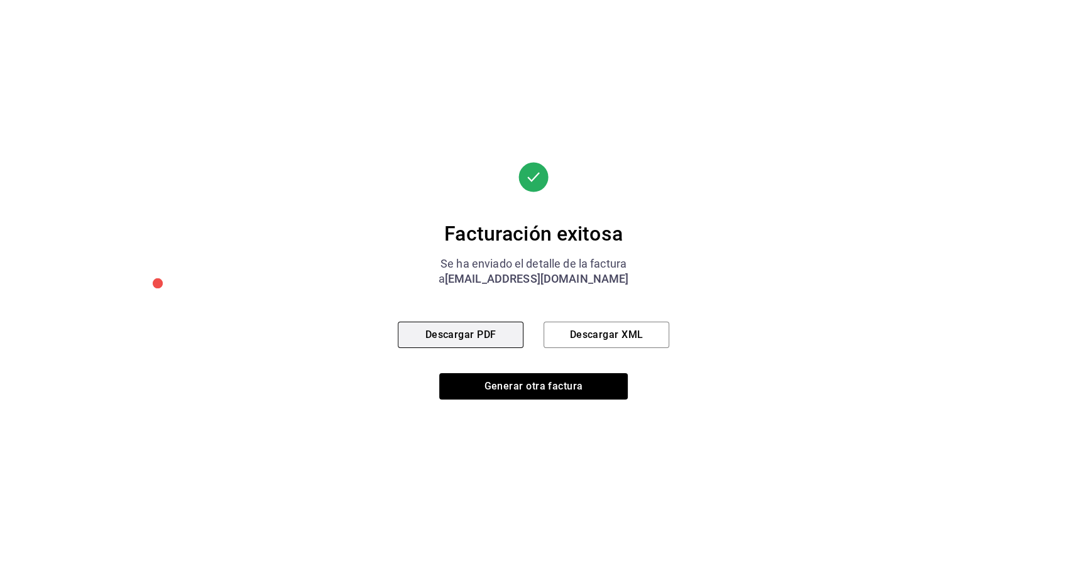
click at [463, 329] on button "Descargar PDF" at bounding box center [461, 335] width 126 height 26
click at [640, 337] on button "Descargar XML" at bounding box center [607, 335] width 126 height 26
